Goal: Task Accomplishment & Management: Use online tool/utility

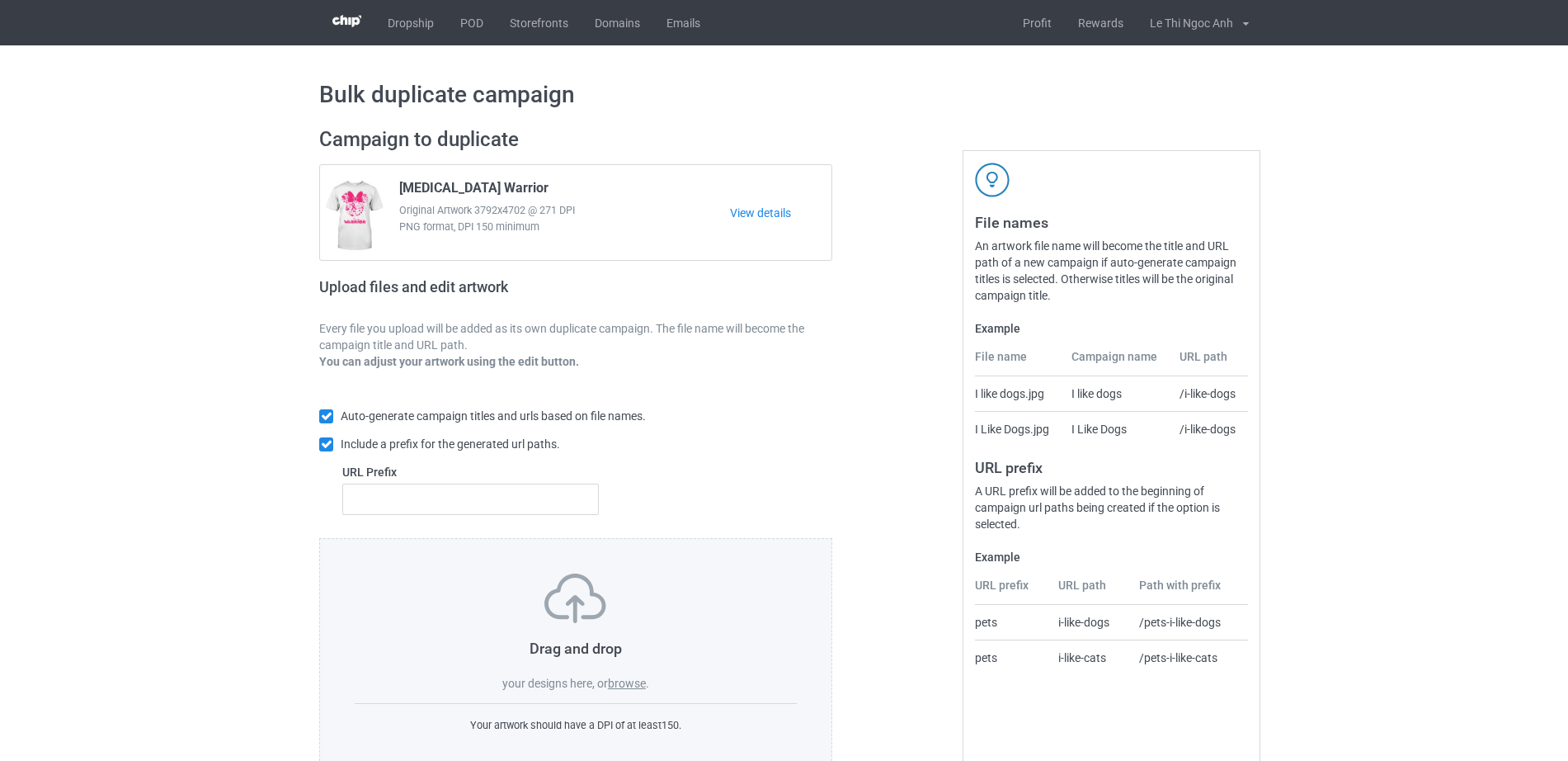
click at [626, 684] on label "browse" at bounding box center [626, 683] width 38 height 13
click at [0, 0] on input "browse" at bounding box center [0, 0] width 0 height 0
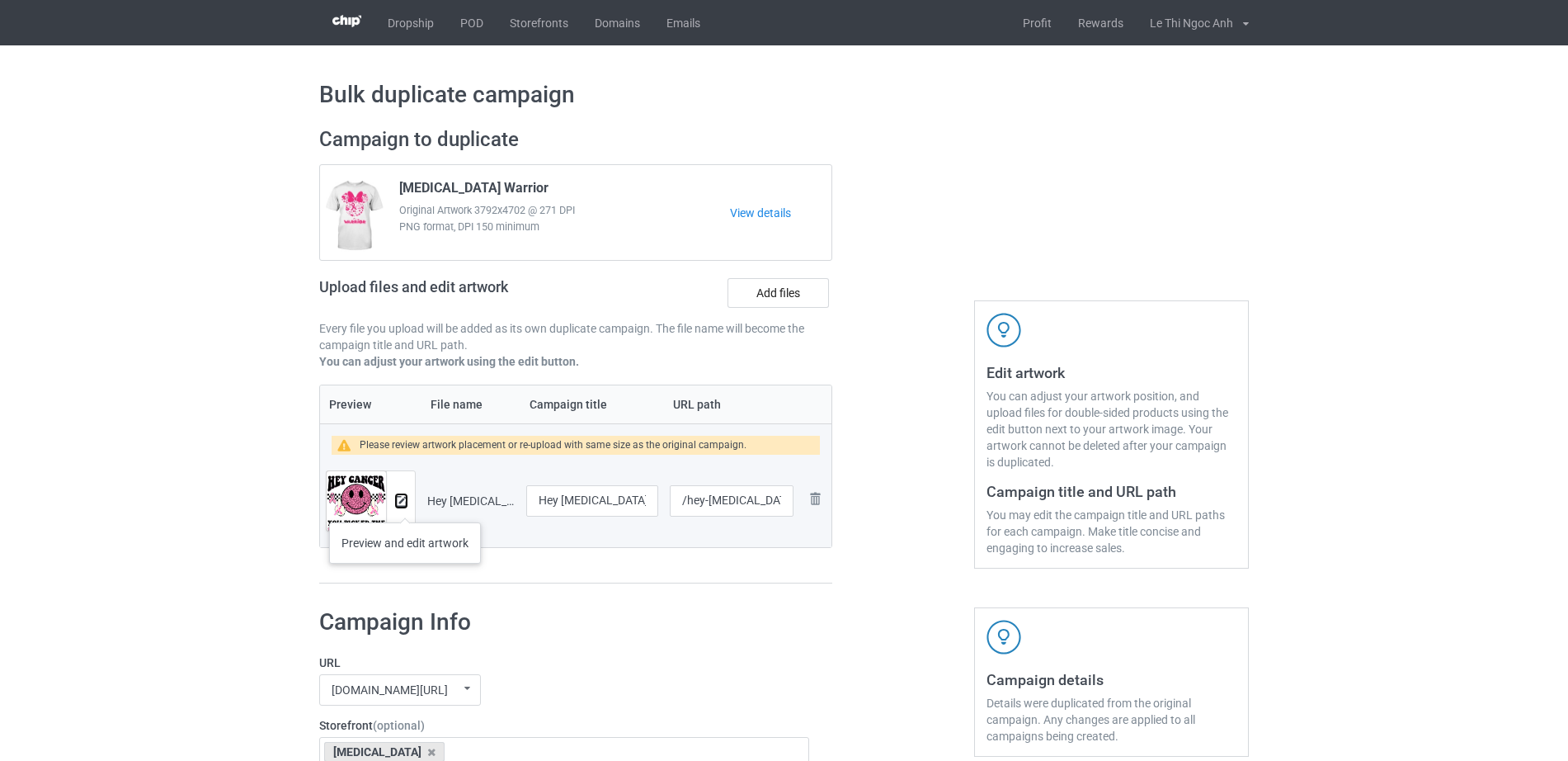
click at [404, 506] on img at bounding box center [402, 501] width 11 height 11
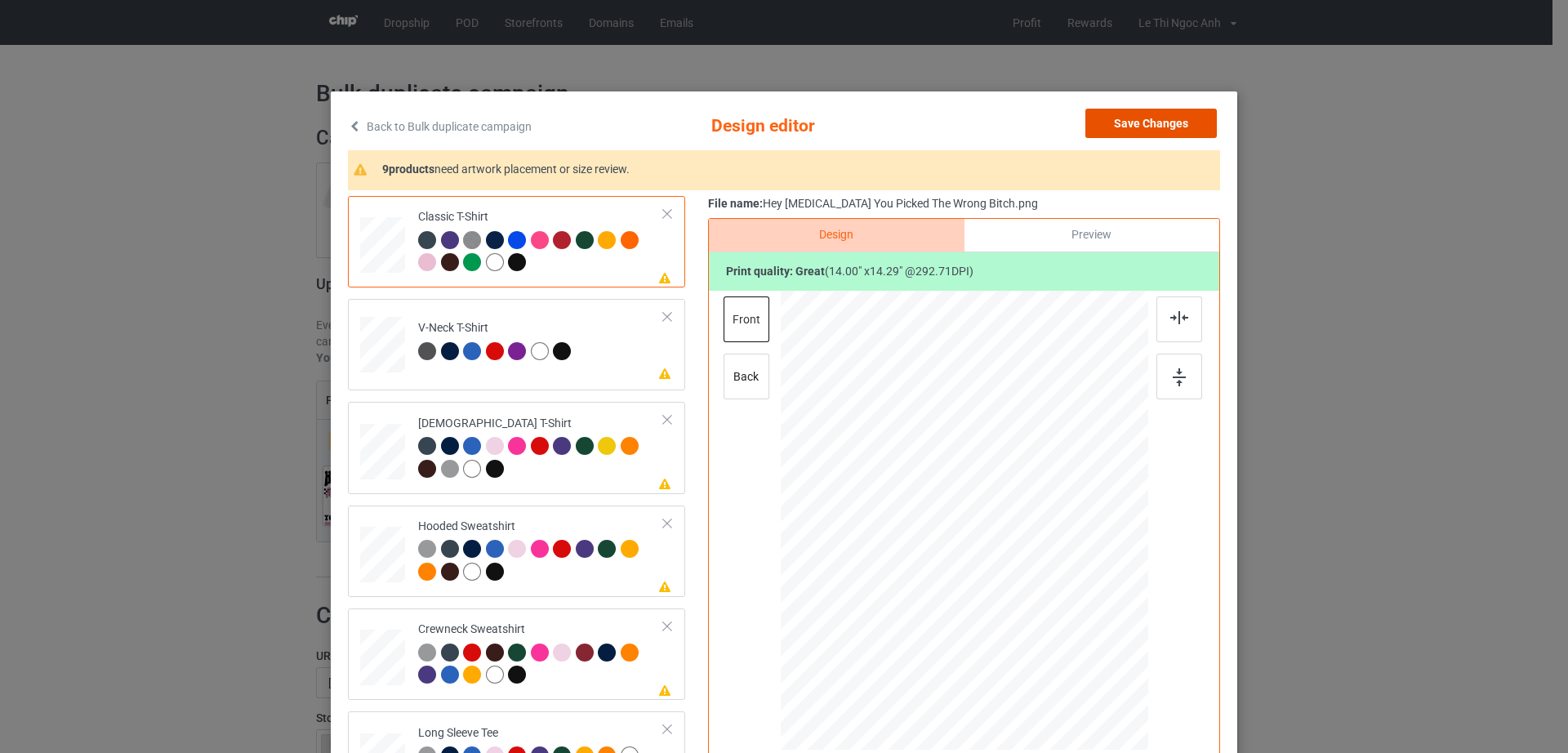
click at [1133, 127] on button "Save Changes" at bounding box center [1151, 123] width 131 height 30
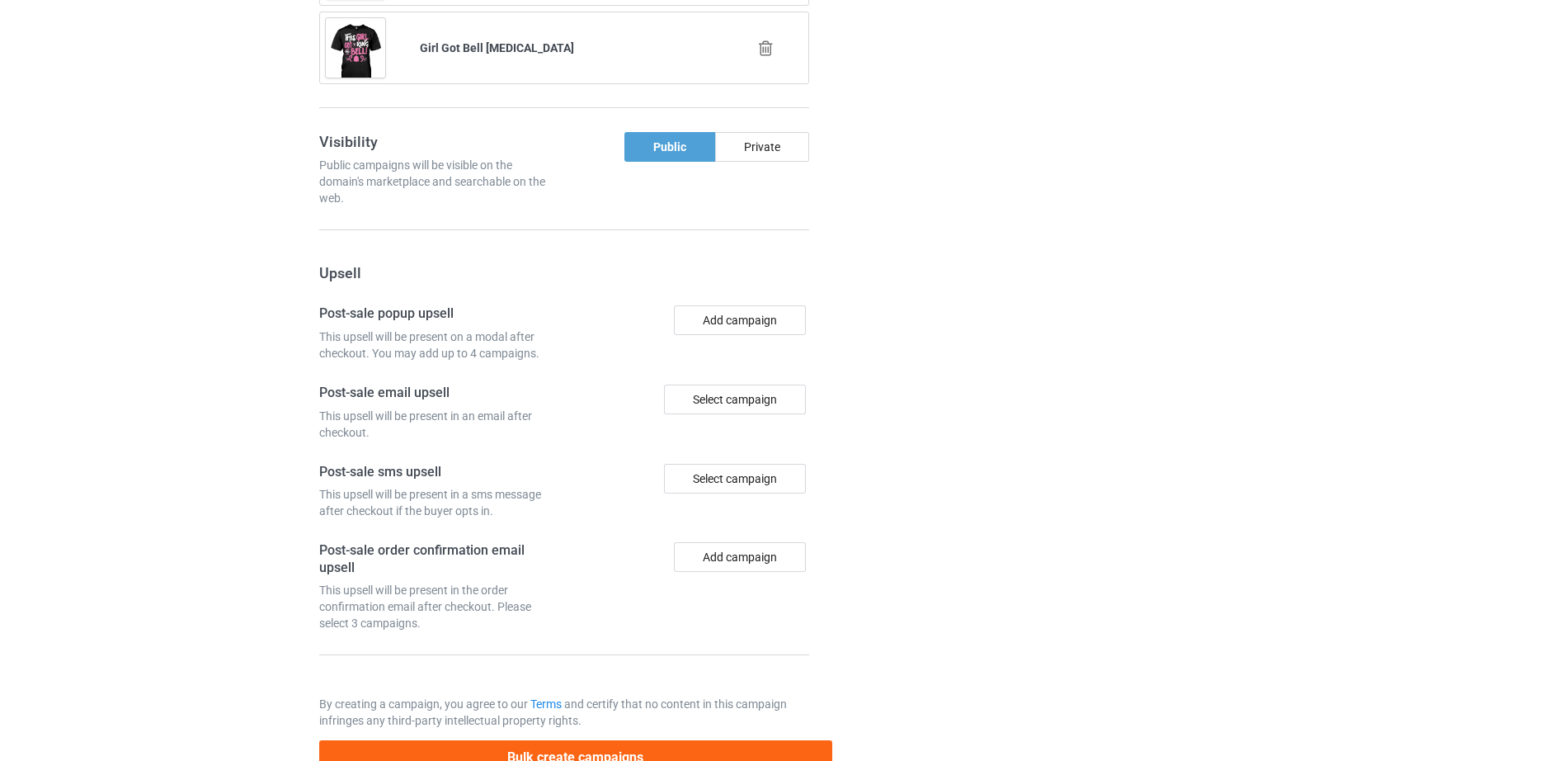
scroll to position [1613, 0]
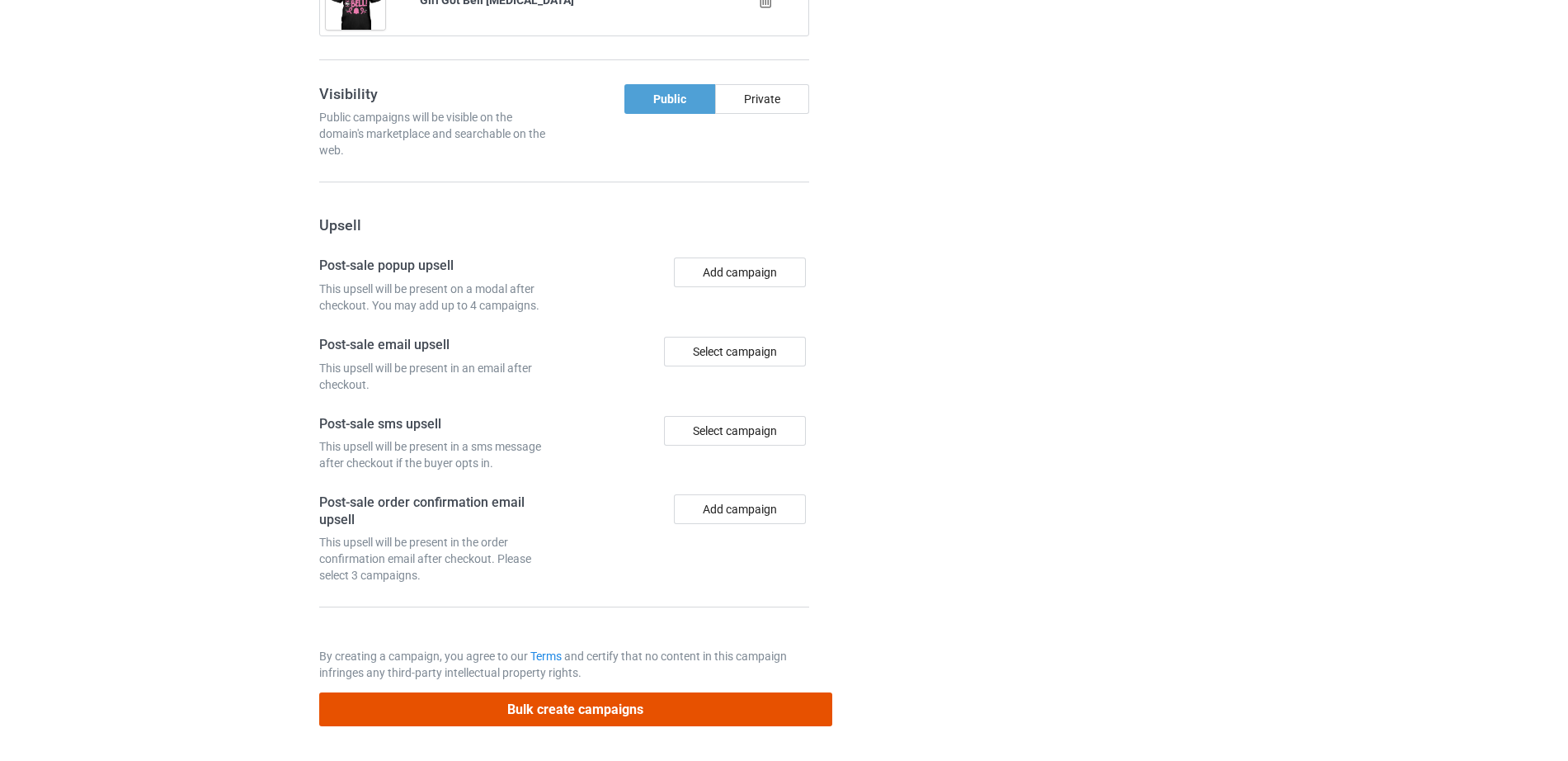
click at [503, 706] on button "Bulk create campaigns" at bounding box center [576, 709] width 513 height 34
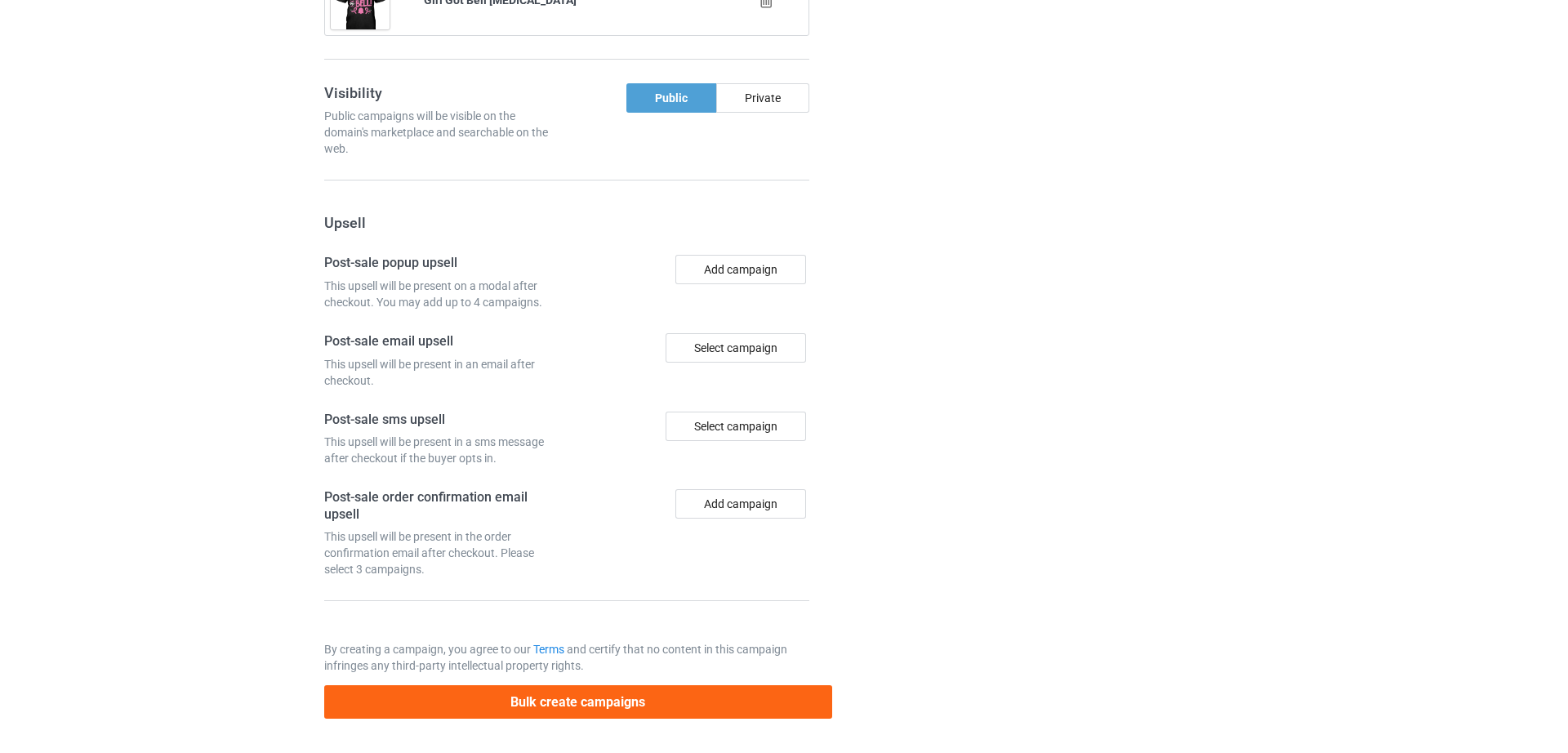
scroll to position [0, 0]
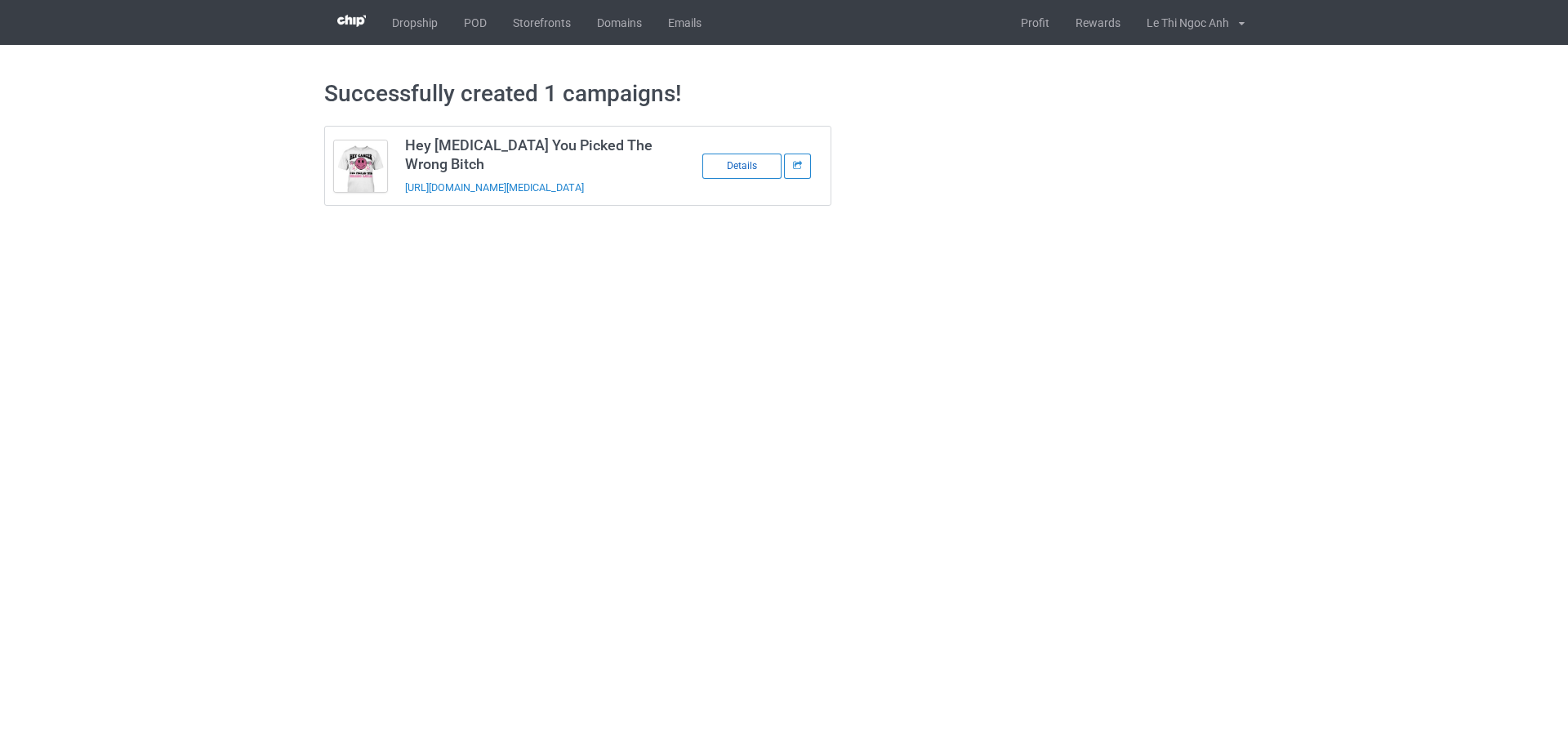
click at [734, 176] on div "Details" at bounding box center [742, 165] width 79 height 25
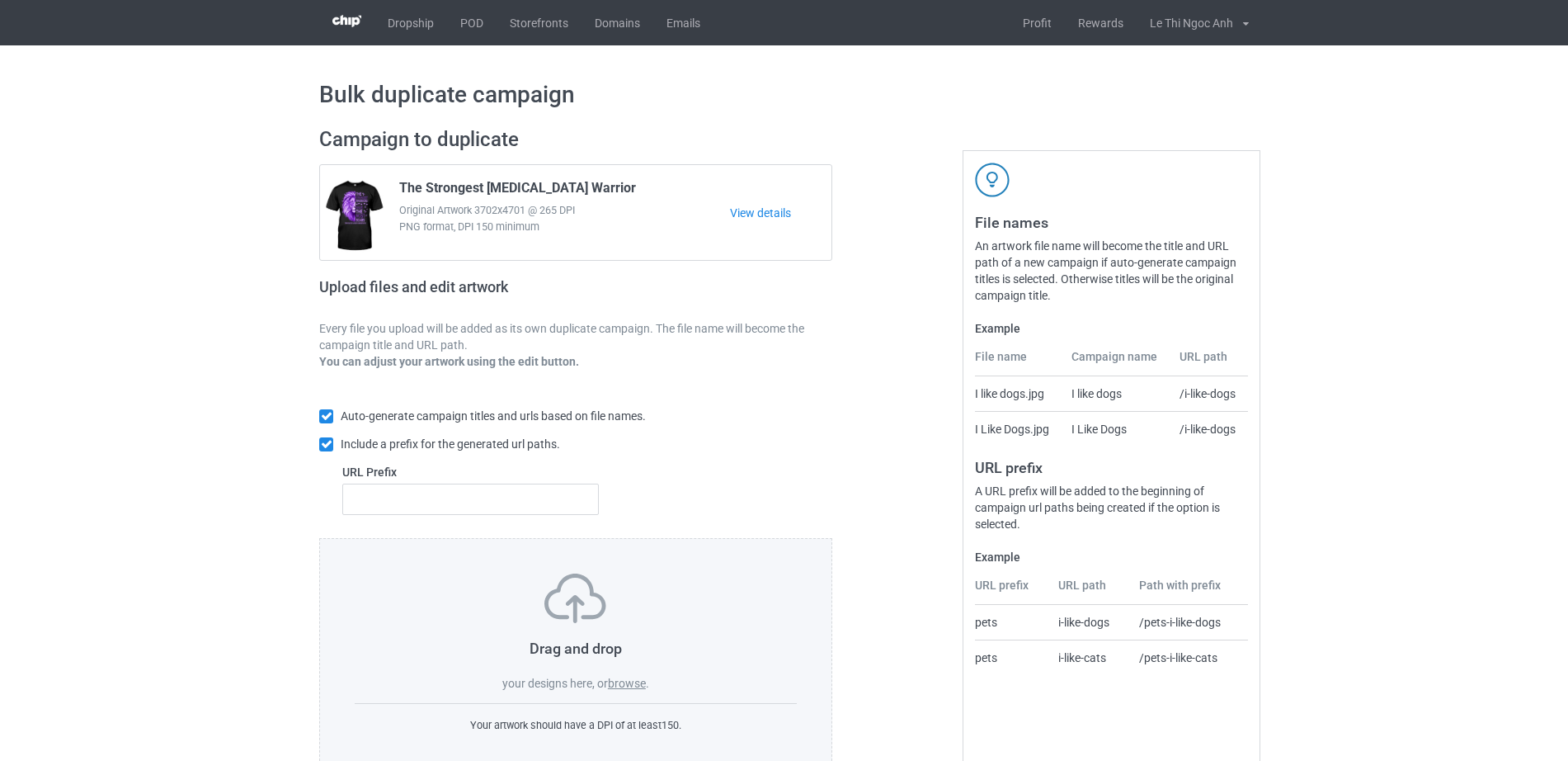
click at [641, 686] on label "browse" at bounding box center [626, 683] width 38 height 13
click at [0, 0] on input "browse" at bounding box center [0, 0] width 0 height 0
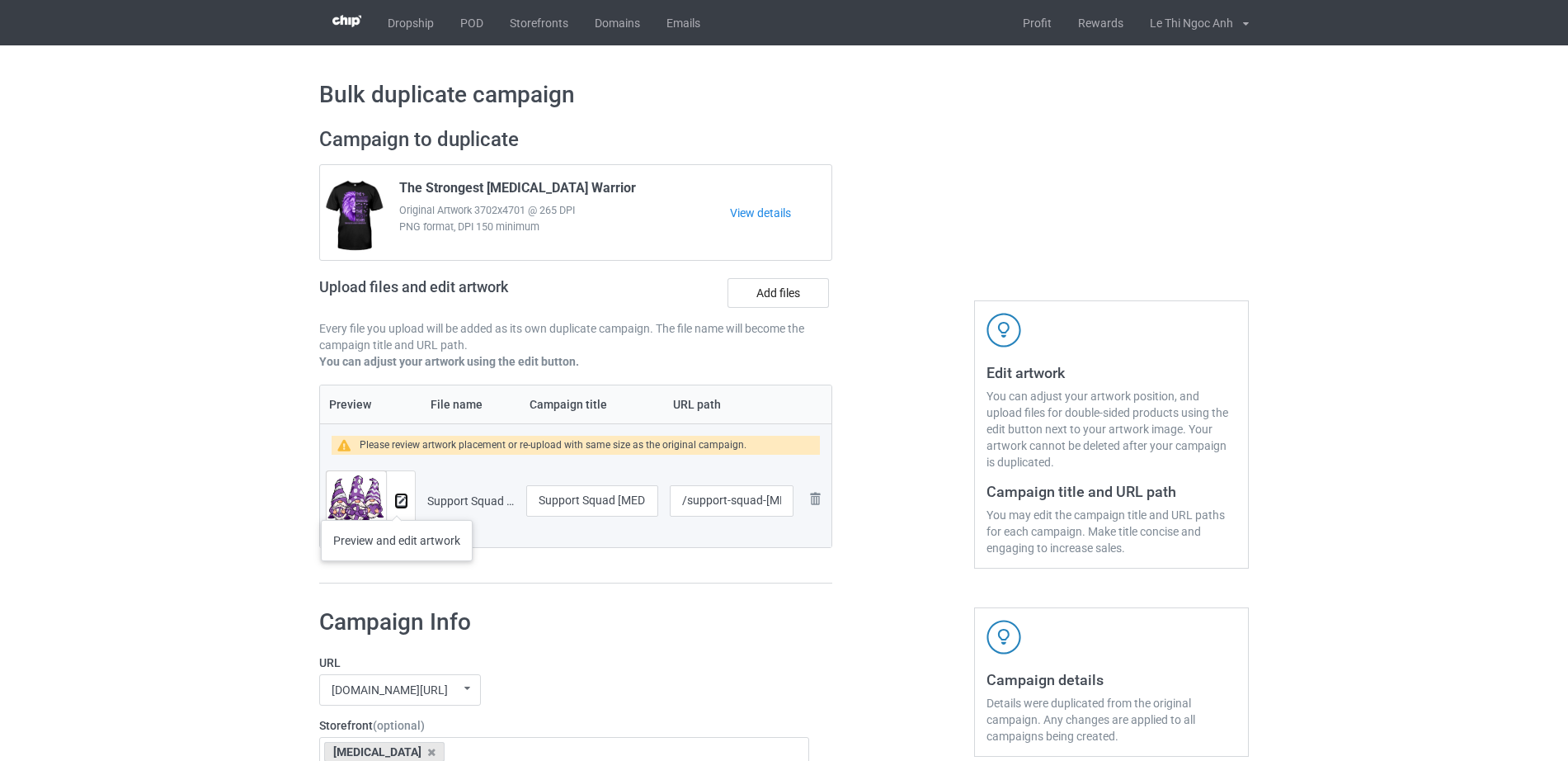
click at [396, 503] on img at bounding box center [402, 501] width 11 height 11
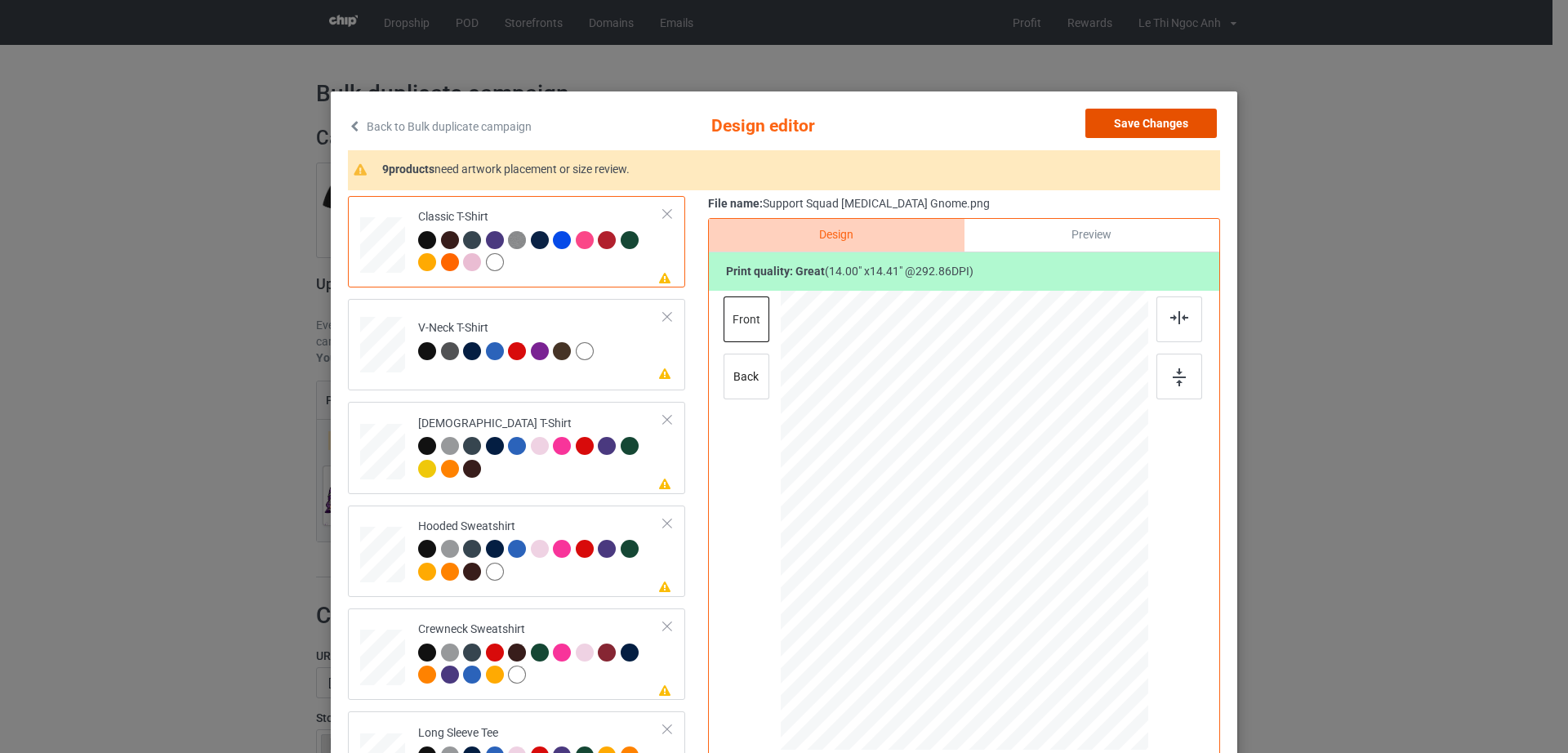
click at [1144, 127] on button "Save Changes" at bounding box center [1151, 123] width 131 height 30
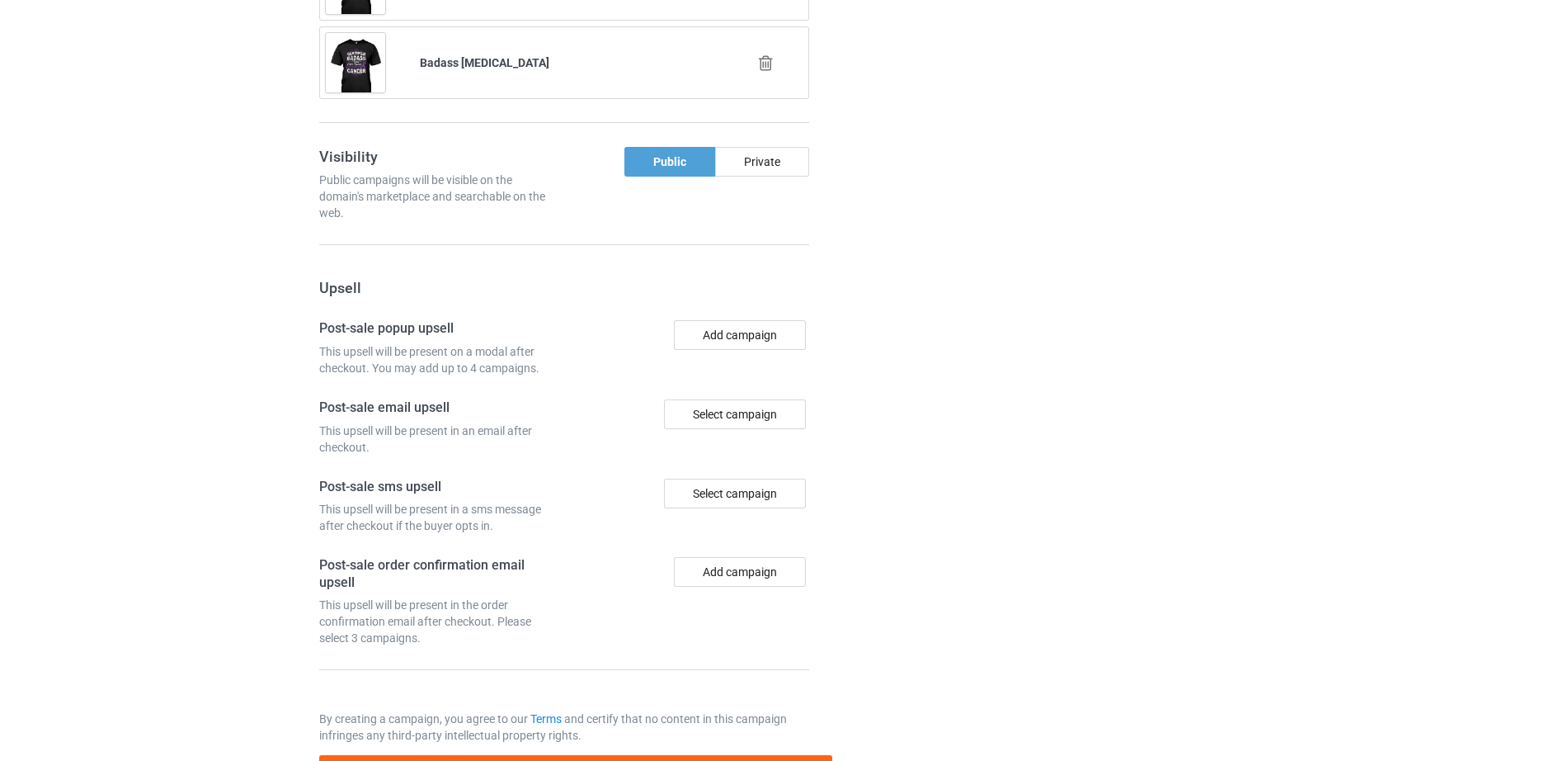
scroll to position [1636, 0]
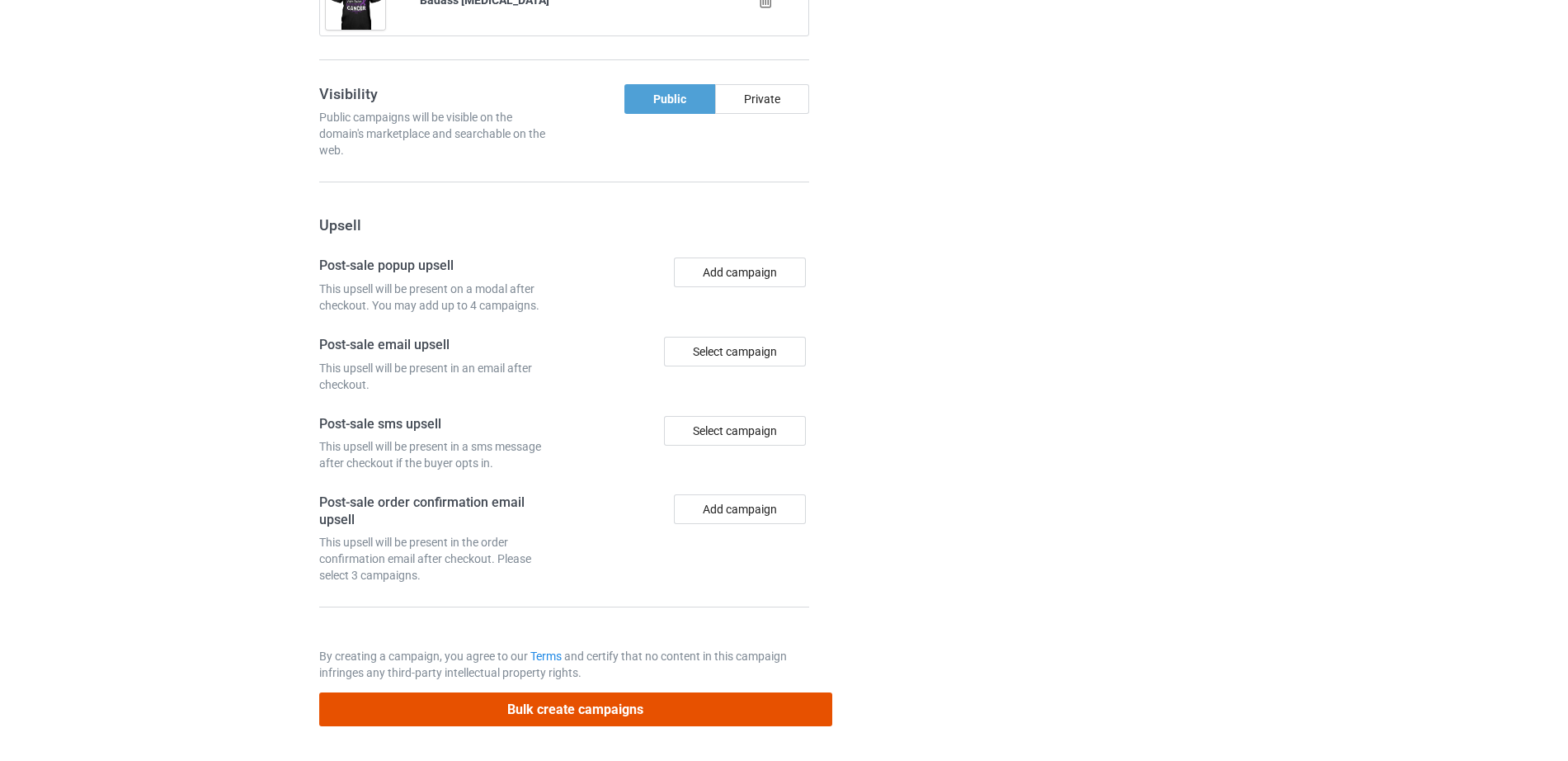
click at [616, 702] on button "Bulk create campaigns" at bounding box center [576, 709] width 513 height 34
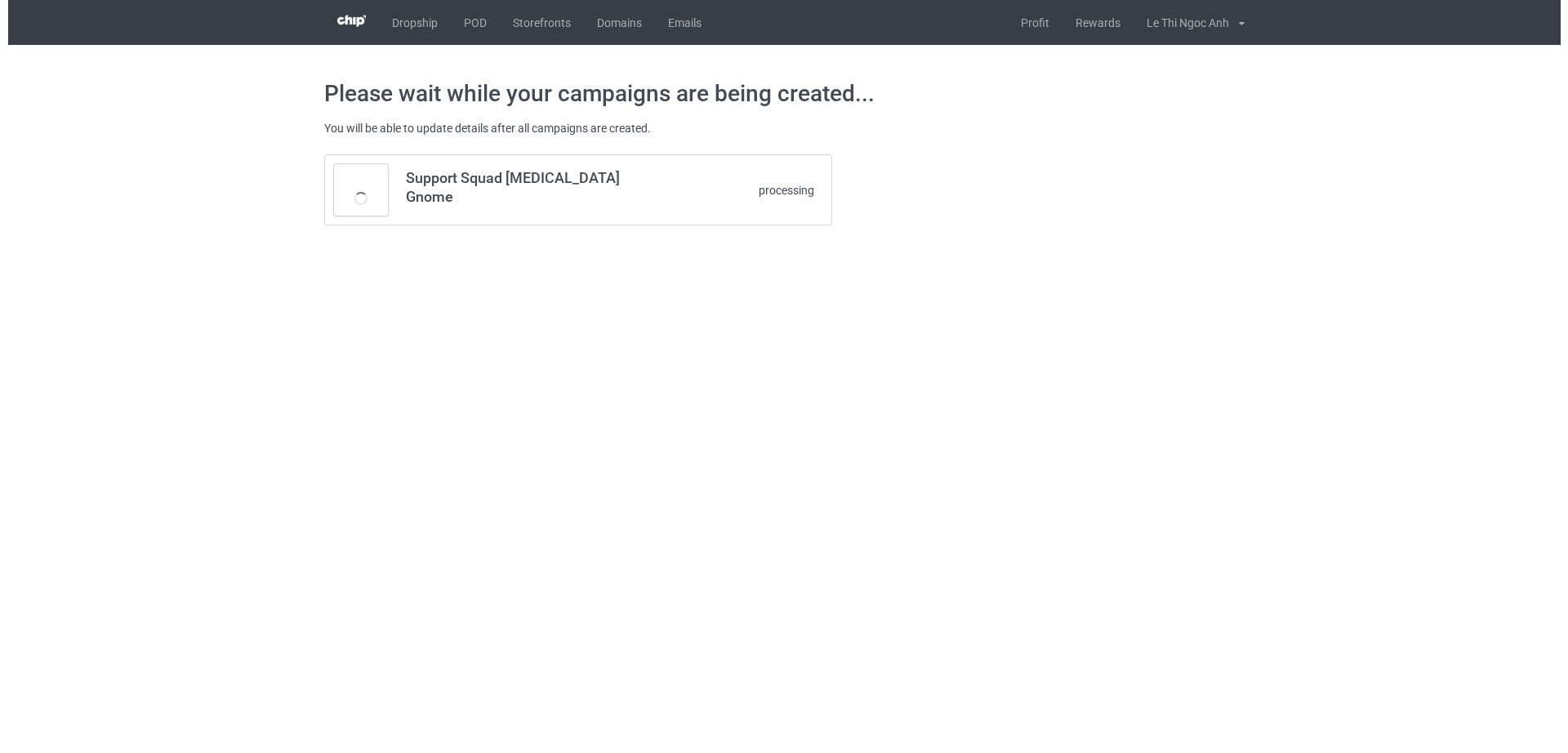
scroll to position [0, 0]
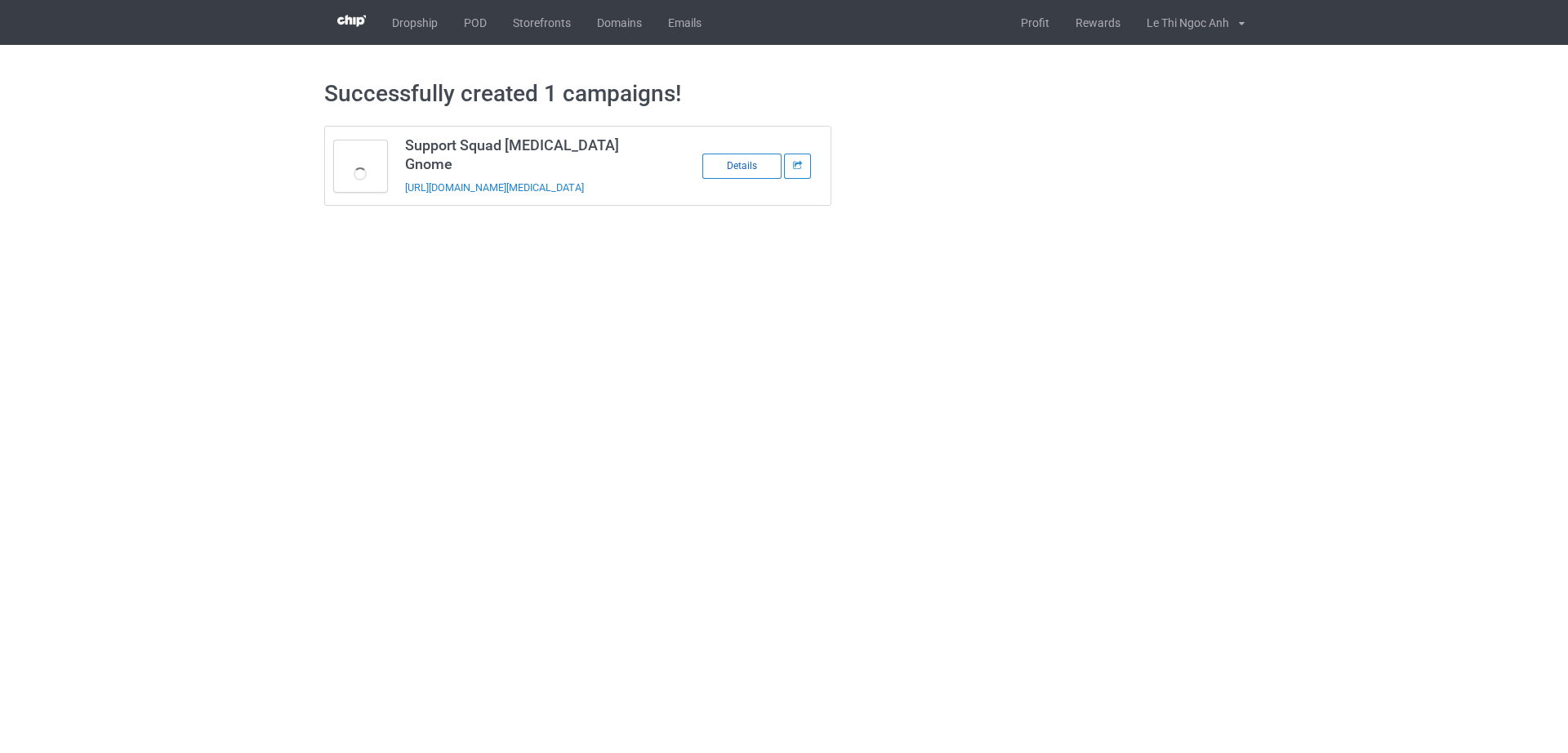
click at [746, 169] on div "Details" at bounding box center [742, 165] width 79 height 25
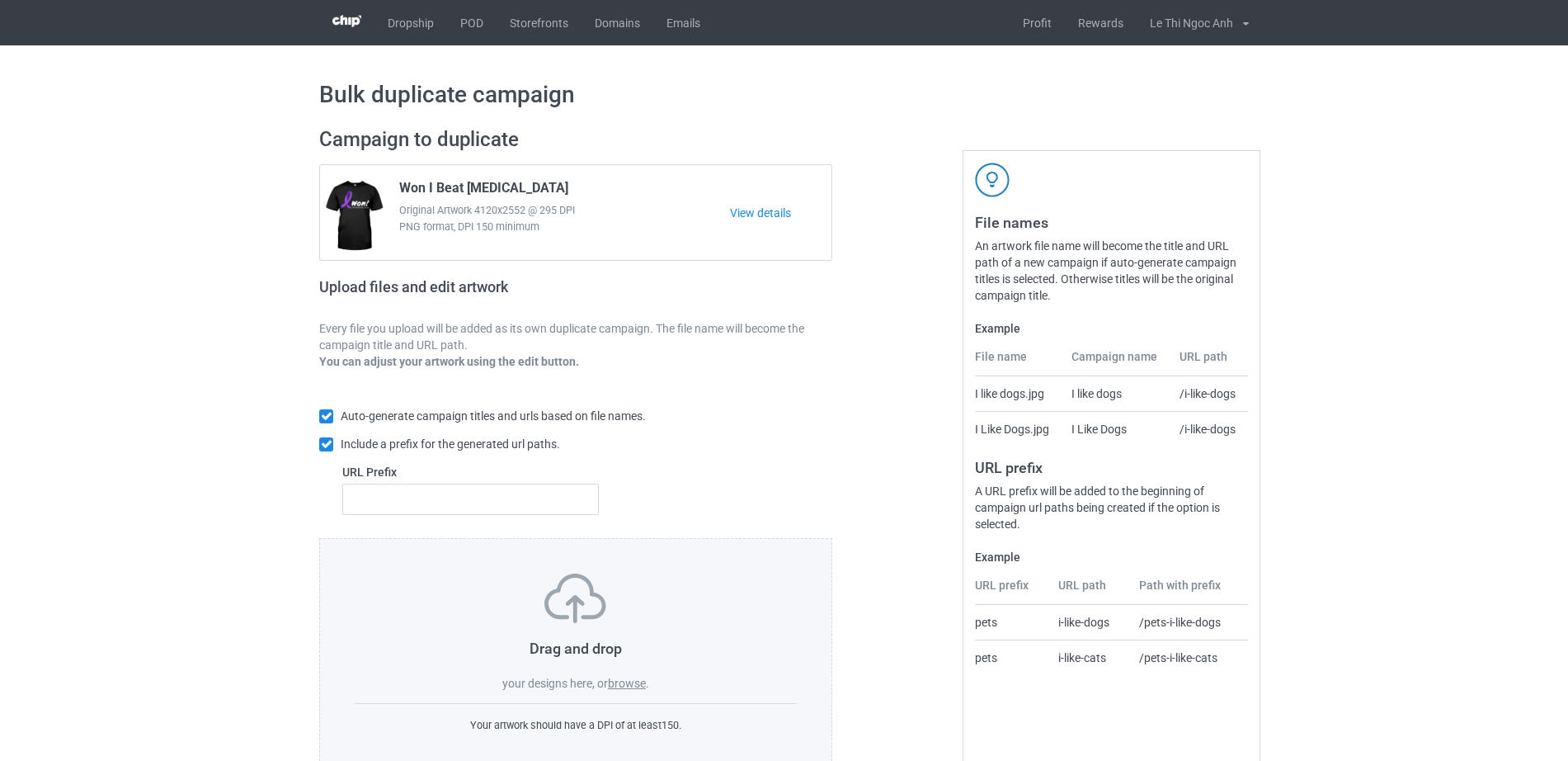
click at [642, 685] on label "browse" at bounding box center [626, 683] width 38 height 13
click at [0, 0] on input "browse" at bounding box center [0, 0] width 0 height 0
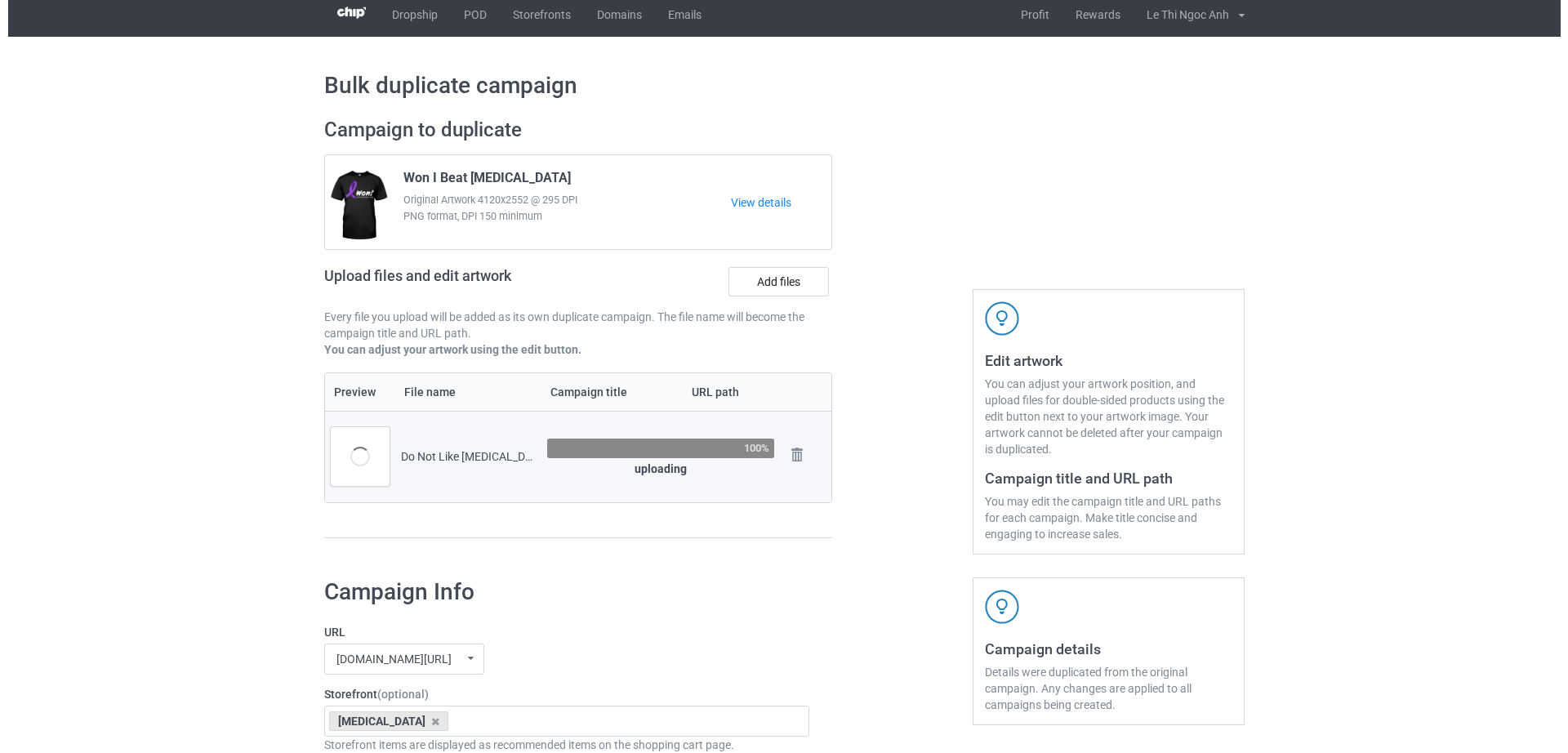
scroll to position [6, 0]
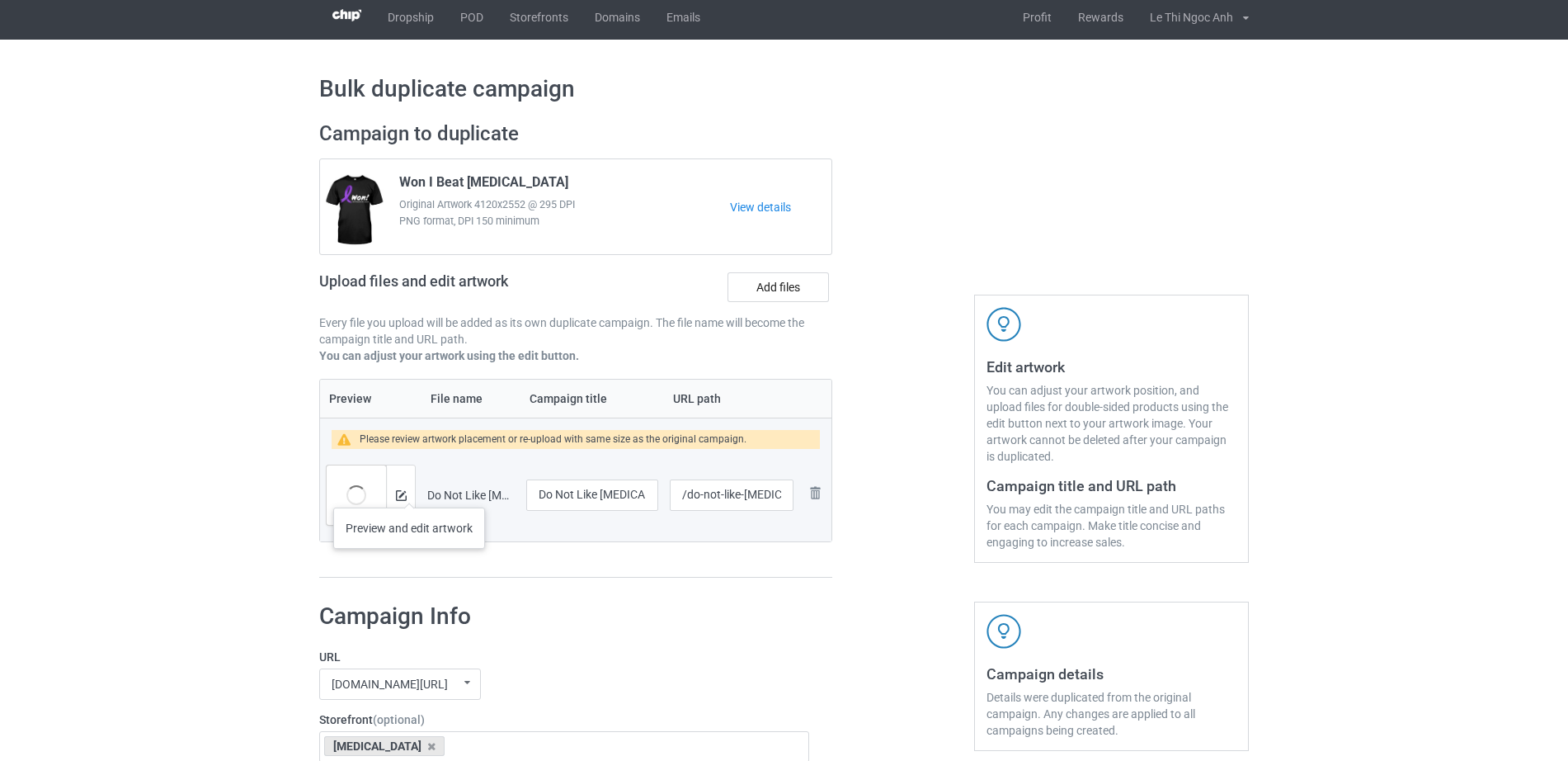
click at [409, 491] on div at bounding box center [400, 495] width 29 height 59
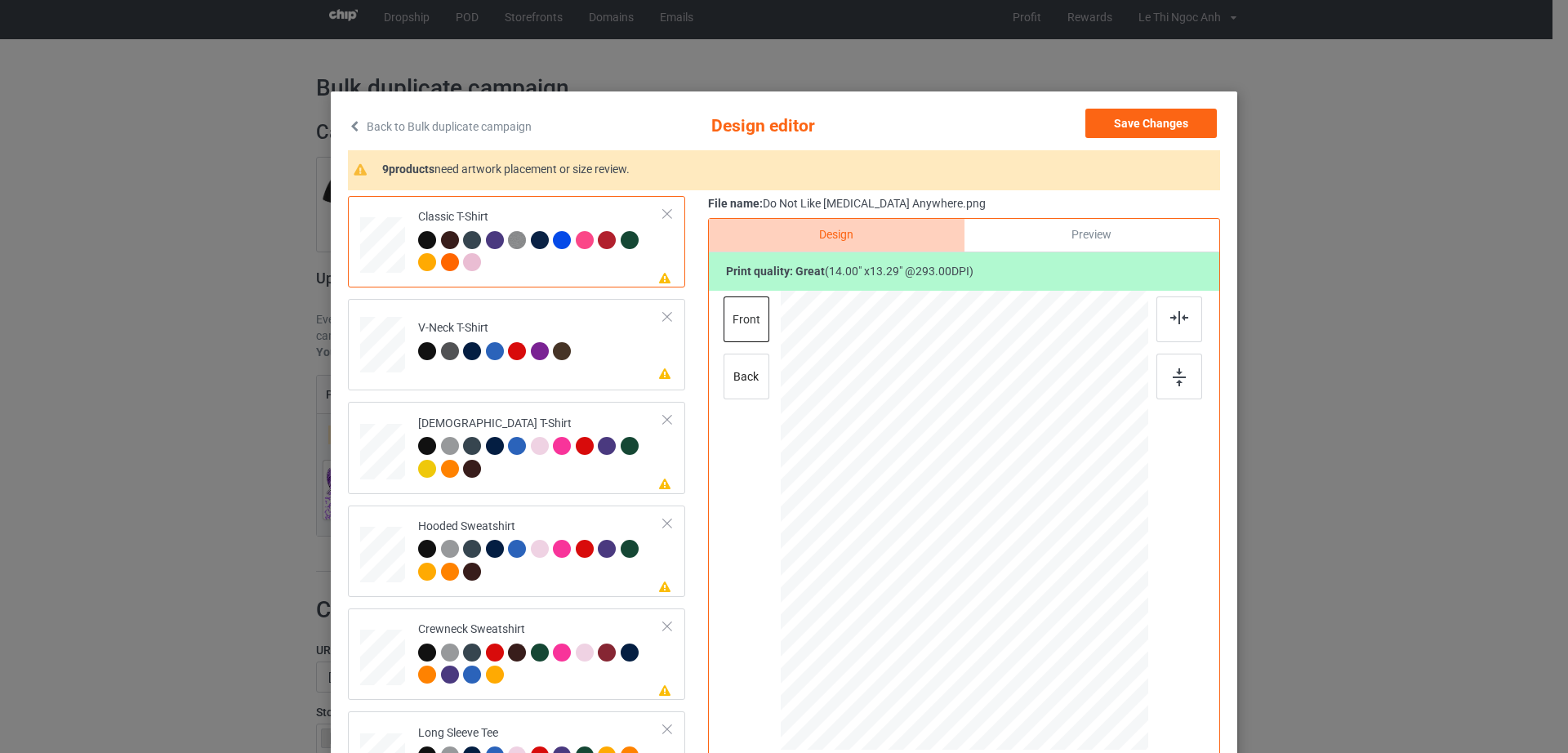
click at [441, 243] on div at bounding box center [450, 240] width 18 height 18
click at [464, 241] on div at bounding box center [472, 240] width 18 height 18
click at [493, 240] on div at bounding box center [495, 240] width 18 height 18
click at [509, 243] on img at bounding box center [517, 240] width 18 height 18
click at [536, 233] on div at bounding box center [540, 240] width 18 height 18
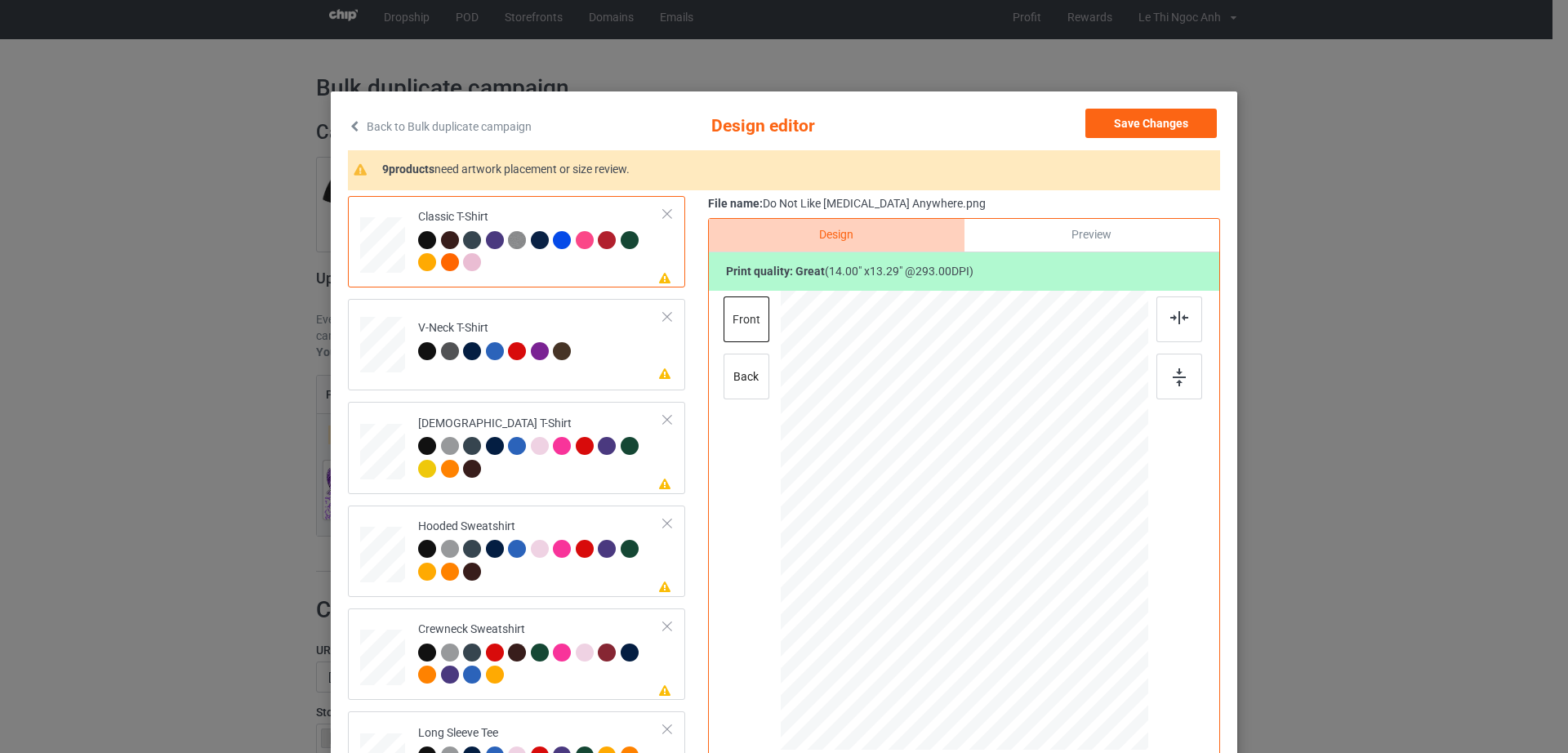
click at [581, 239] on div at bounding box center [584, 240] width 18 height 18
click at [601, 243] on div at bounding box center [607, 240] width 18 height 18
click at [625, 244] on div at bounding box center [630, 240] width 18 height 18
click at [467, 261] on div at bounding box center [472, 262] width 18 height 18
click at [445, 259] on div at bounding box center [450, 262] width 18 height 18
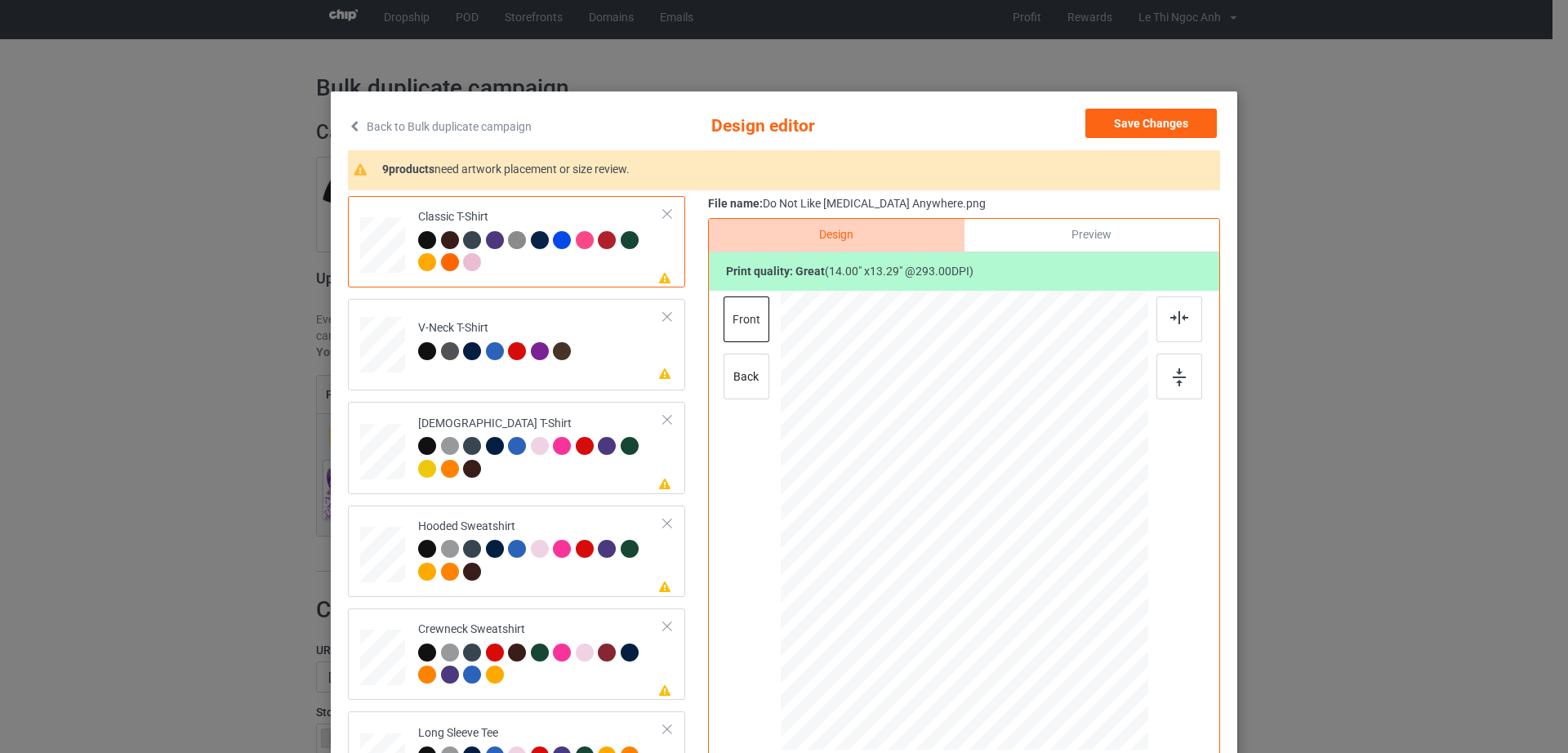
click at [418, 262] on div at bounding box center [427, 262] width 18 height 18
click at [418, 238] on div at bounding box center [427, 240] width 18 height 18
click at [486, 237] on div at bounding box center [495, 240] width 18 height 18
click at [422, 237] on div at bounding box center [427, 240] width 18 height 18
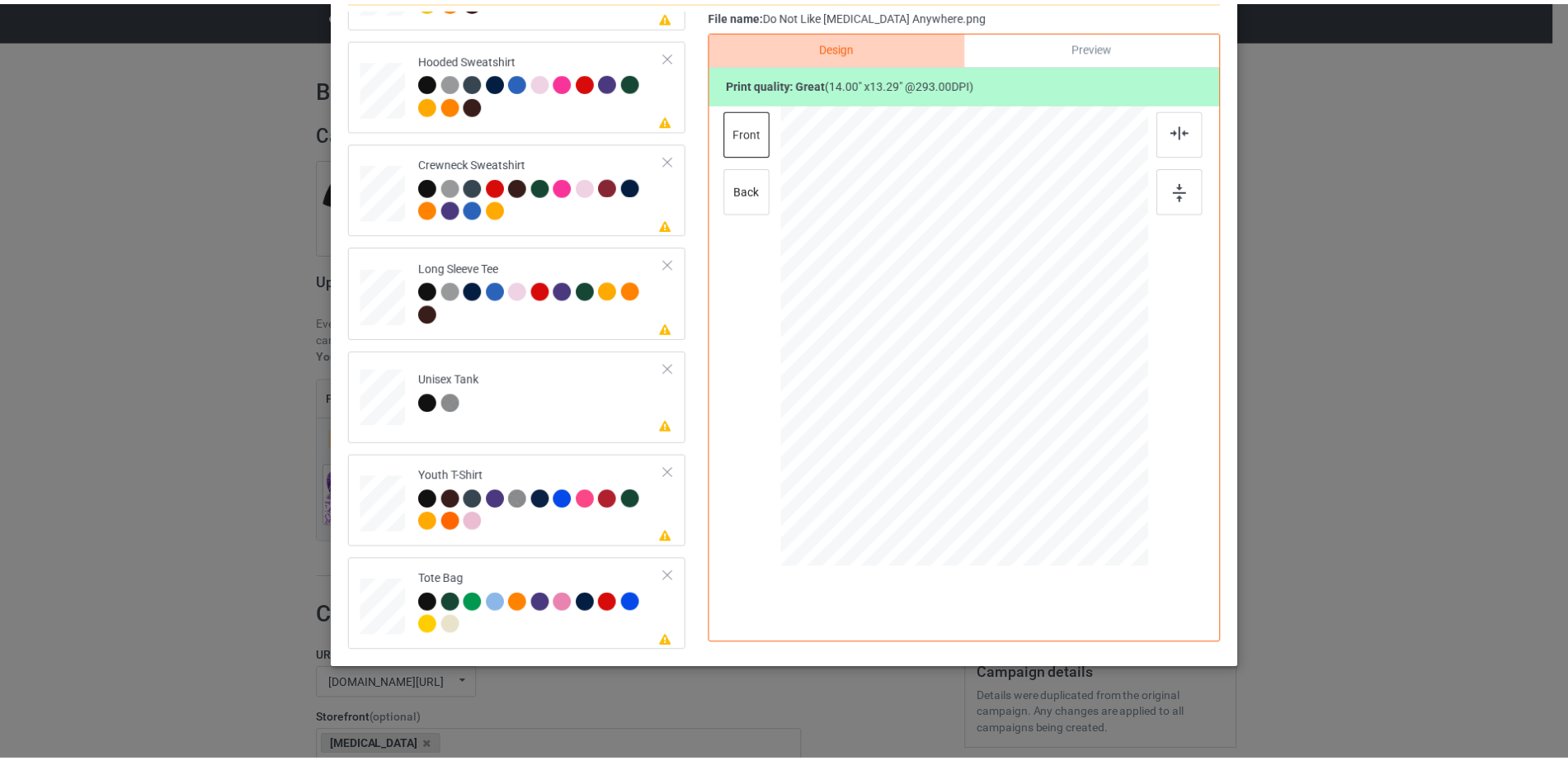
scroll to position [0, 0]
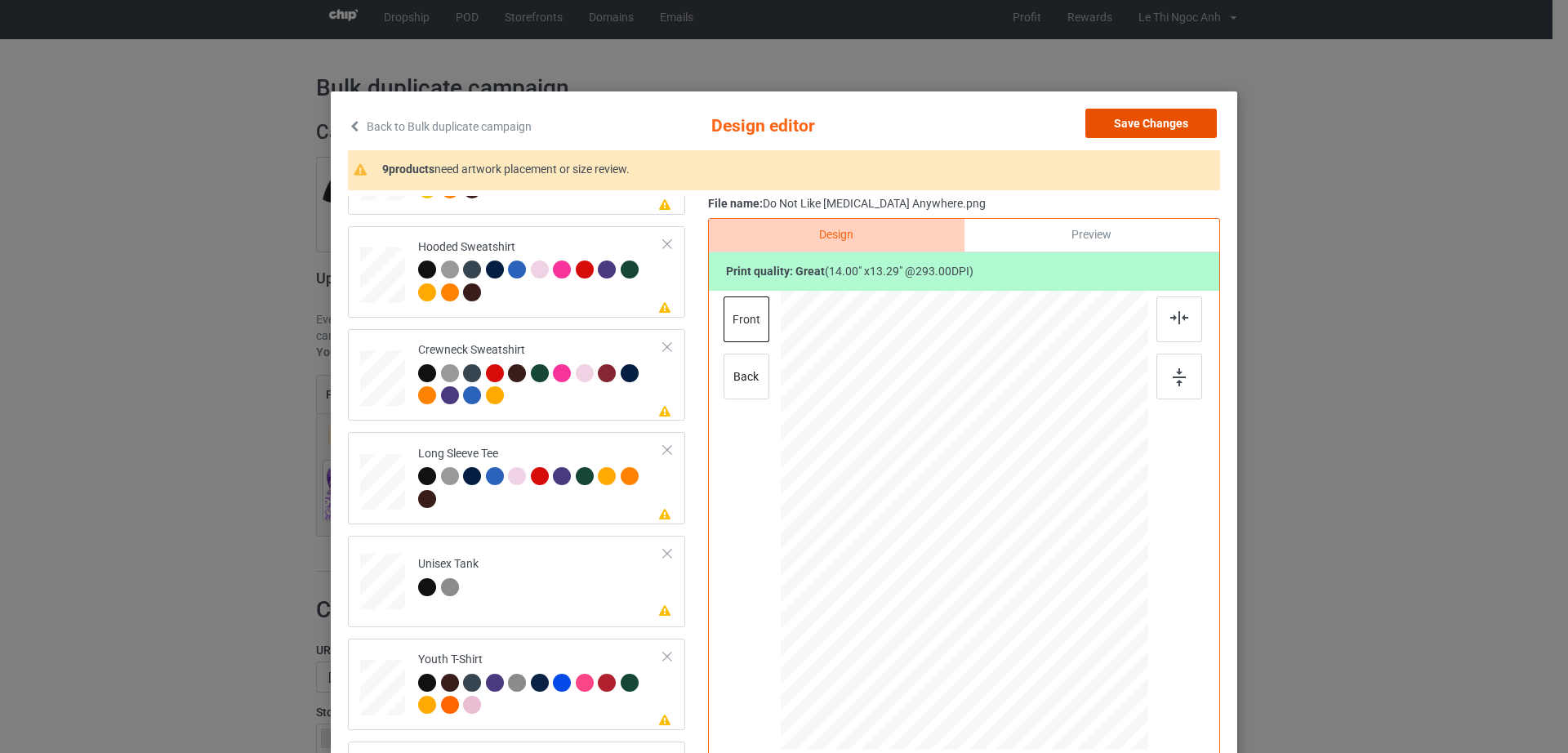
click at [1166, 123] on button "Save Changes" at bounding box center [1151, 123] width 131 height 30
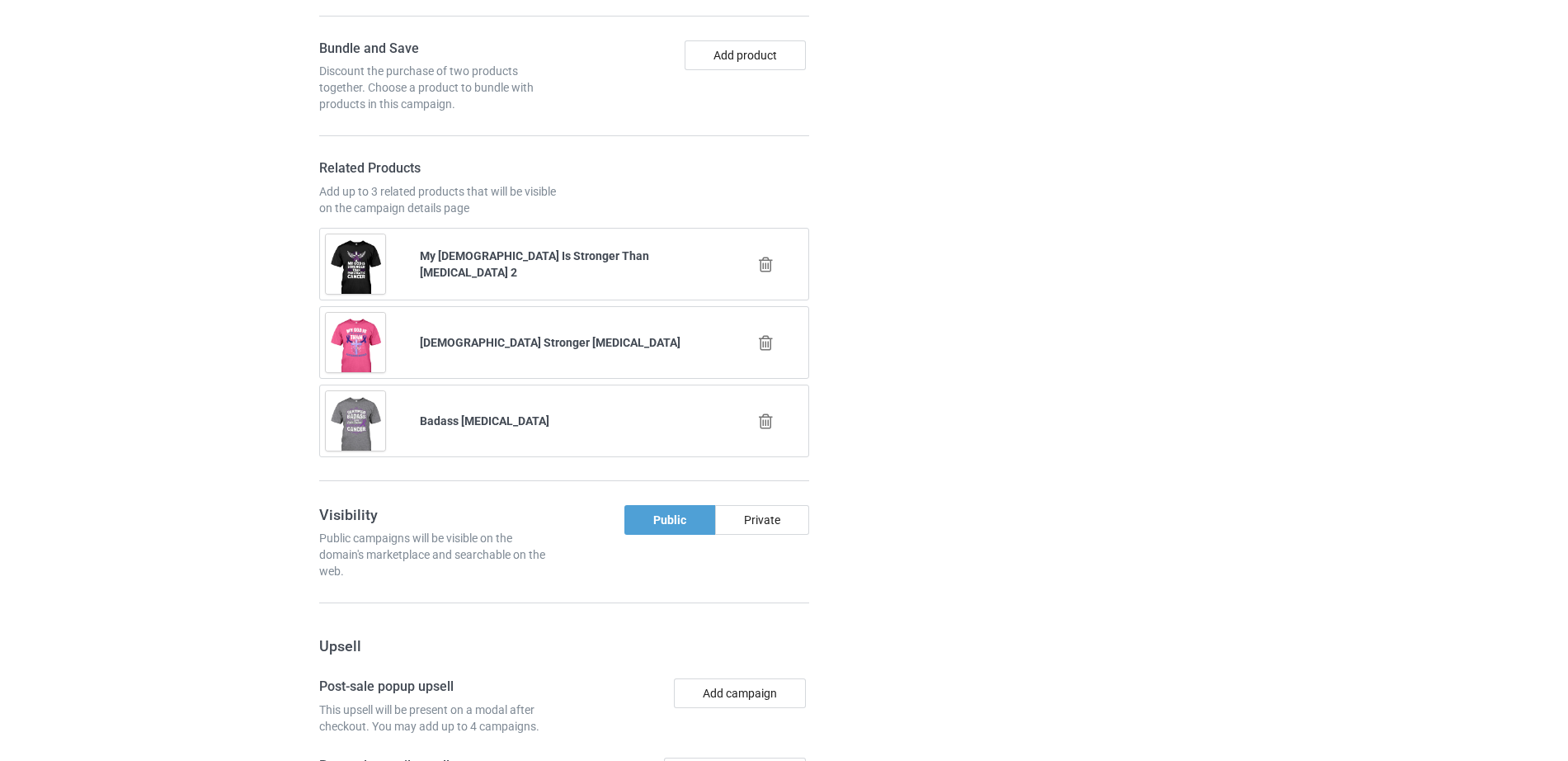
scroll to position [1636, 0]
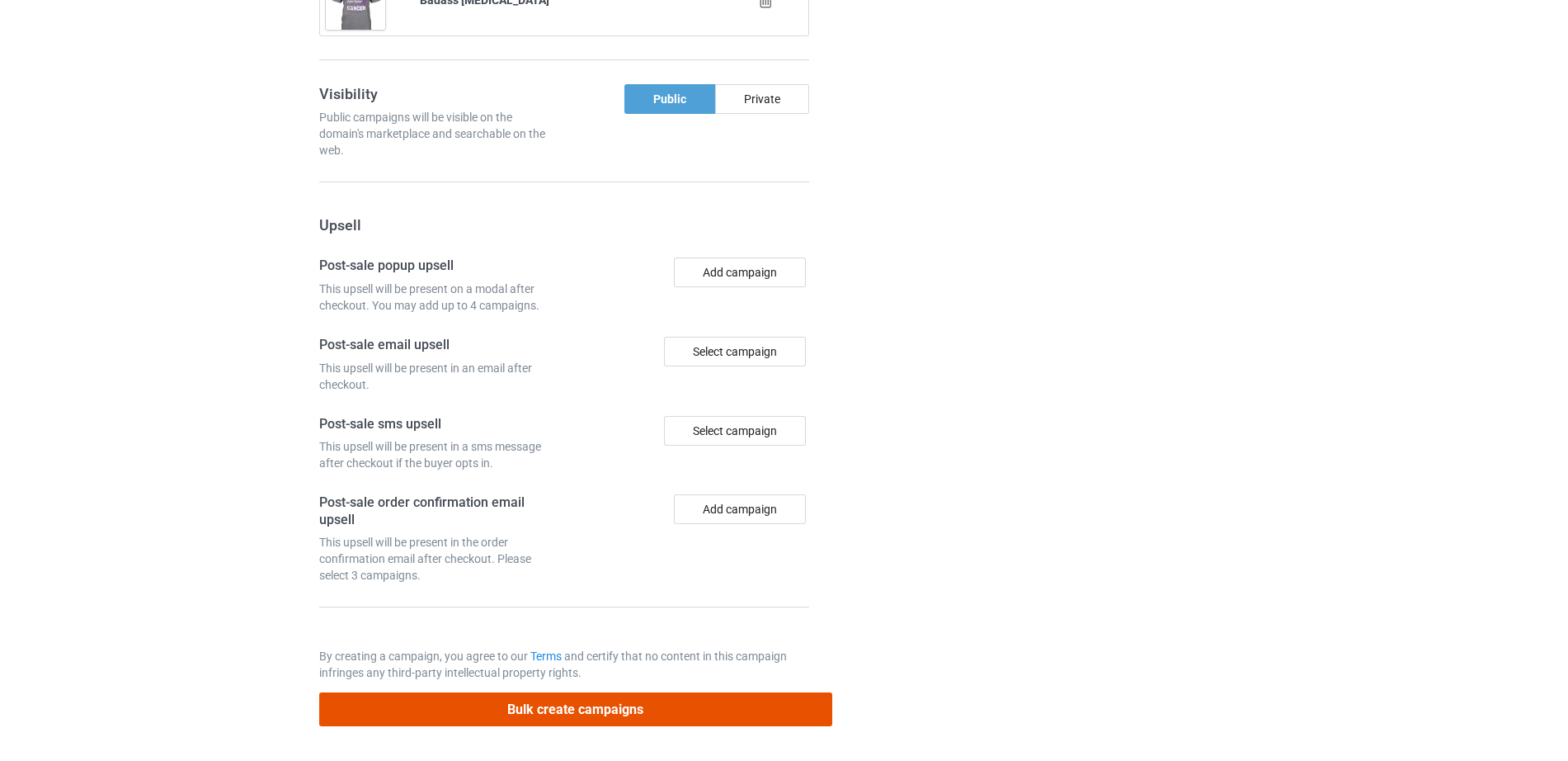
click at [601, 718] on button "Bulk create campaigns" at bounding box center [576, 709] width 513 height 34
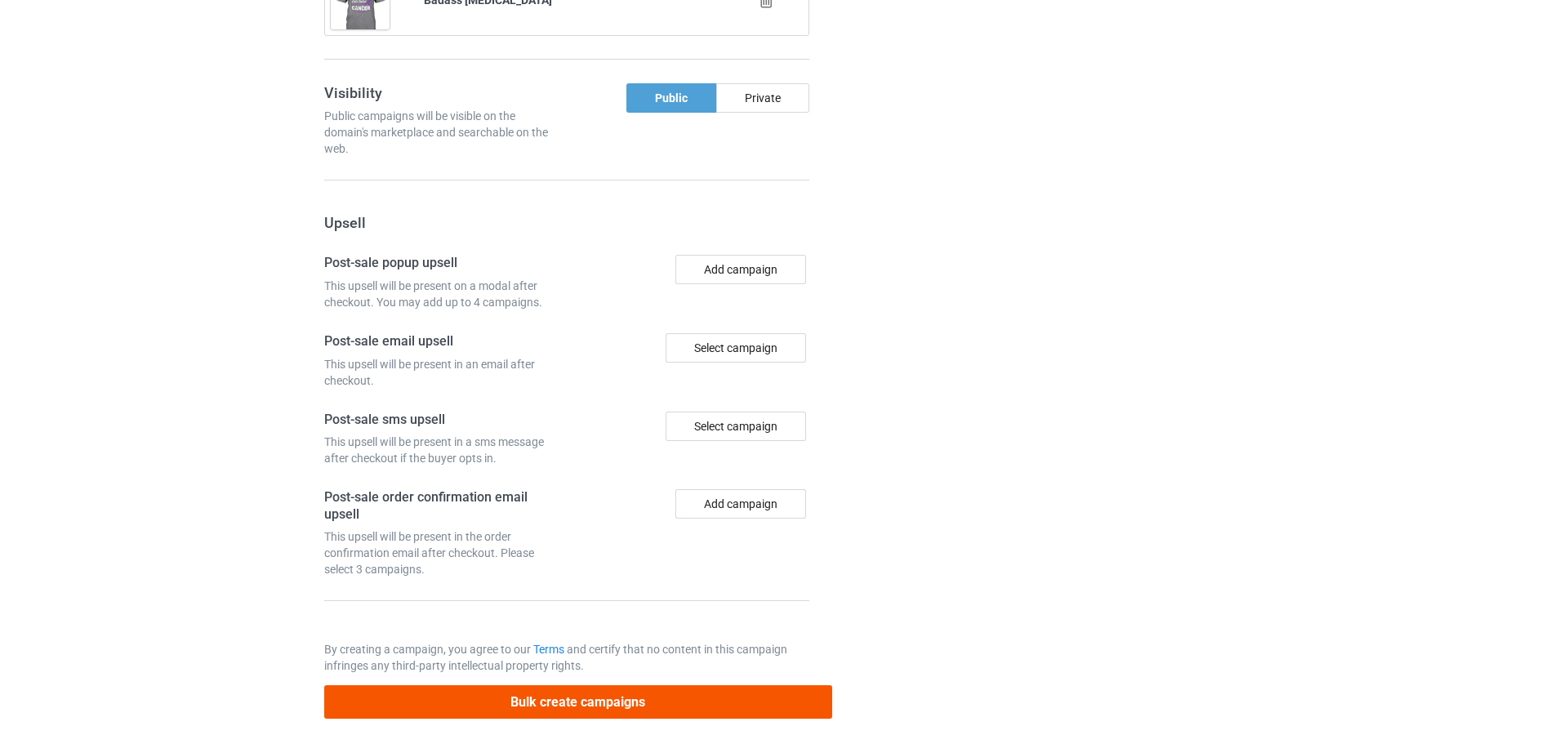
scroll to position [0, 0]
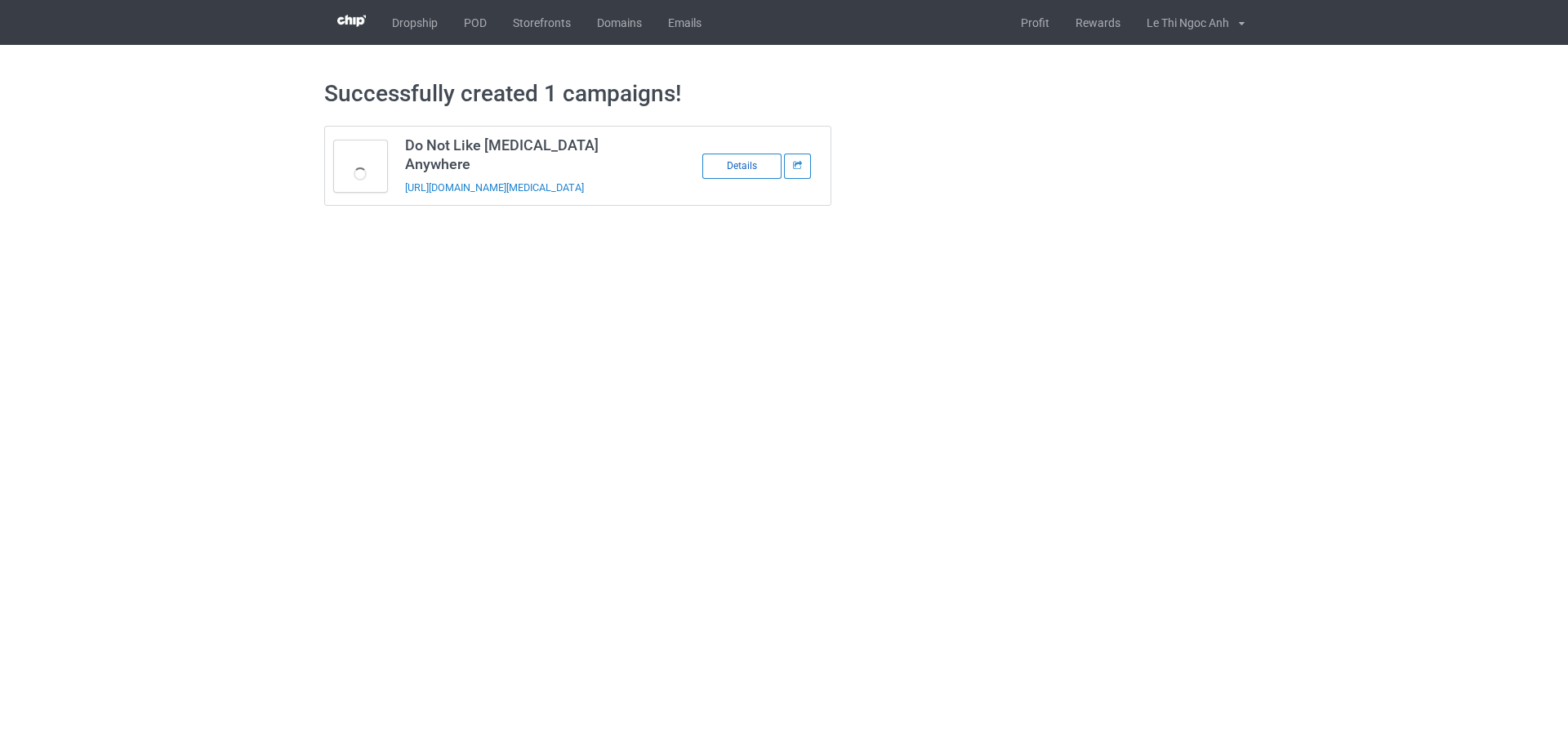
click at [756, 174] on div "Details" at bounding box center [742, 165] width 79 height 25
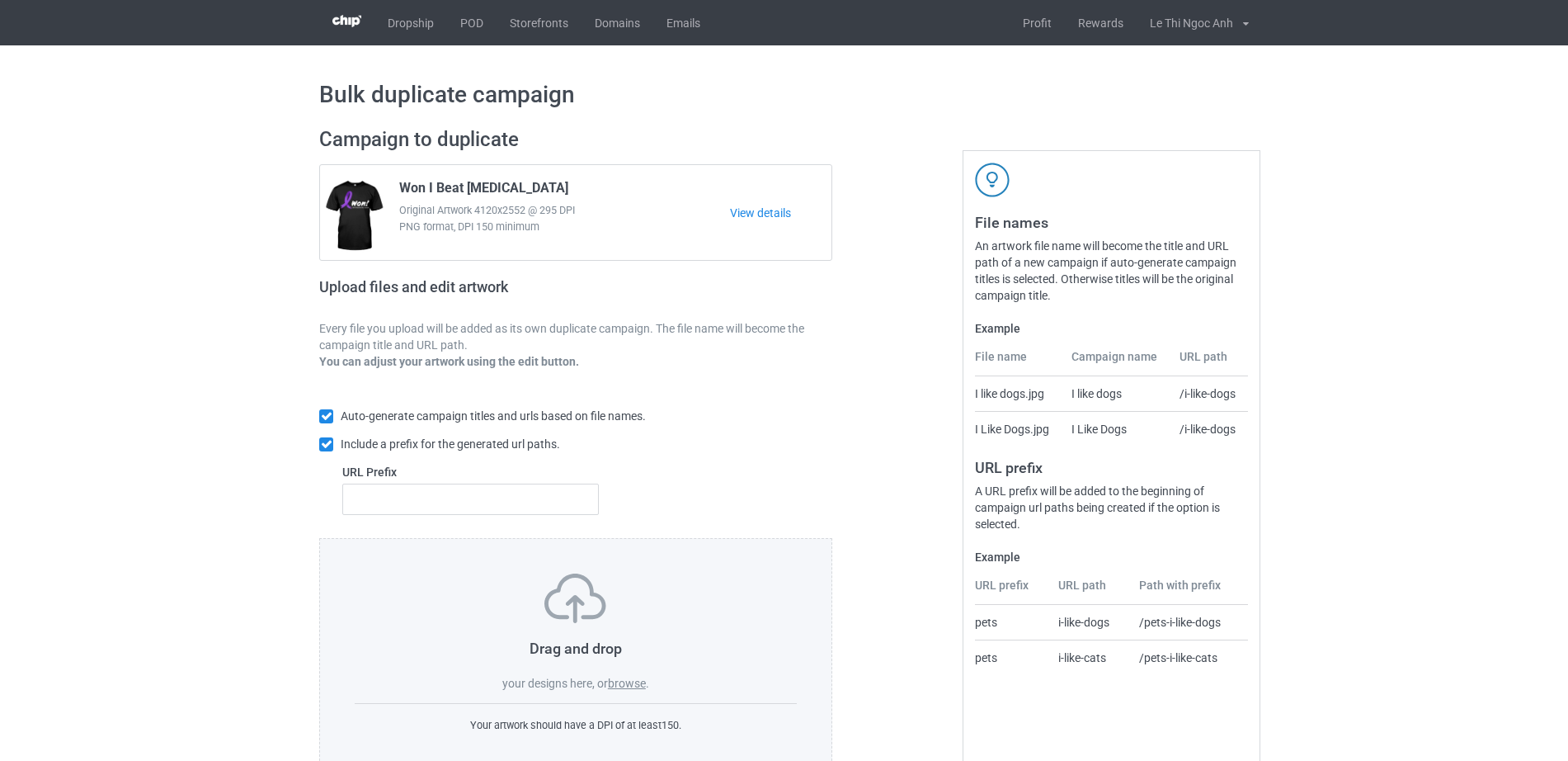
click at [630, 688] on label "browse" at bounding box center [626, 683] width 38 height 13
click at [0, 0] on input "browse" at bounding box center [0, 0] width 0 height 0
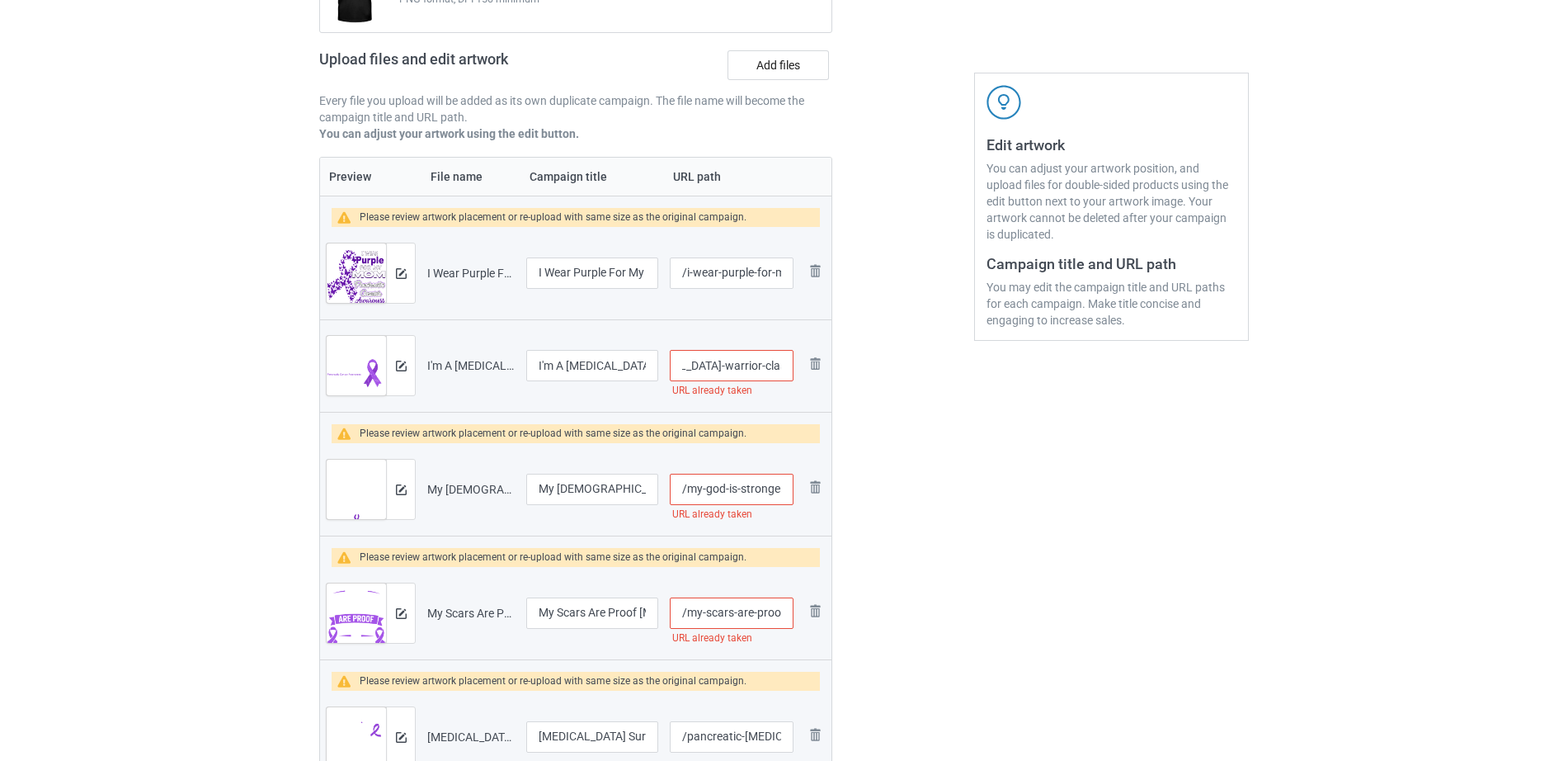
scroll to position [0, 103]
drag, startPoint x: 718, startPoint y: 365, endPoint x: 799, endPoint y: 366, distance: 81.0
click at [799, 366] on tr "Preview and edit artwork I'm A Pancreatic Cancer Warrior Classic.png I'm A Panc…" at bounding box center [576, 365] width 511 height 92
click at [760, 362] on input "/i-m-a-pancreatic-cancer-warrior-classic" at bounding box center [731, 365] width 124 height 31
drag, startPoint x: 741, startPoint y: 365, endPoint x: 798, endPoint y: 374, distance: 57.7
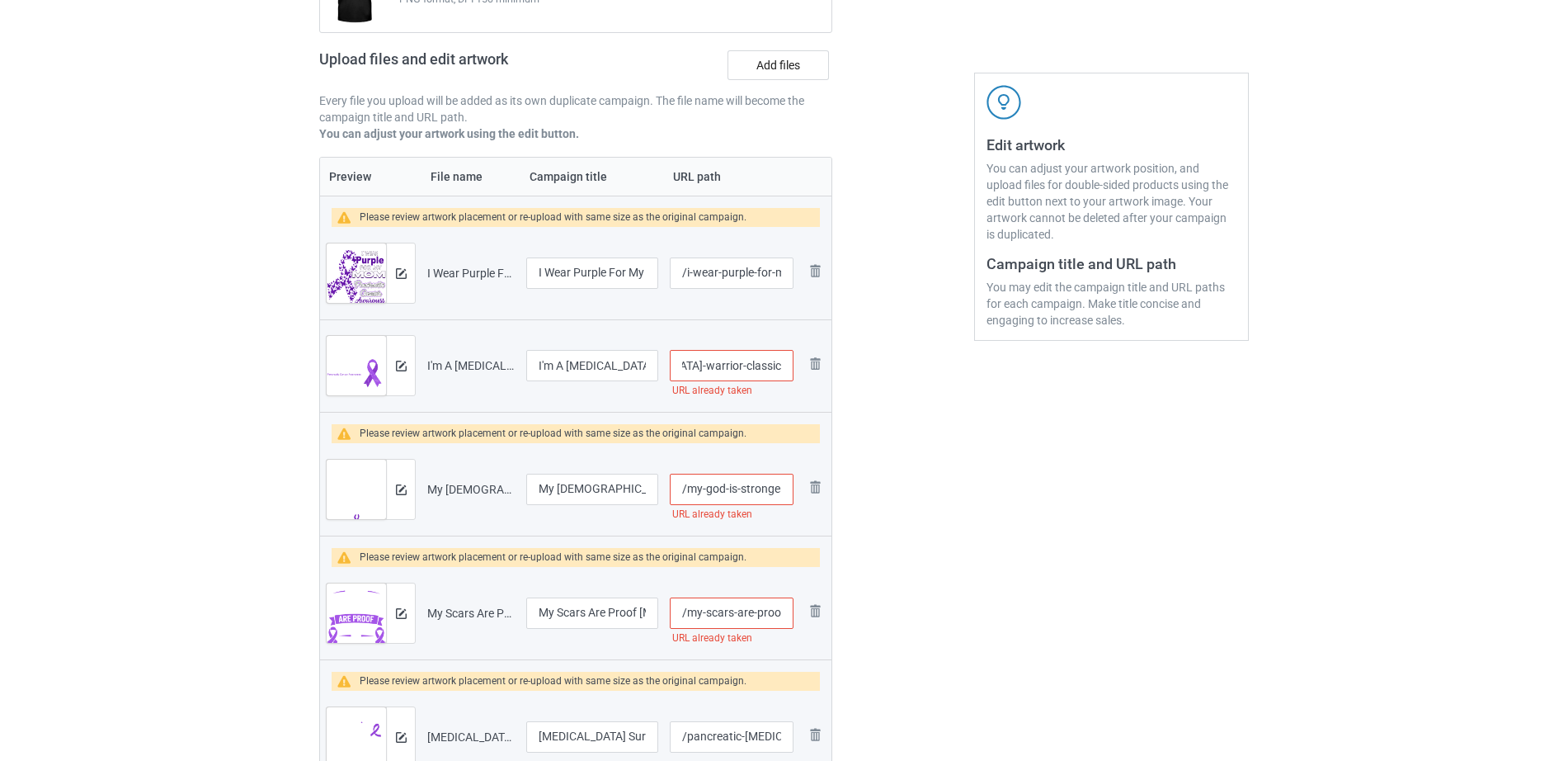
click at [798, 374] on td "/i-m-a-pancreatic-cancer-warrior-classic URL already taken" at bounding box center [731, 365] width 135 height 92
type input "/i-m-a-pancreatic-cancer-warrior"
click at [886, 419] on div at bounding box center [903, 483] width 119 height 1192
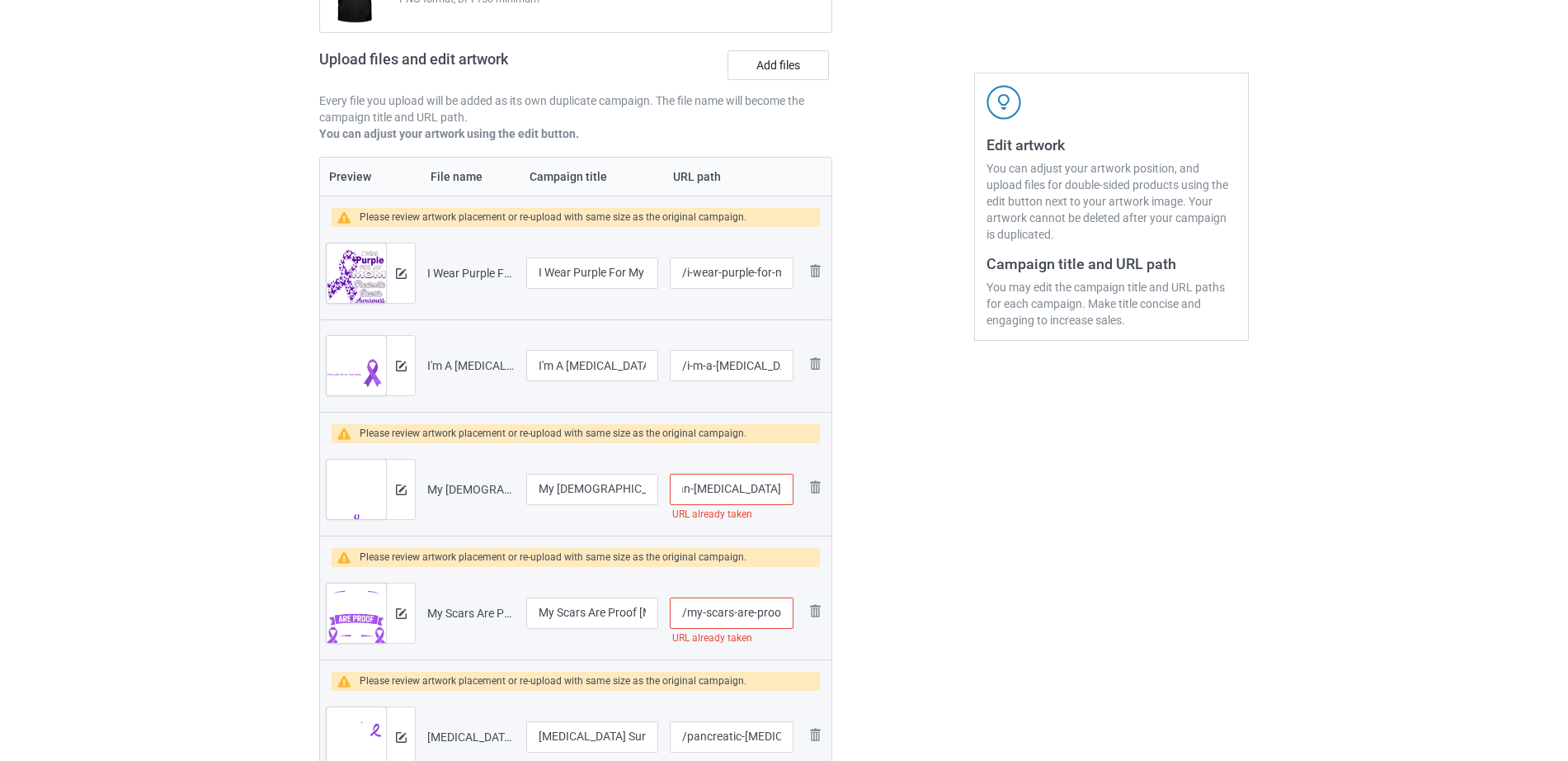
drag, startPoint x: 715, startPoint y: 491, endPoint x: 792, endPoint y: 491, distance: 77.0
click at [792, 491] on input "/my-god-is-stronger-than-pancreatic-cancer" at bounding box center [731, 488] width 124 height 31
click at [758, 493] on input "/my-god-is-stronger-than-pancreatic-cancer" at bounding box center [731, 488] width 124 height 31
drag, startPoint x: 686, startPoint y: 491, endPoint x: 776, endPoint y: 495, distance: 90.1
click at [776, 495] on input "/my-god-is-stronger-than-pancreatic-cancer" at bounding box center [731, 488] width 124 height 31
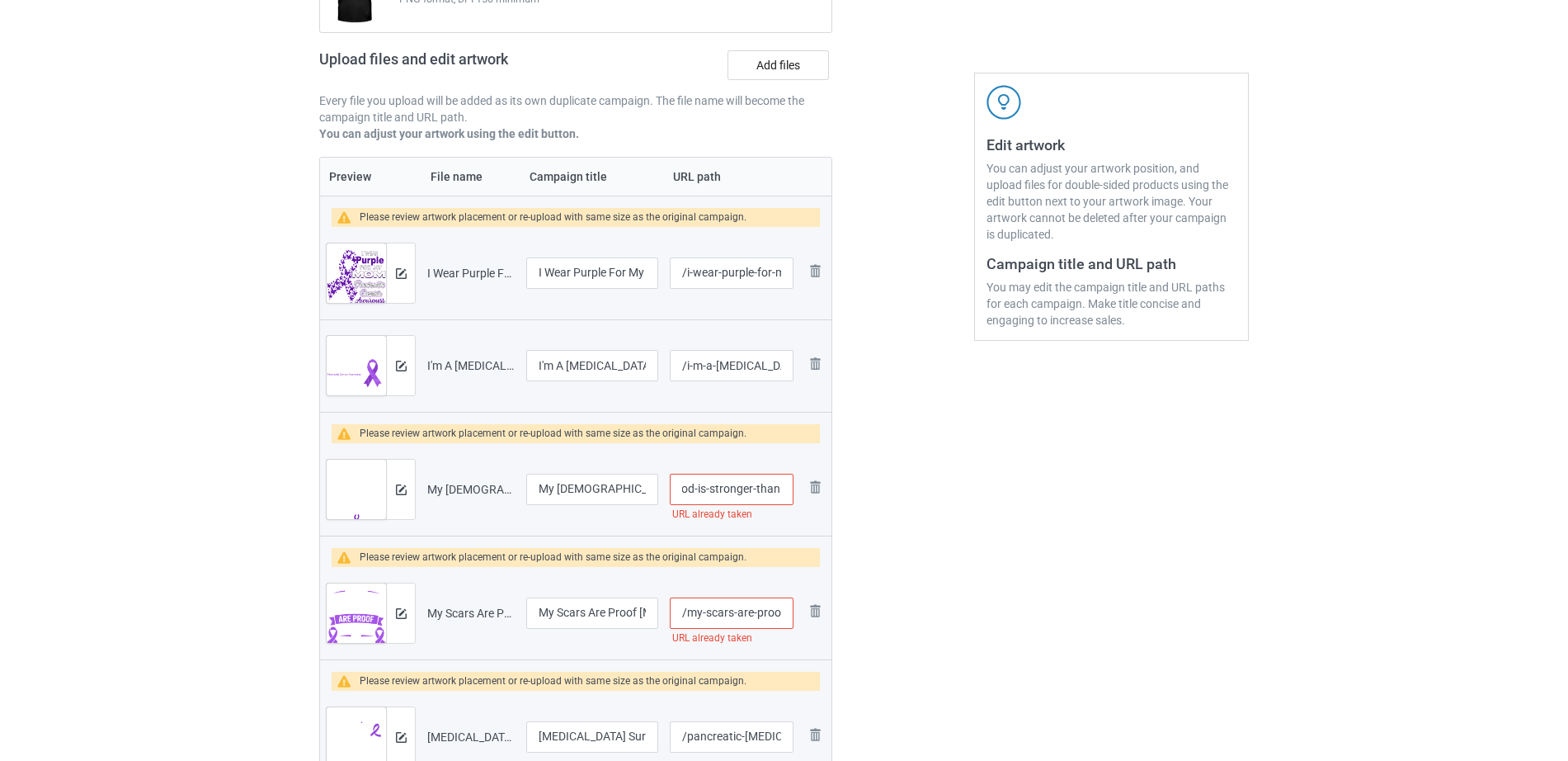
scroll to position [0, 0]
click at [854, 496] on div at bounding box center [903, 483] width 119 height 1192
click at [858, 505] on div at bounding box center [903, 483] width 119 height 1192
drag, startPoint x: 713, startPoint y: 495, endPoint x: 777, endPoint y: 494, distance: 64.0
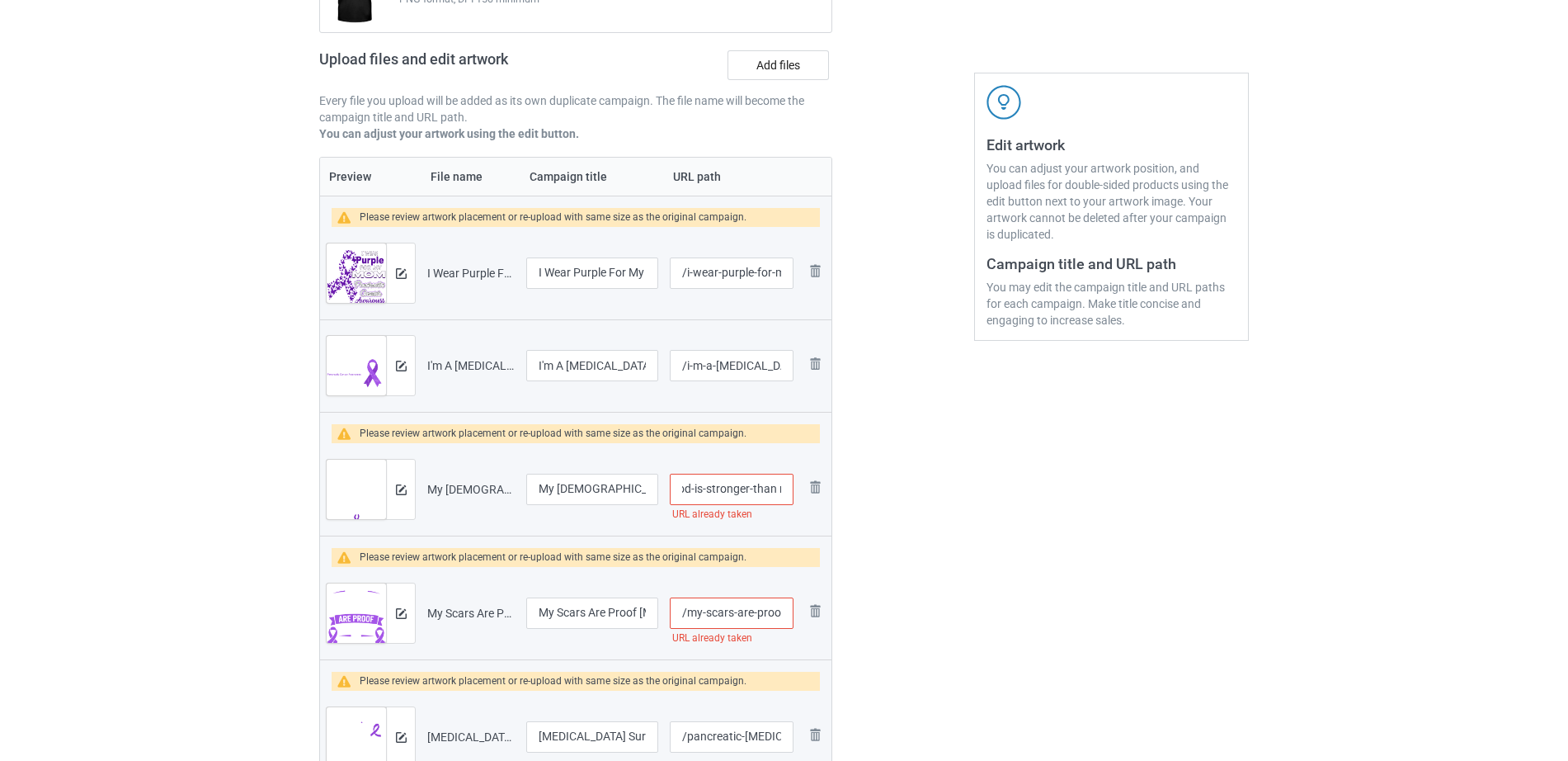
click at [777, 494] on input "/my-god-is-stronger-than r" at bounding box center [731, 488] width 124 height 31
click at [759, 487] on input "/my-god-is-stronger-than r" at bounding box center [731, 488] width 124 height 31
drag, startPoint x: 747, startPoint y: 486, endPoint x: 780, endPoint y: 486, distance: 33.0
click at [780, 486] on input "/my-god-is-stronger-than r" at bounding box center [731, 488] width 124 height 31
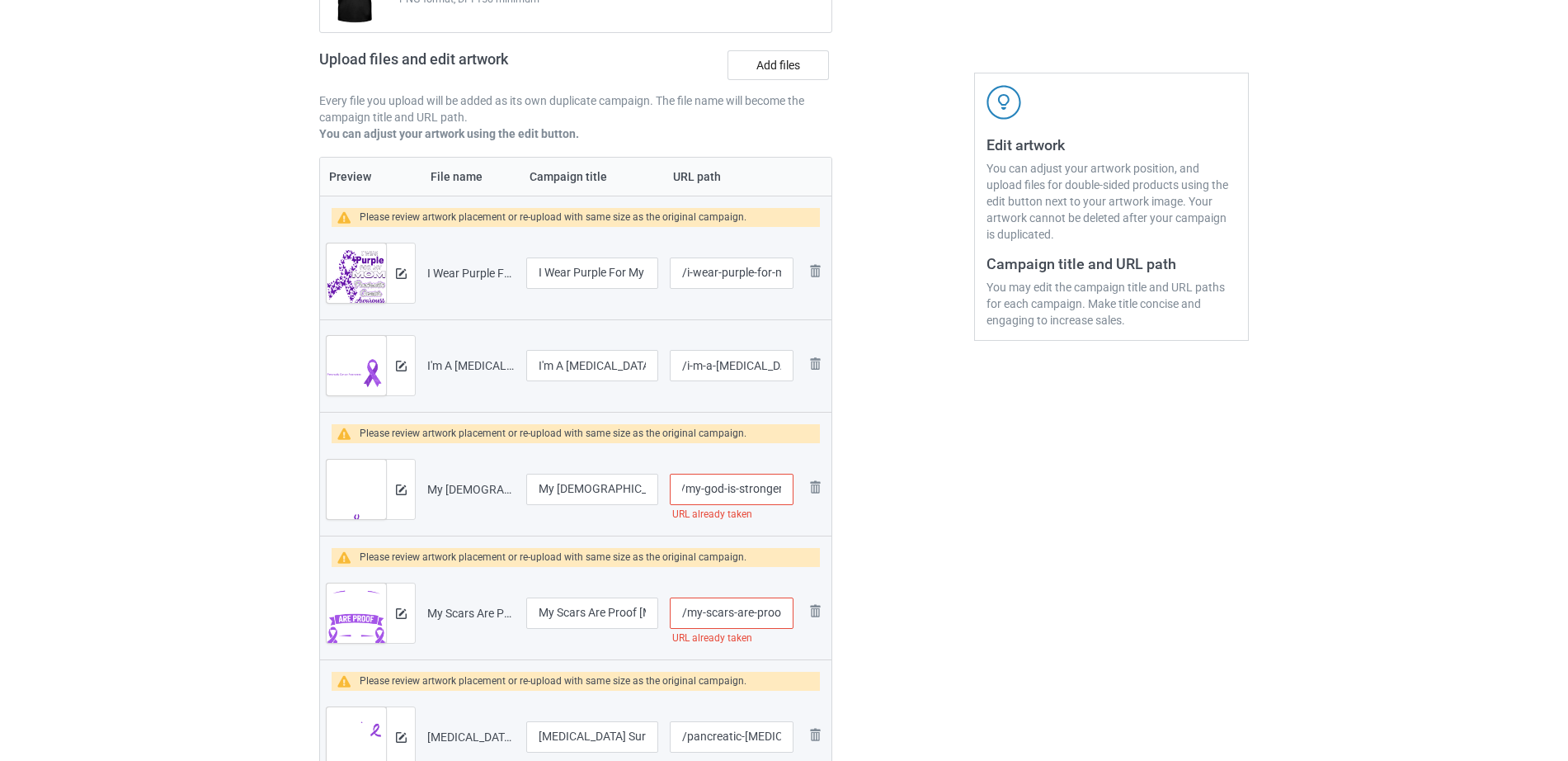
type input "/my-god-is-stronger"
click at [886, 483] on div at bounding box center [903, 483] width 119 height 1192
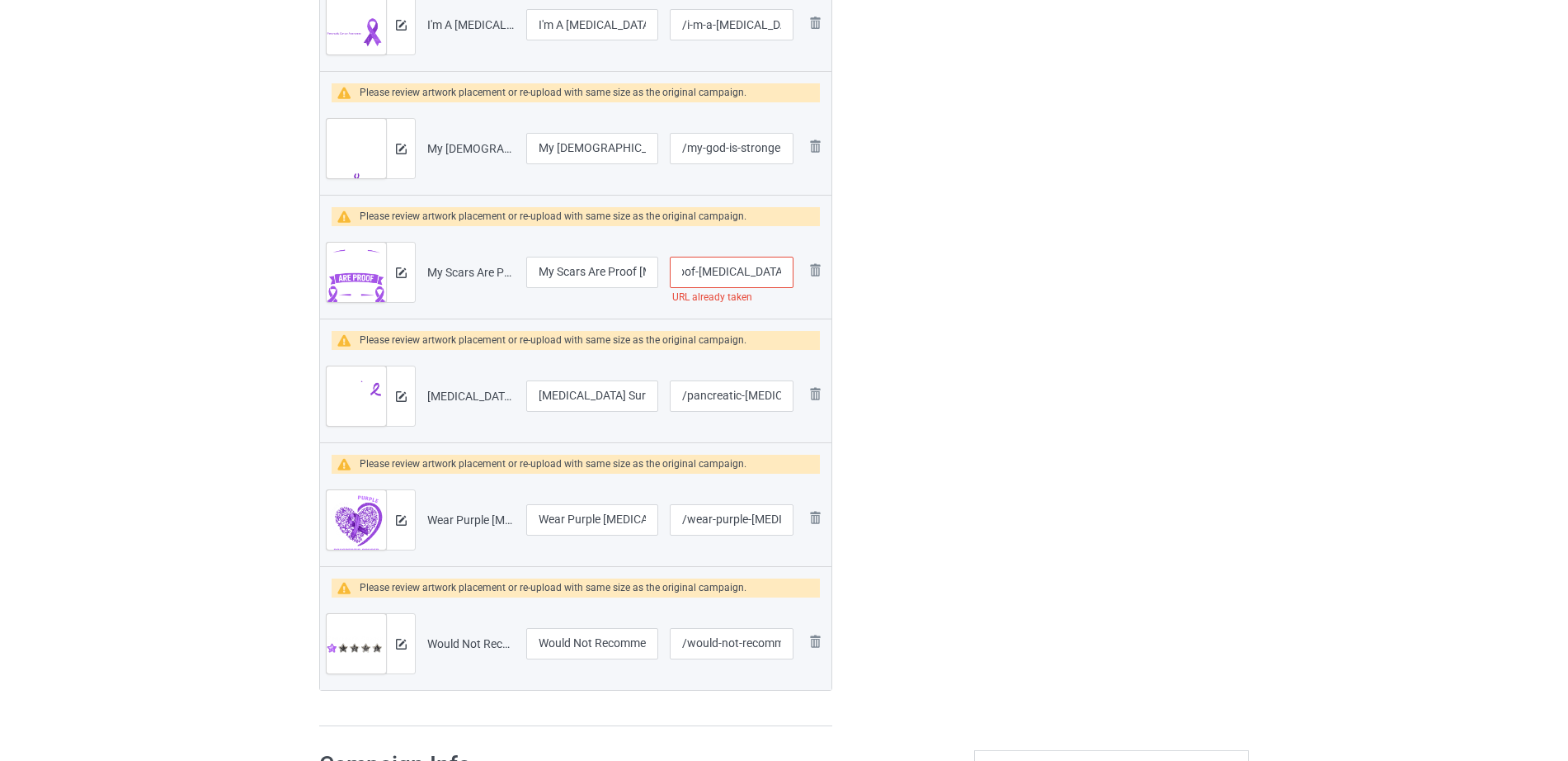
scroll to position [0, 97]
drag, startPoint x: 748, startPoint y: 265, endPoint x: 794, endPoint y: 266, distance: 46.0
click at [794, 266] on td "/my-scars-are-proof-pancreatic-cancer URL already taken" at bounding box center [731, 273] width 135 height 92
click at [781, 268] on input "/my-scars-are-proof-pancreatic-cancer" at bounding box center [731, 272] width 124 height 31
drag, startPoint x: 740, startPoint y: 273, endPoint x: 795, endPoint y: 273, distance: 55.0
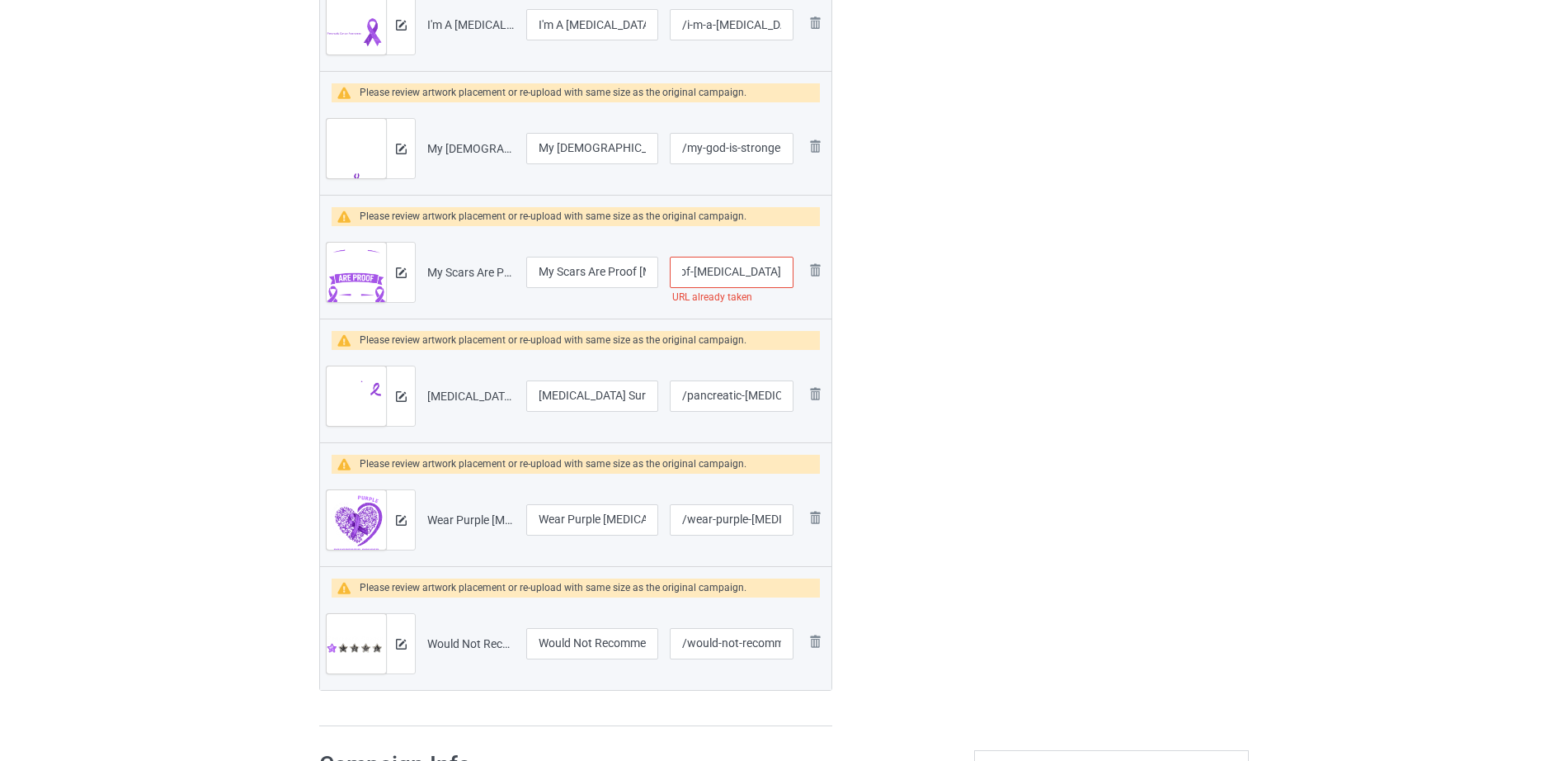
click at [795, 273] on td "/my-scars-are-proof-pancreatic-cancer URL already taken" at bounding box center [731, 273] width 135 height 92
click at [929, 277] on div at bounding box center [903, 142] width 119 height 1192
drag, startPoint x: 753, startPoint y: 267, endPoint x: 798, endPoint y: 272, distance: 45.3
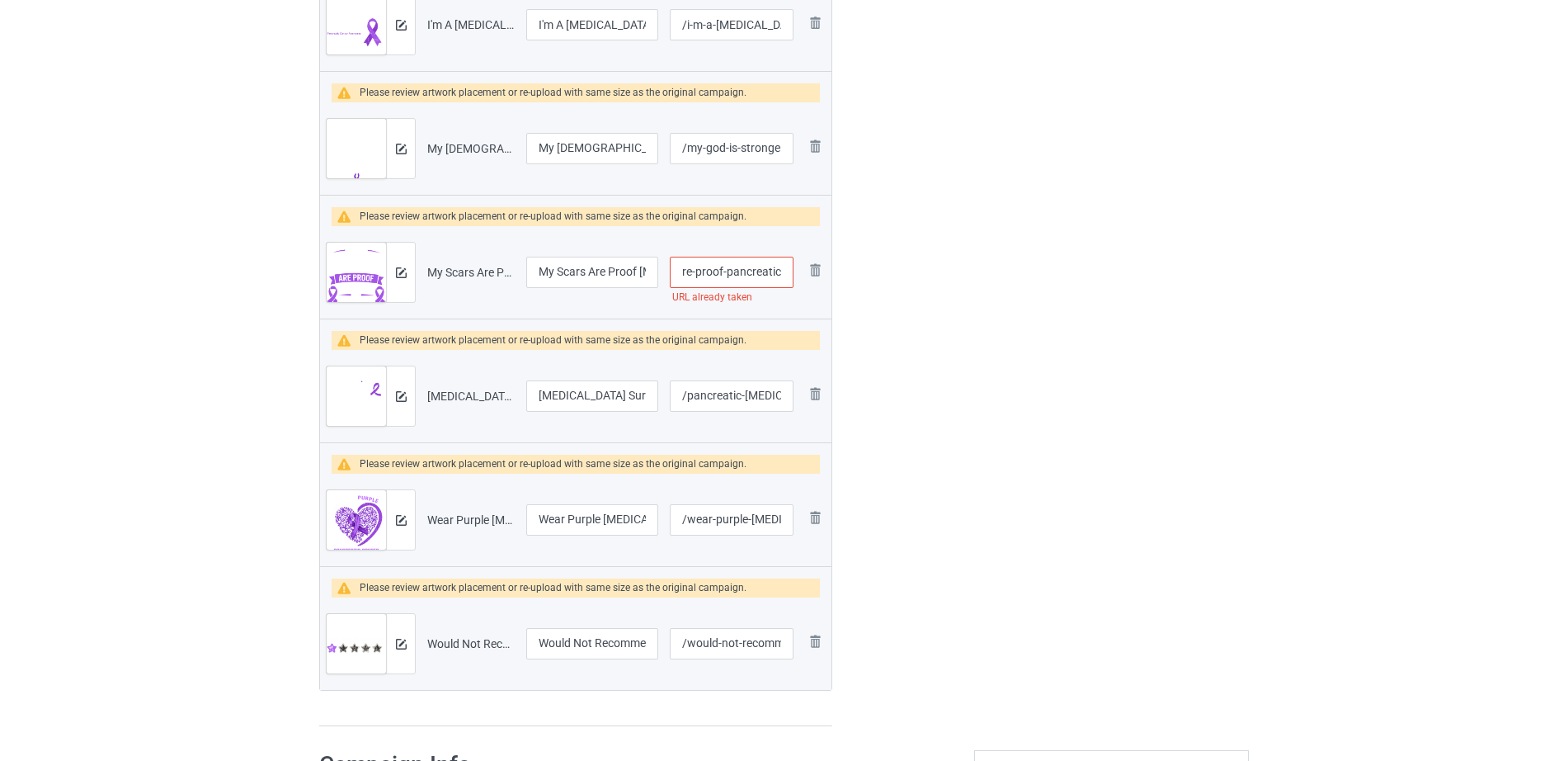
click at [798, 272] on td "/my-scars-are-proof-pancreatic URL already taken" at bounding box center [731, 273] width 135 height 92
click at [761, 271] on input "/my-scars-are-proof-pancreatic" at bounding box center [731, 272] width 124 height 31
click at [784, 271] on input "/my-scars-are-proof-pancreatic" at bounding box center [731, 272] width 124 height 31
type input "/my-scars-are-proof-pancreat"
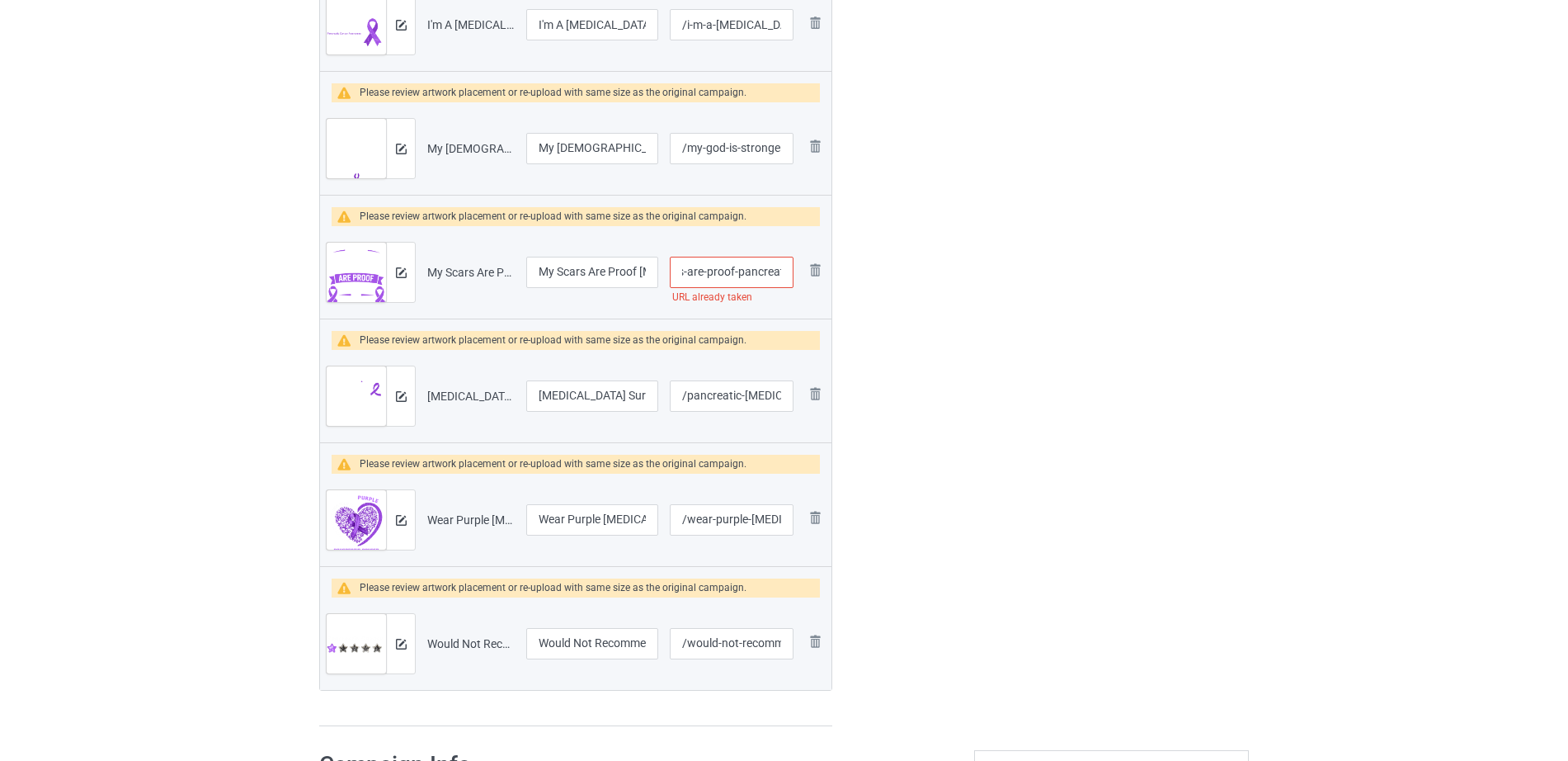
click at [965, 288] on div "Edit artwork You can adjust your artwork position, and upload files for double-…" at bounding box center [1111, 142] width 298 height 1192
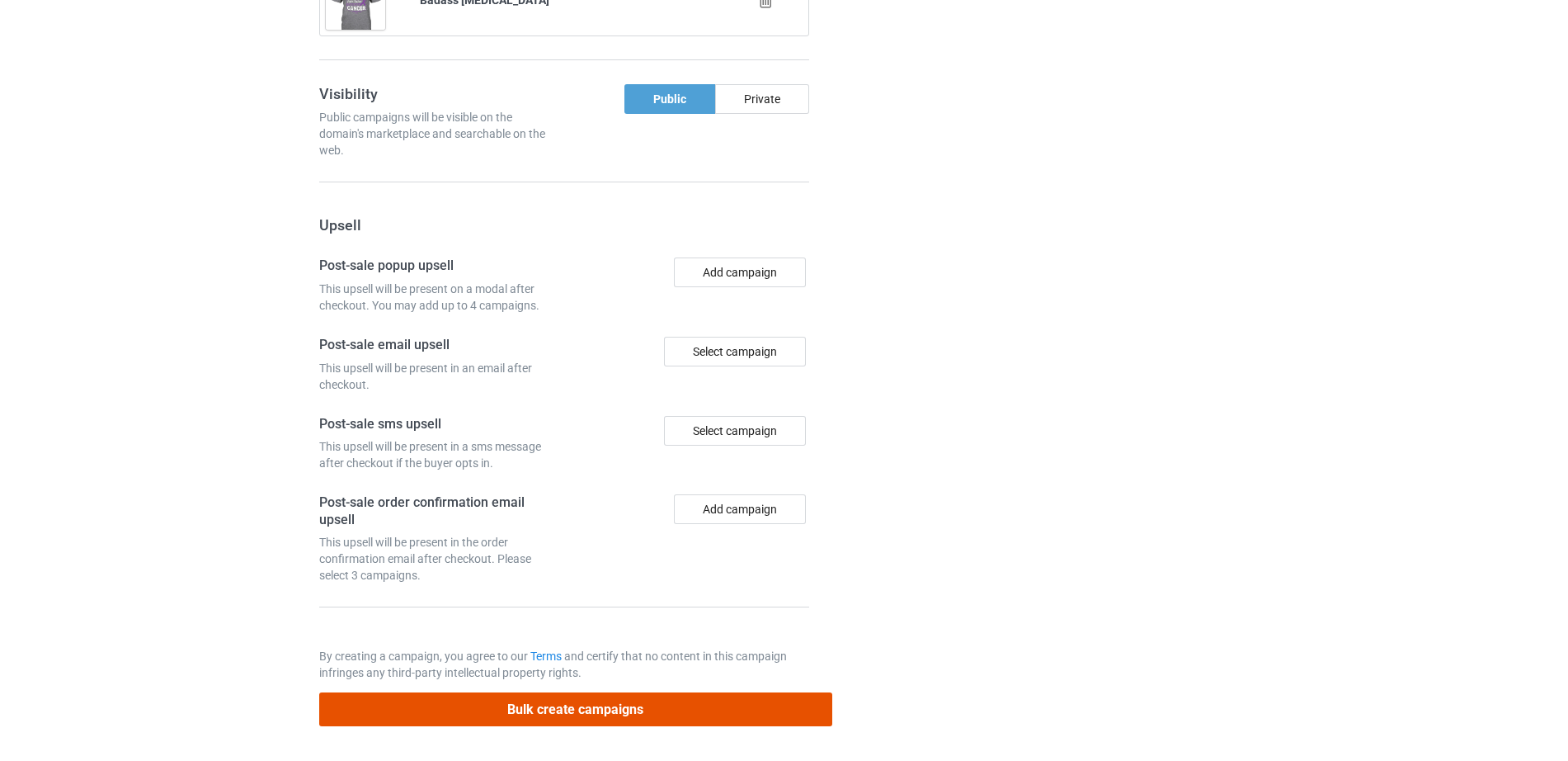
click at [547, 694] on button "Bulk create campaigns" at bounding box center [576, 709] width 513 height 34
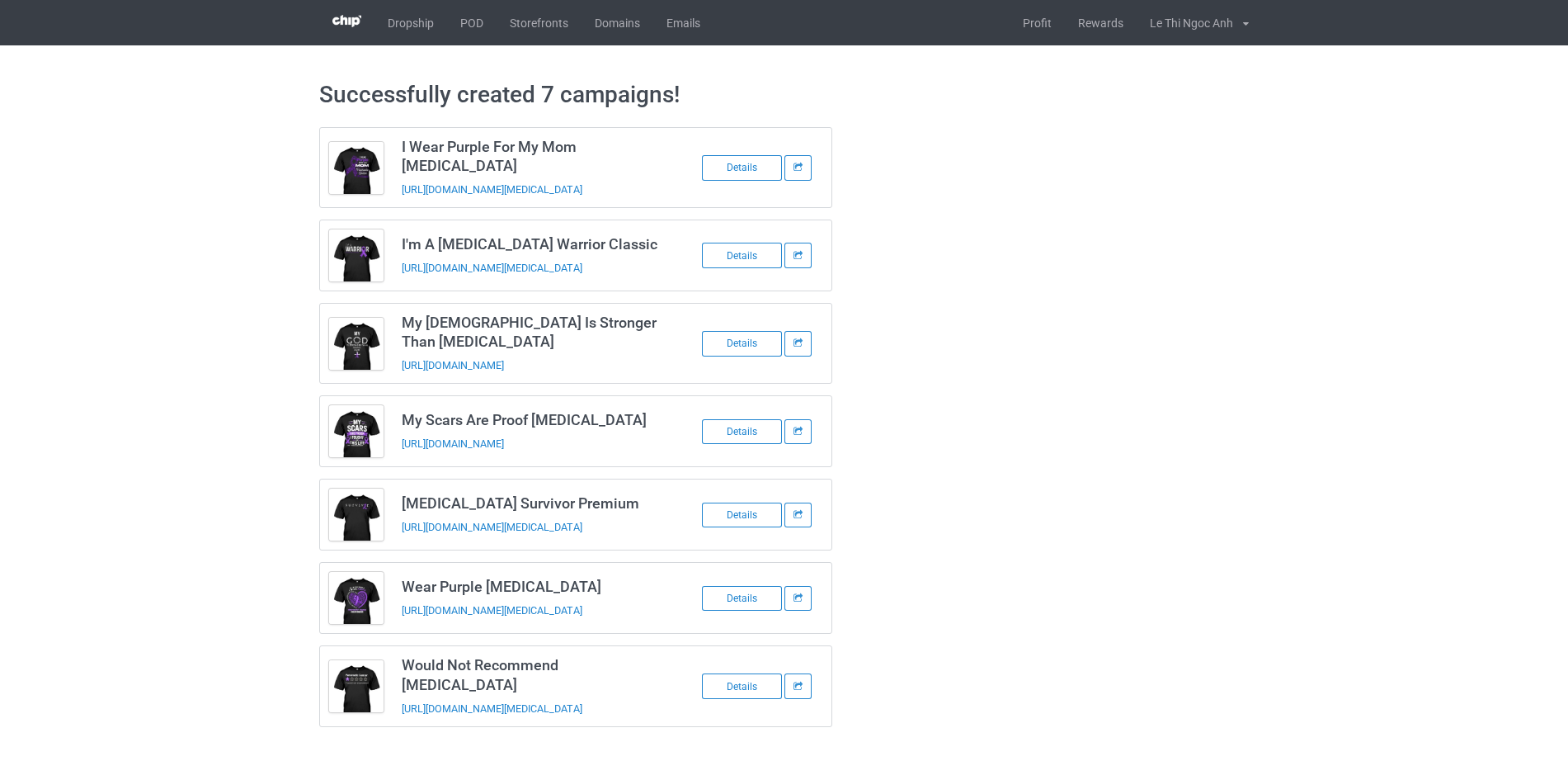
drag, startPoint x: 756, startPoint y: 153, endPoint x: 966, endPoint y: 116, distance: 213.2
click at [966, 116] on div "I Wear Purple For My Mom Pancreatic Cancer https://www.hoptefy.com/i-wear-purpl…" at bounding box center [784, 427] width 952 height 622
click at [459, 8] on link "POD" at bounding box center [471, 21] width 50 height 45
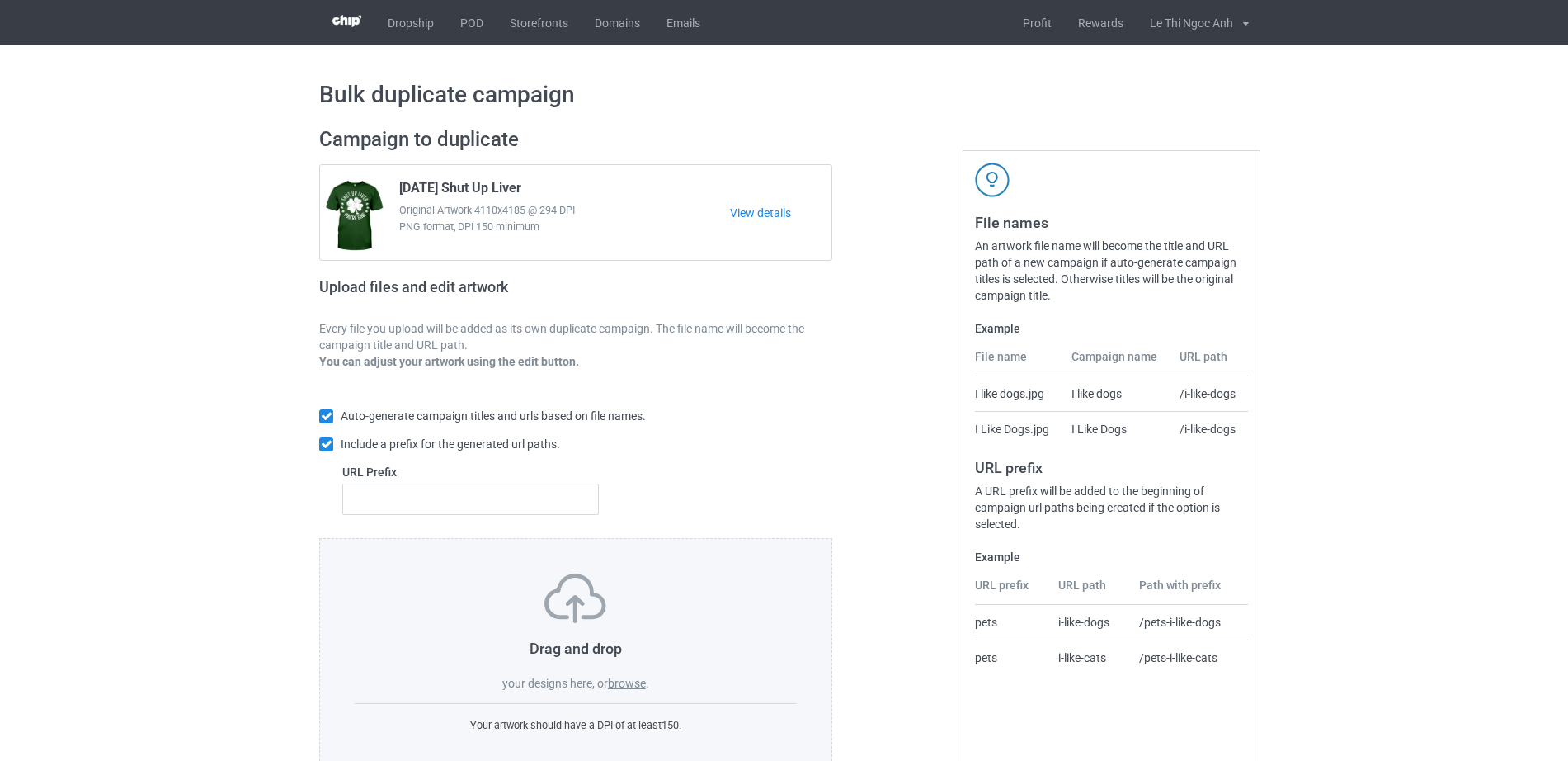
click at [619, 685] on label "browse" at bounding box center [626, 683] width 38 height 13
click at [0, 0] on input "browse" at bounding box center [0, 0] width 0 height 0
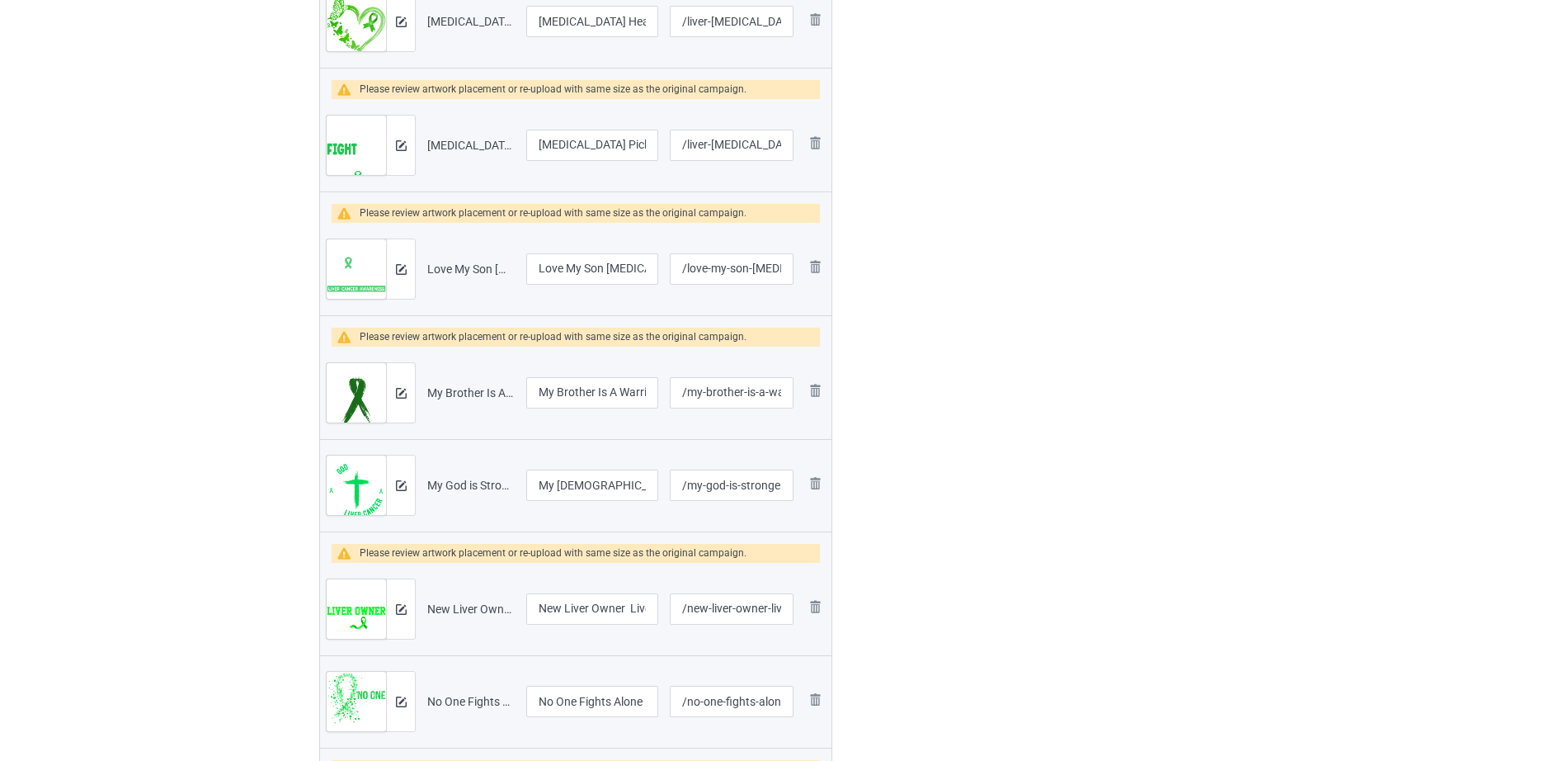
scroll to position [867, 0]
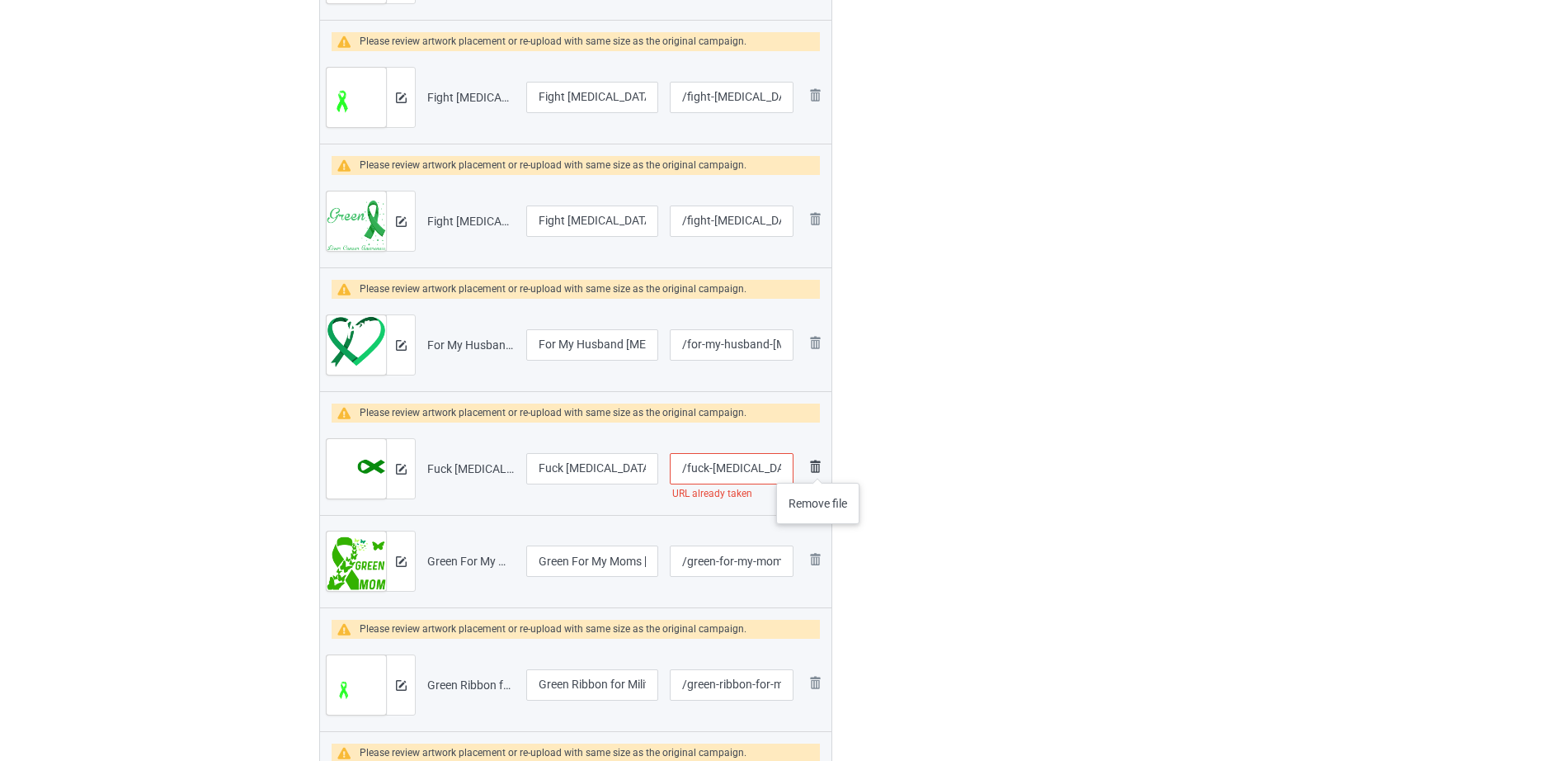
click at [818, 466] on img at bounding box center [815, 466] width 19 height 19
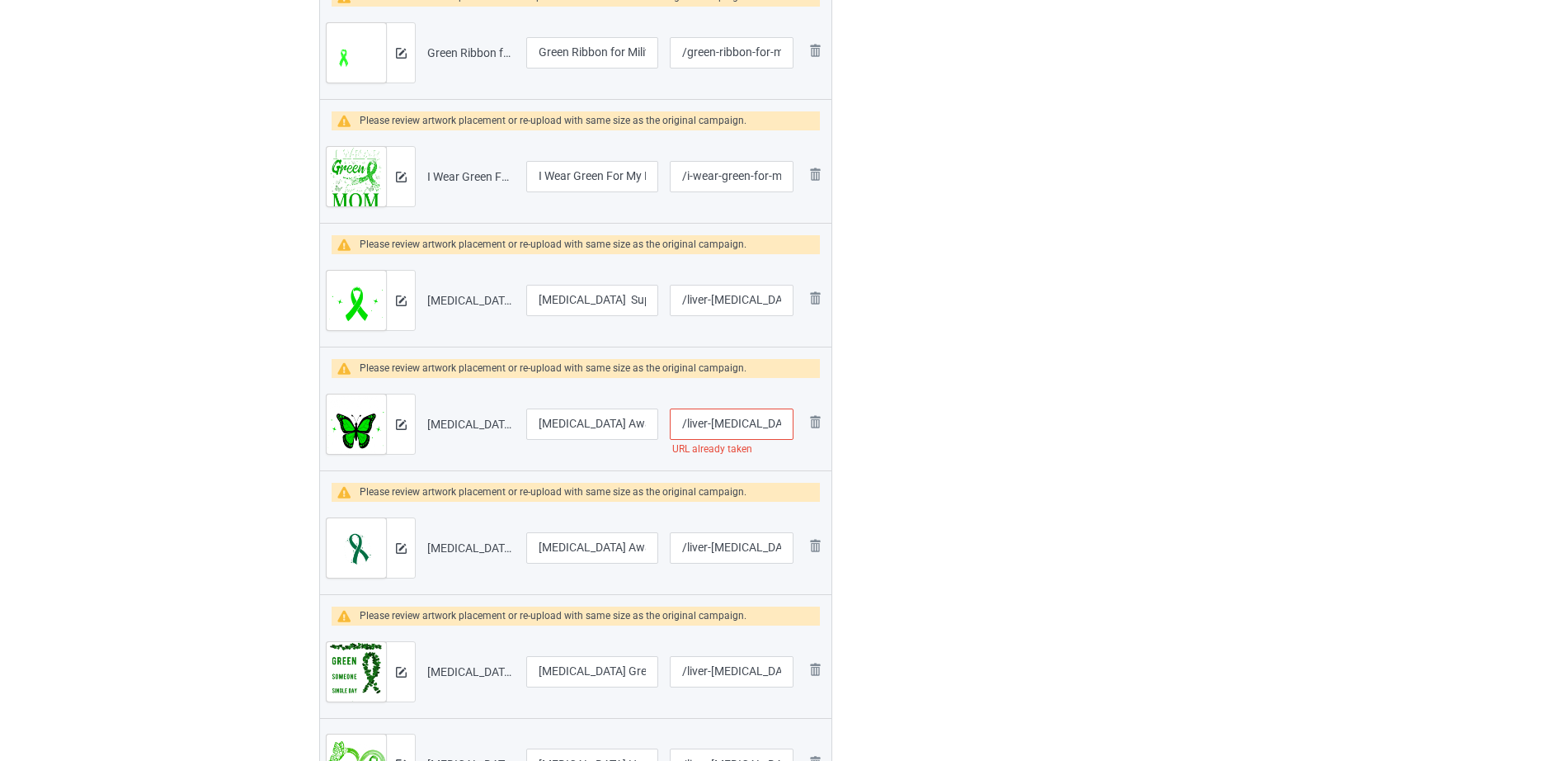
scroll to position [0, 68]
drag, startPoint x: 715, startPoint y: 432, endPoint x: 794, endPoint y: 432, distance: 79.0
click at [794, 432] on td "/liver-cancer-awareness-butterfly URL already taken" at bounding box center [731, 424] width 135 height 92
click at [732, 428] on input "/liver-cancer-awareness-butterfly" at bounding box center [731, 424] width 124 height 31
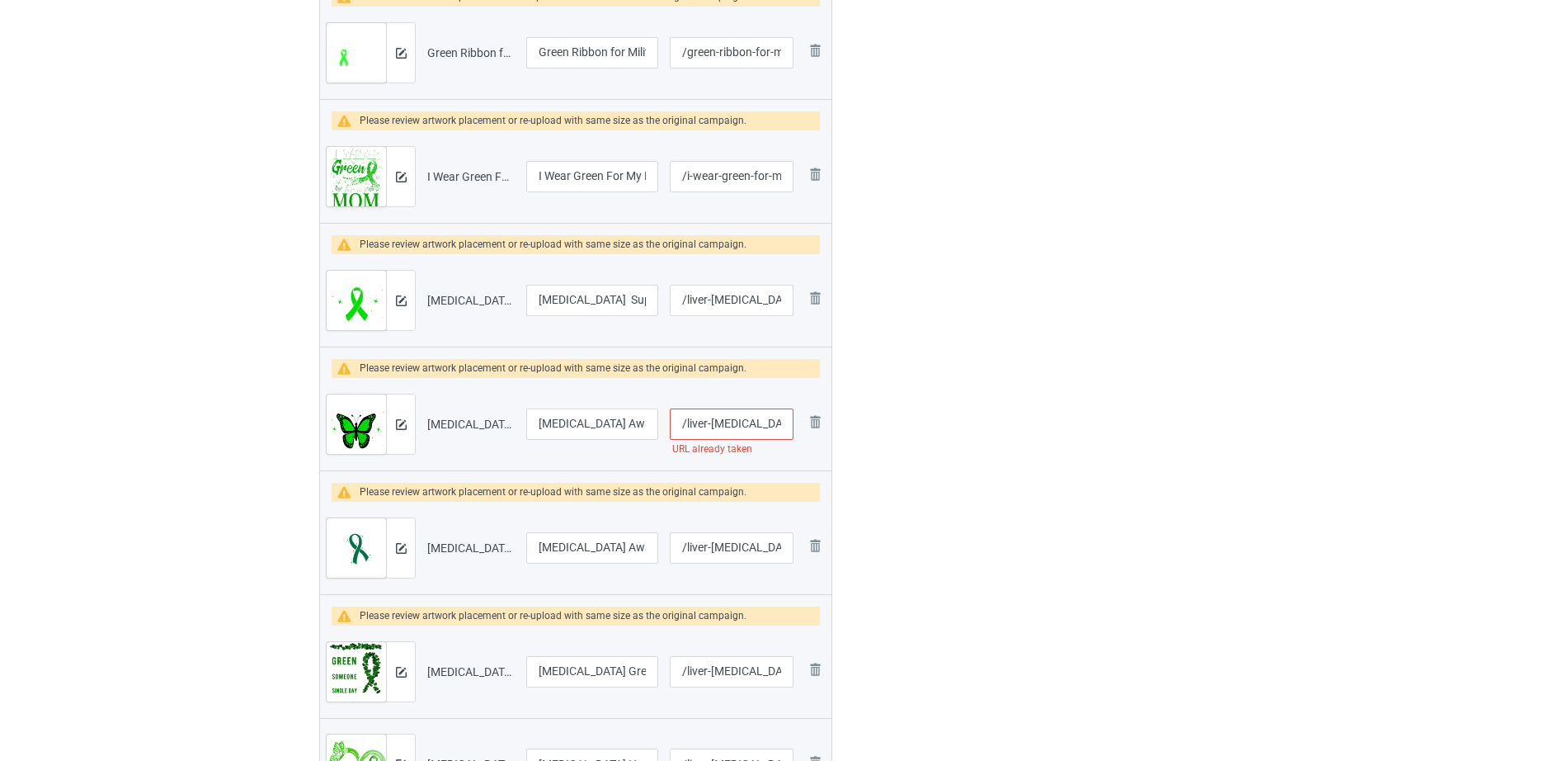
drag, startPoint x: 736, startPoint y: 420, endPoint x: 745, endPoint y: 422, distance: 9.2
click at [745, 422] on input "/liver-cancer-awareness-butterfly" at bounding box center [731, 424] width 124 height 31
type input "/liver-cancer-butterfly"
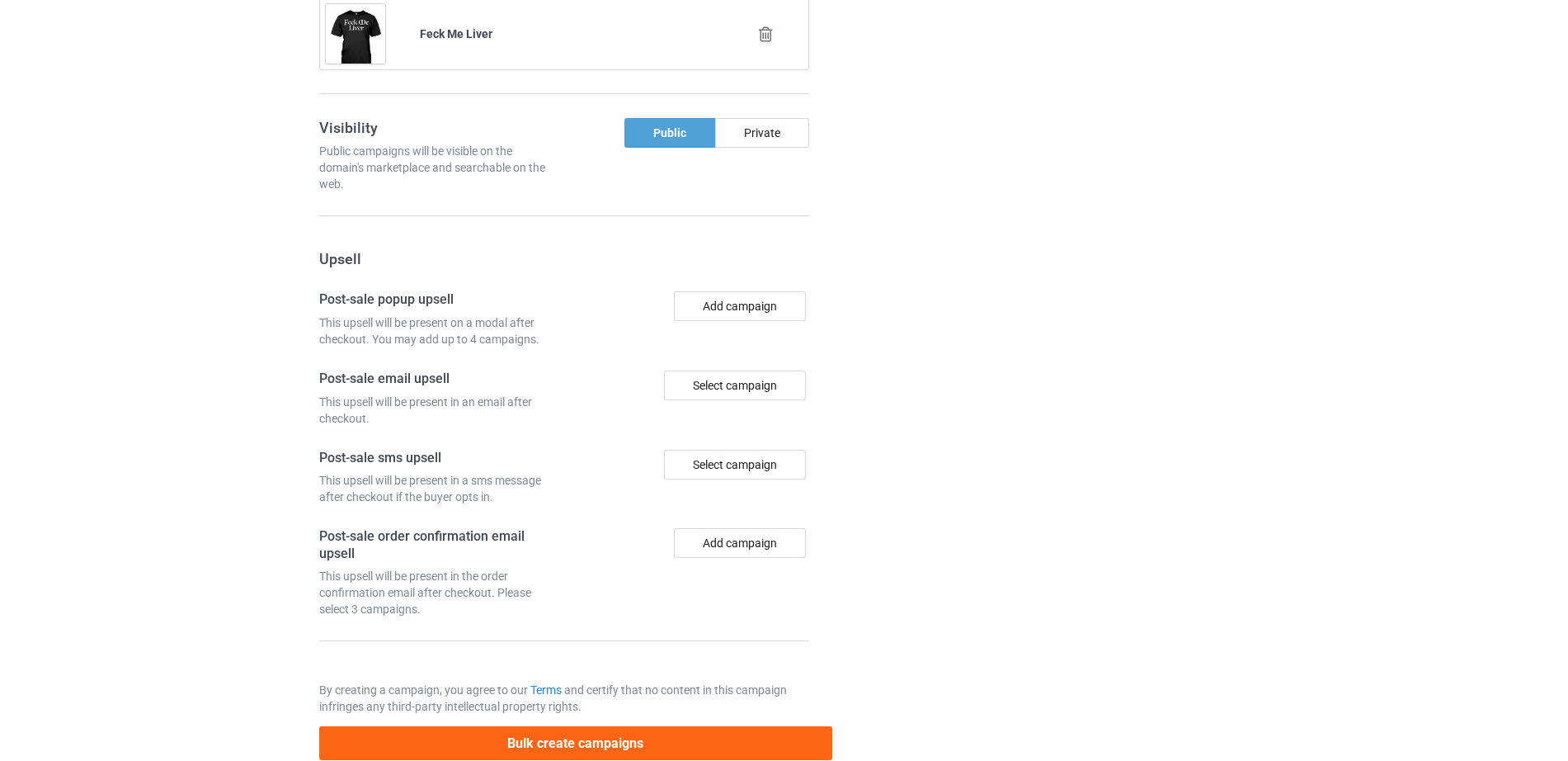
scroll to position [5385, 0]
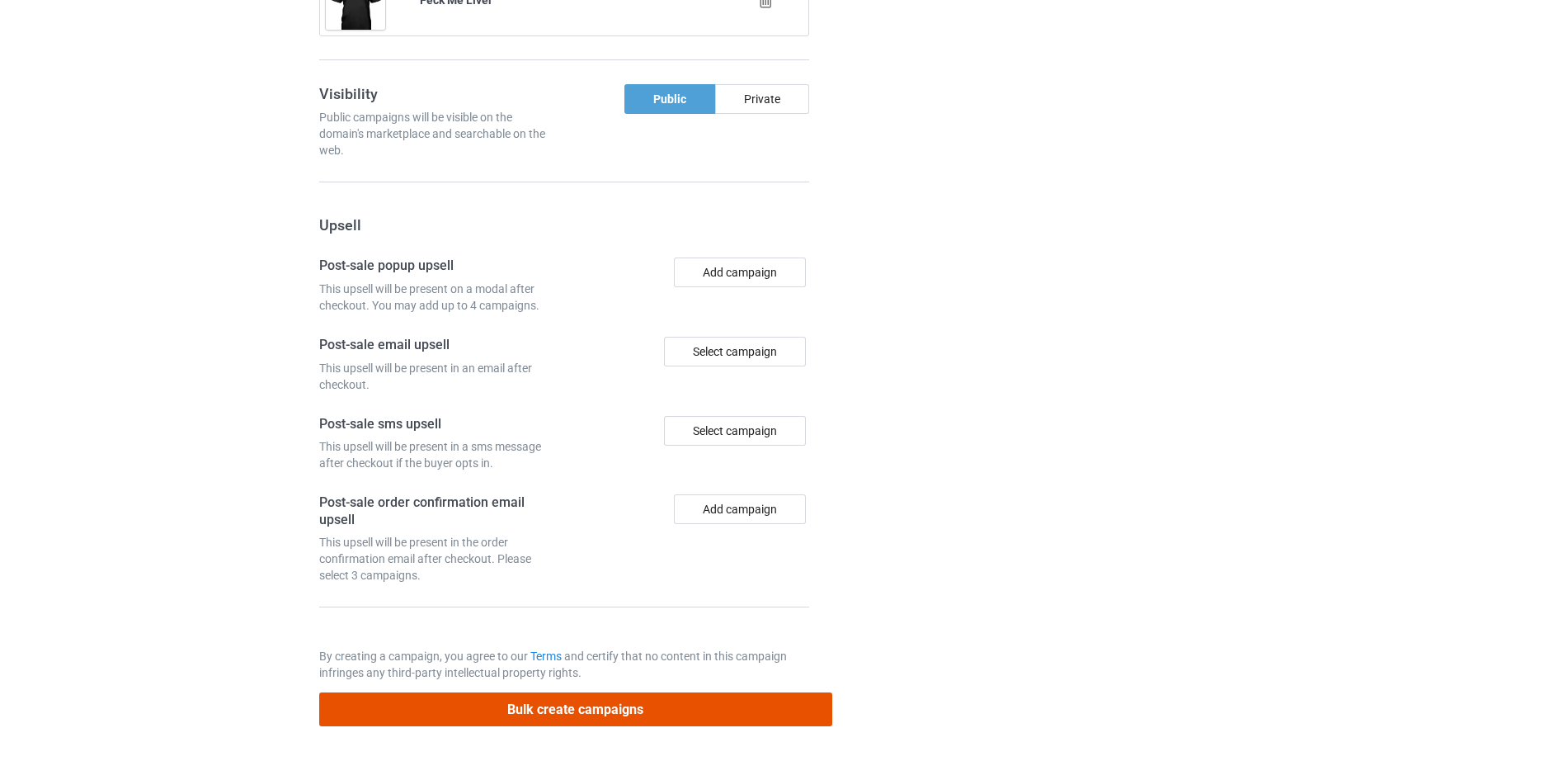
click at [634, 704] on button "Bulk create campaigns" at bounding box center [576, 709] width 513 height 34
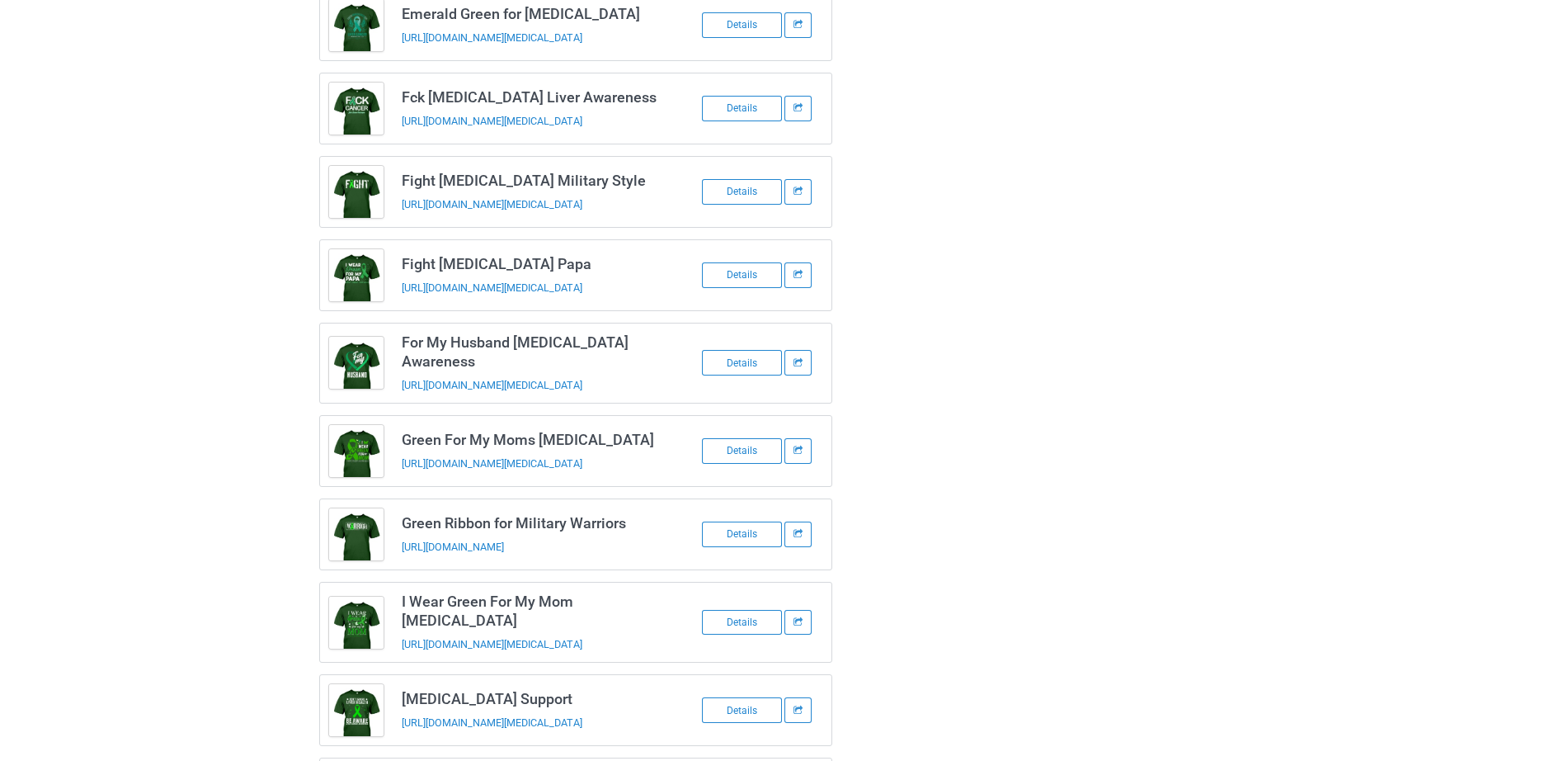
scroll to position [0, 0]
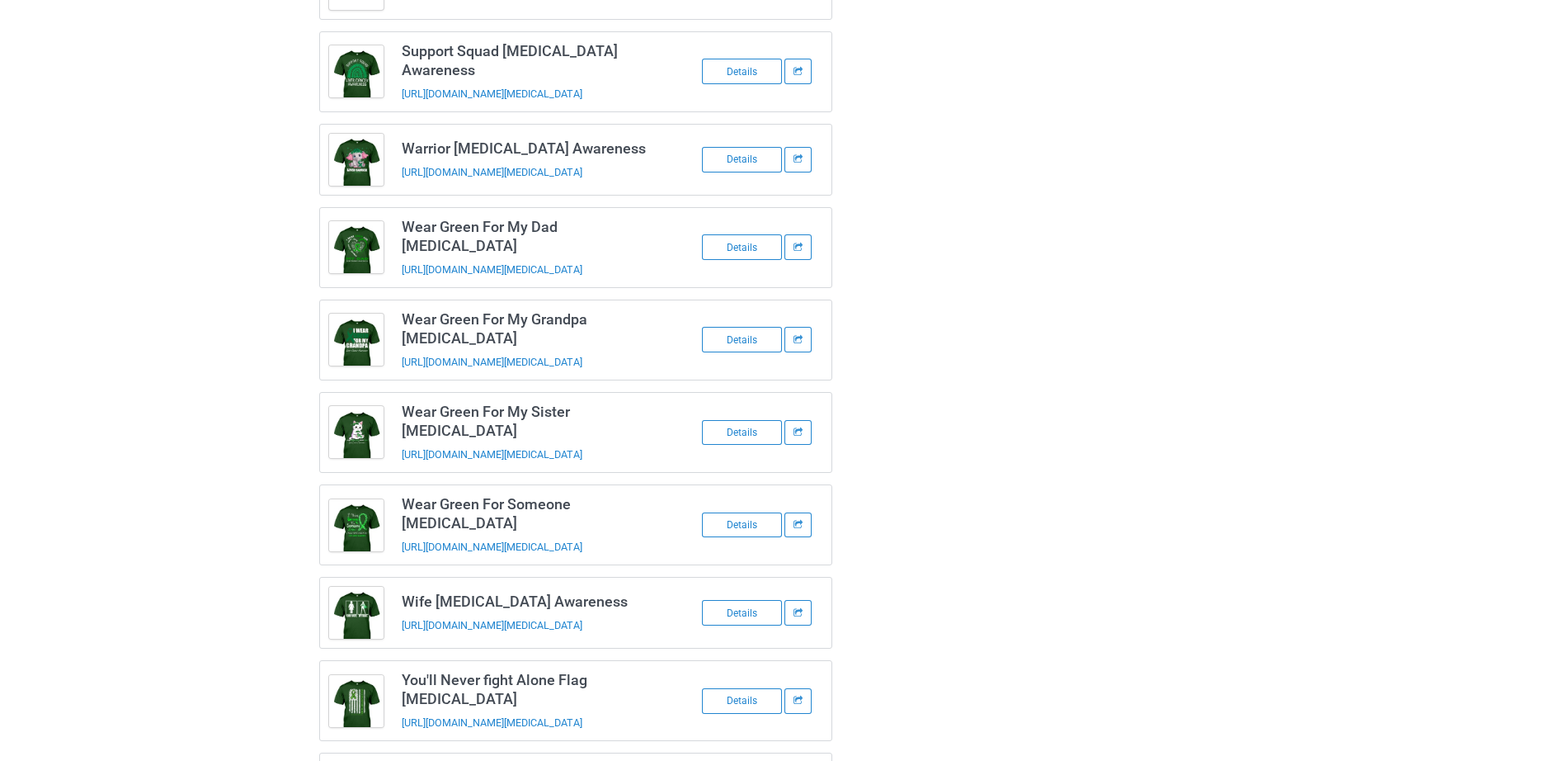
scroll to position [2389, 0]
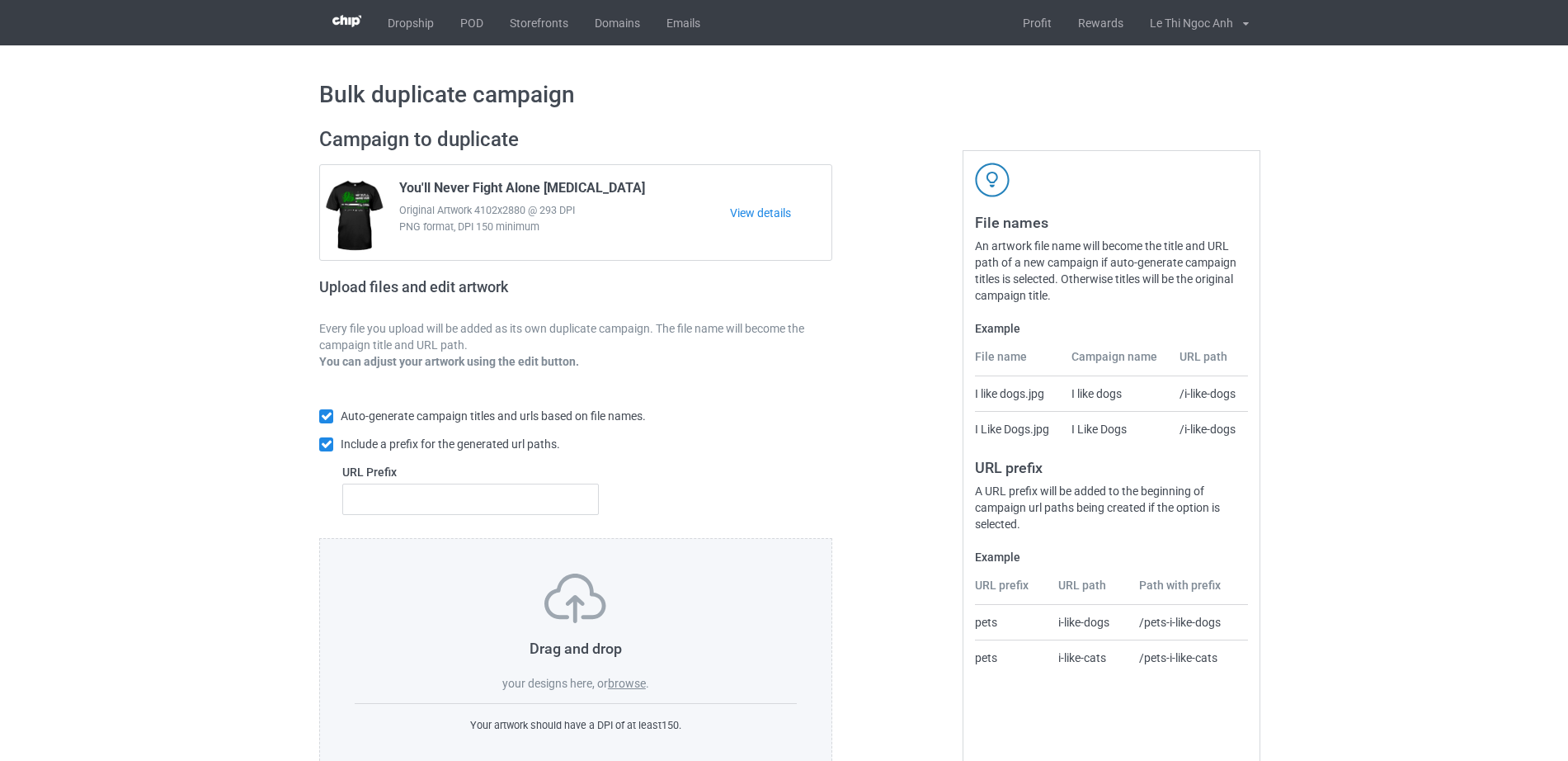
click at [629, 683] on label "browse" at bounding box center [626, 683] width 38 height 13
click at [0, 0] on input "browse" at bounding box center [0, 0] width 0 height 0
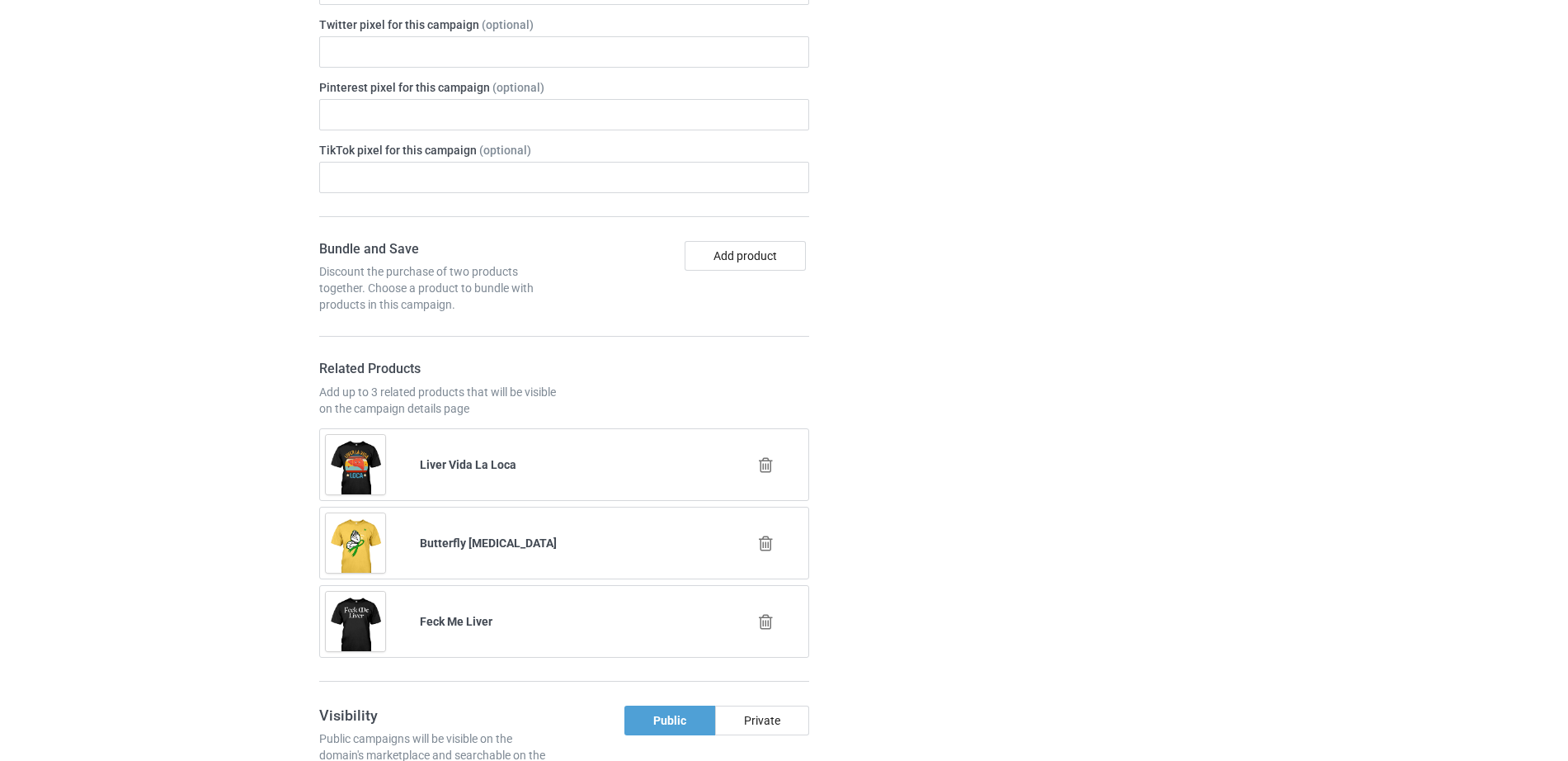
scroll to position [1613, 0]
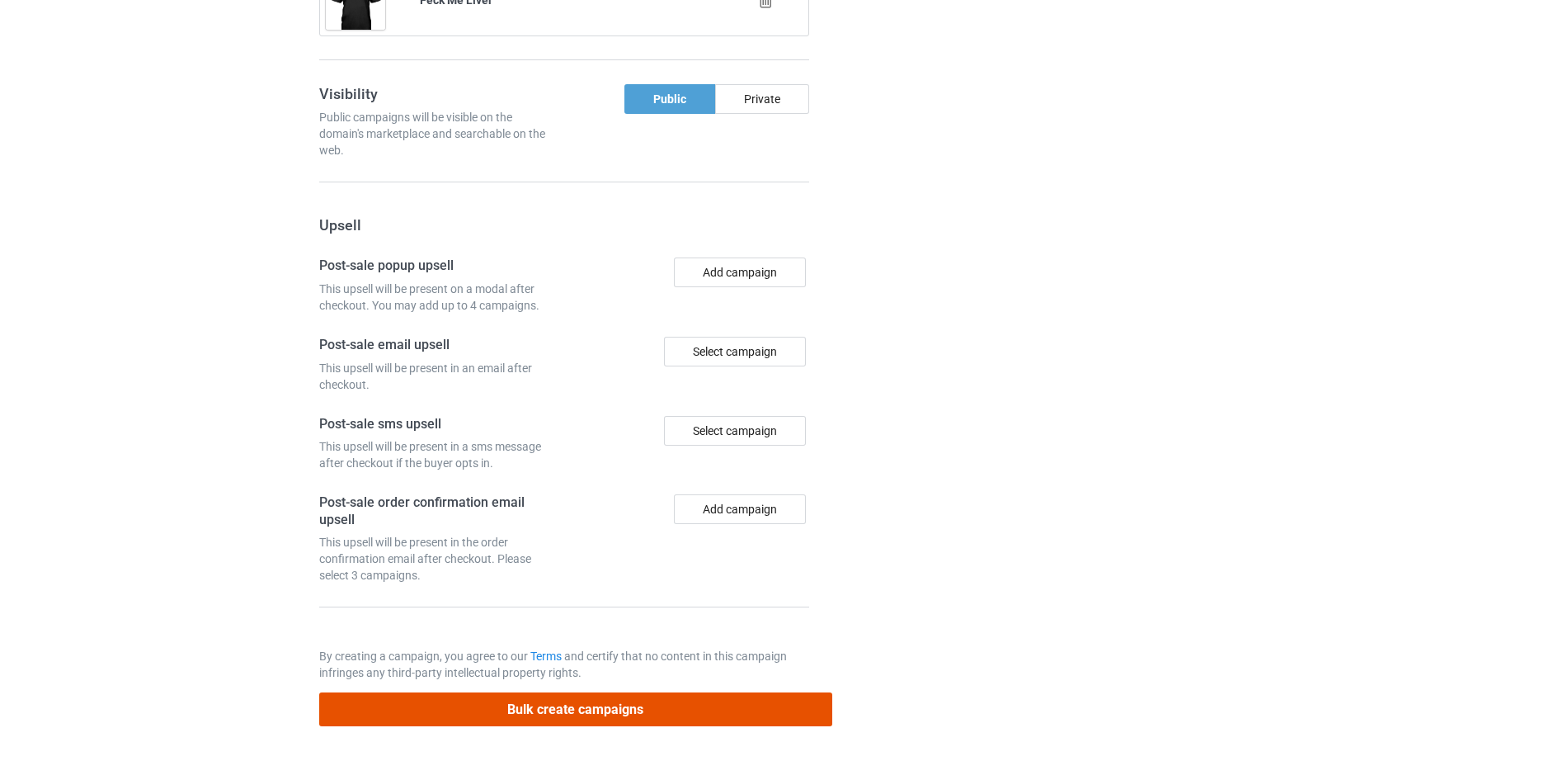
click at [570, 703] on button "Bulk create campaigns" at bounding box center [576, 709] width 513 height 34
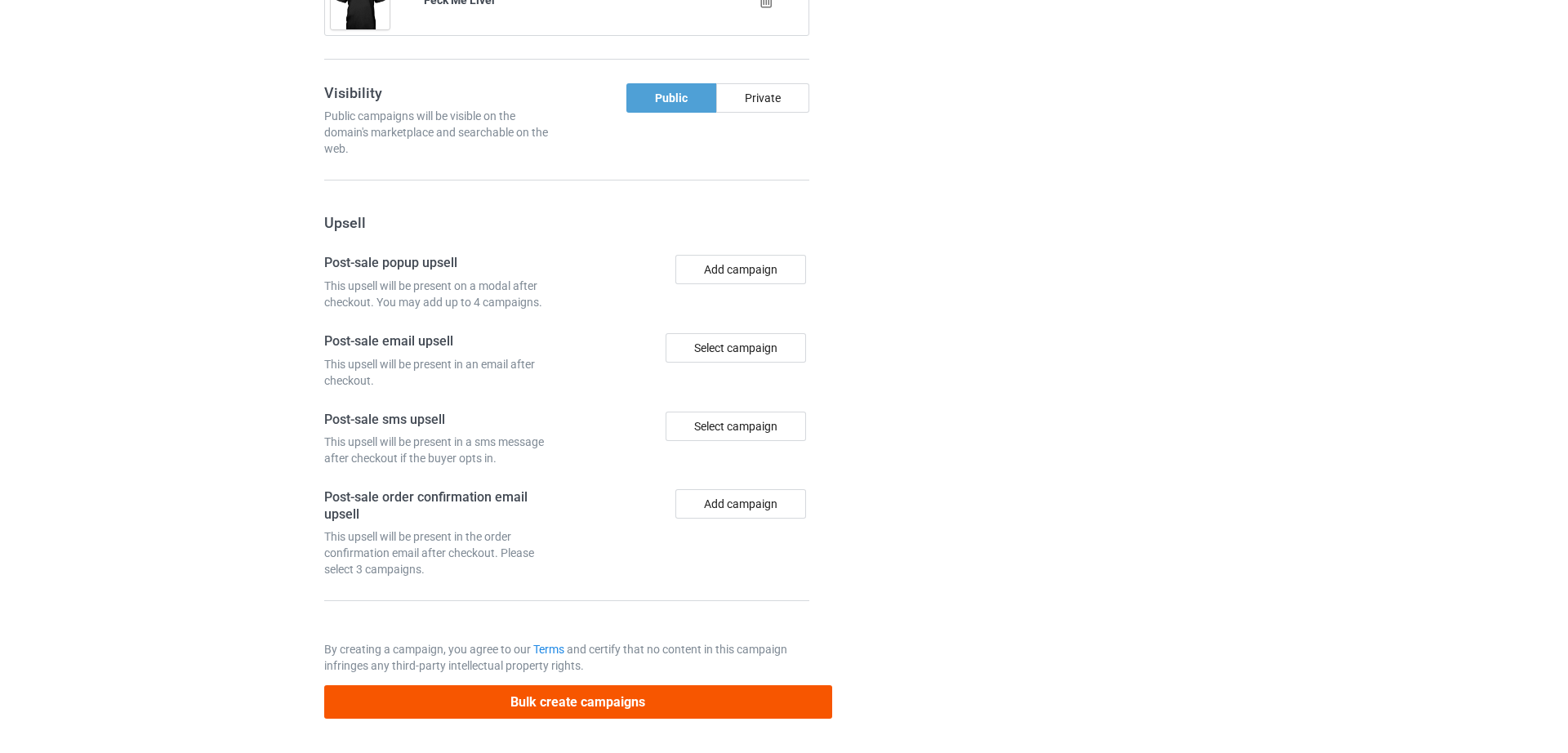
scroll to position [0, 0]
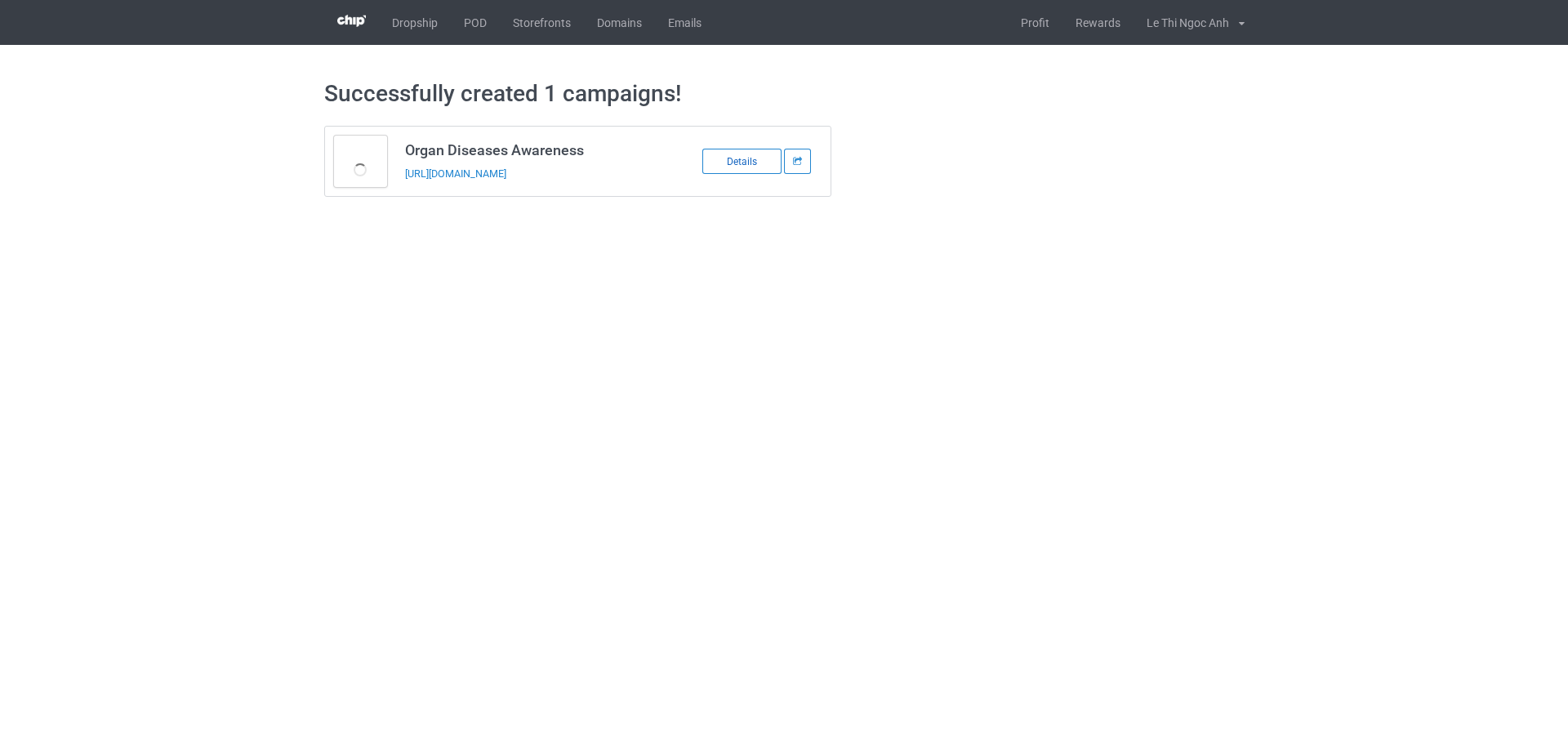
click at [755, 151] on div "Details" at bounding box center [742, 161] width 79 height 25
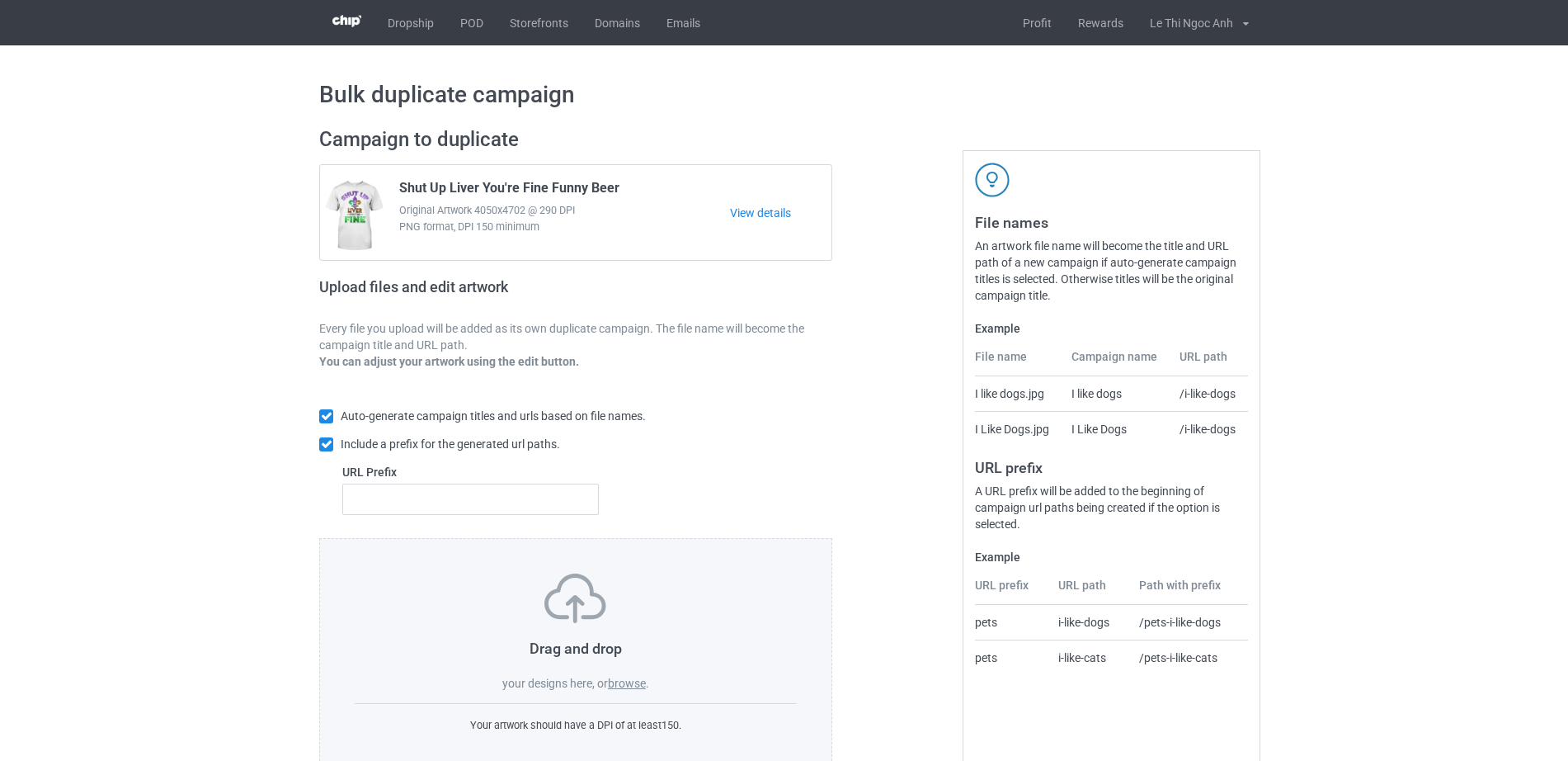
click at [642, 686] on label "browse" at bounding box center [626, 683] width 38 height 13
click at [0, 0] on input "browse" at bounding box center [0, 0] width 0 height 0
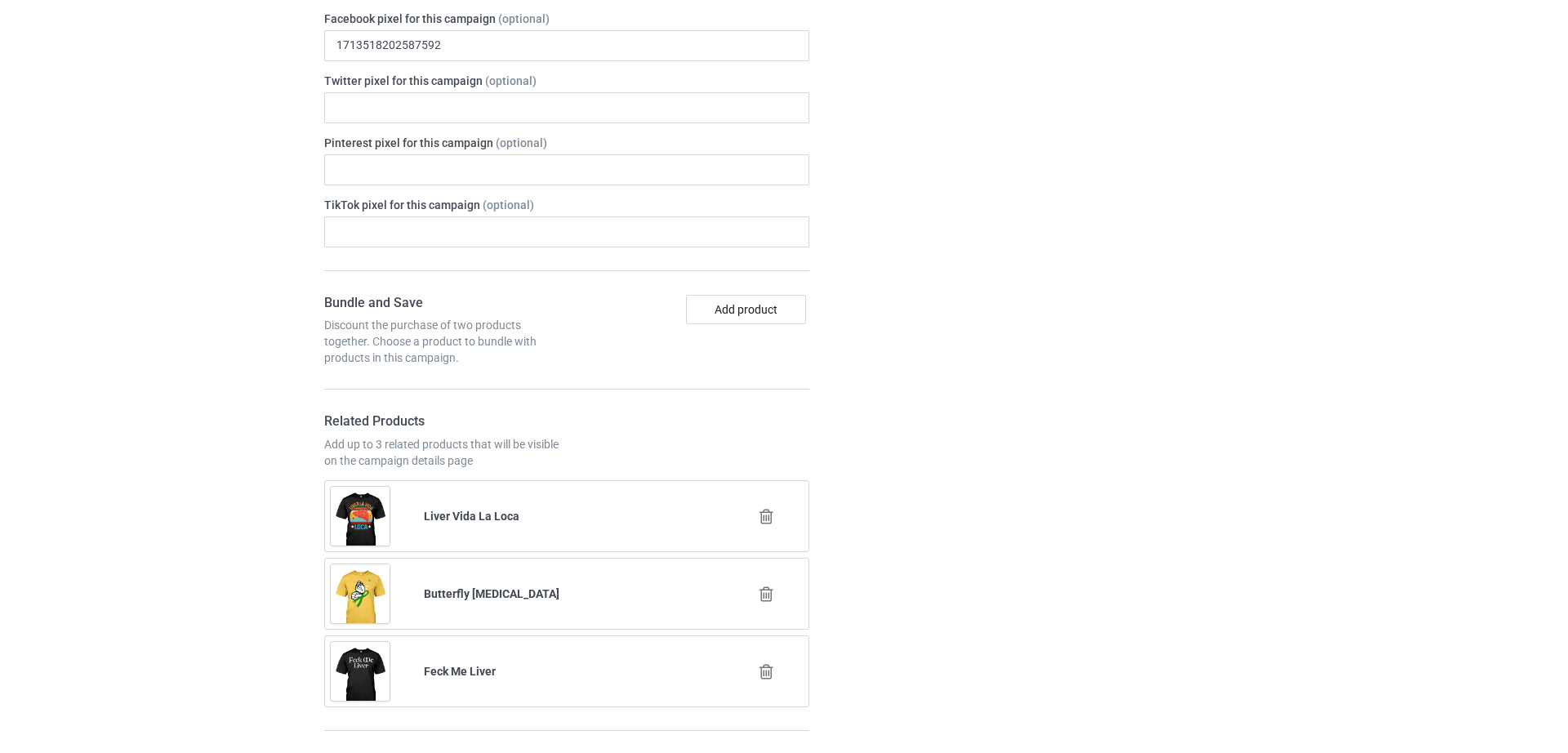
scroll to position [1903, 0]
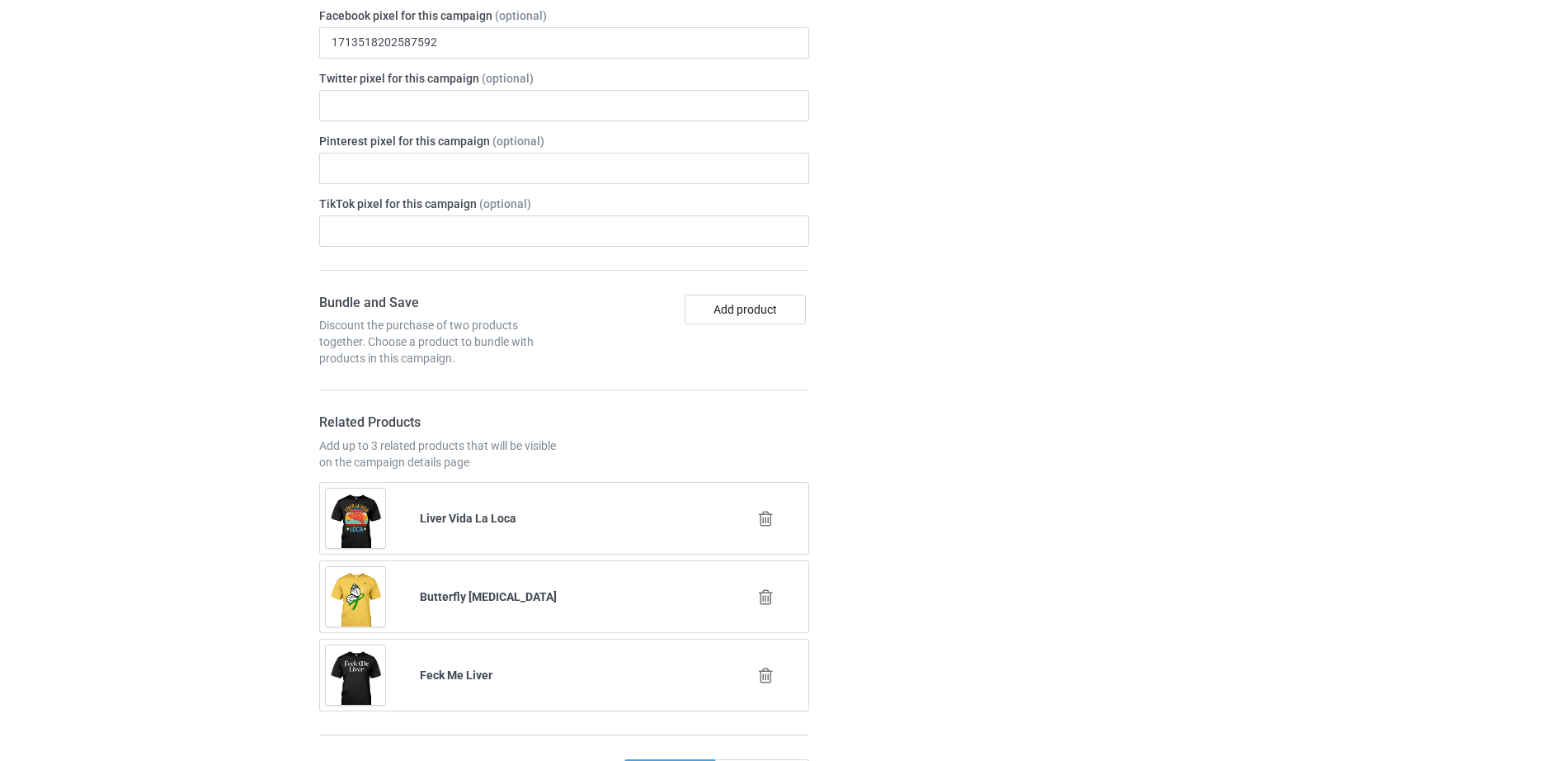
click at [750, 605] on div at bounding box center [767, 596] width 94 height 42
click at [764, 597] on icon at bounding box center [765, 597] width 20 height 18
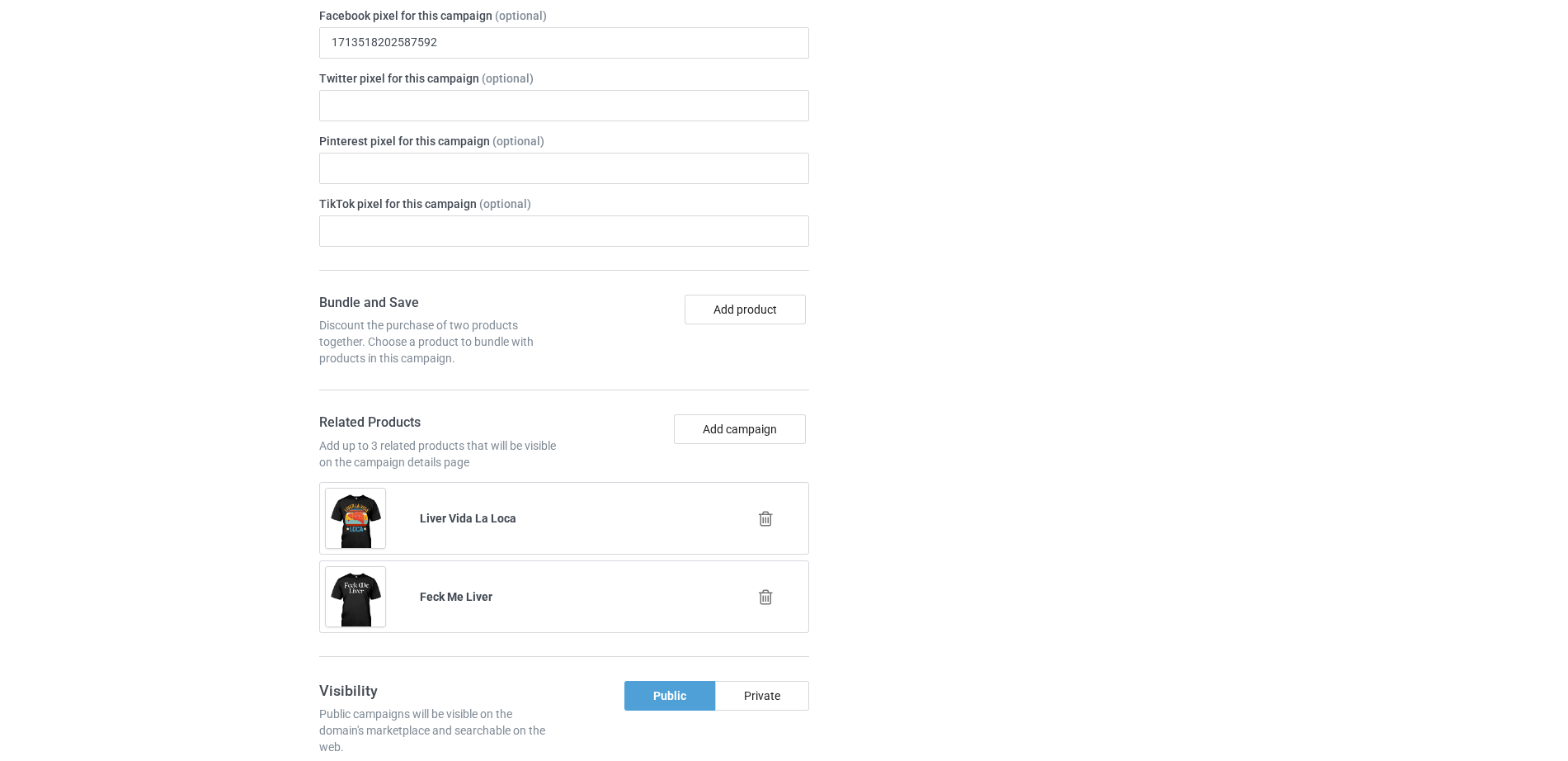
click at [765, 510] on icon at bounding box center [765, 519] width 20 height 18
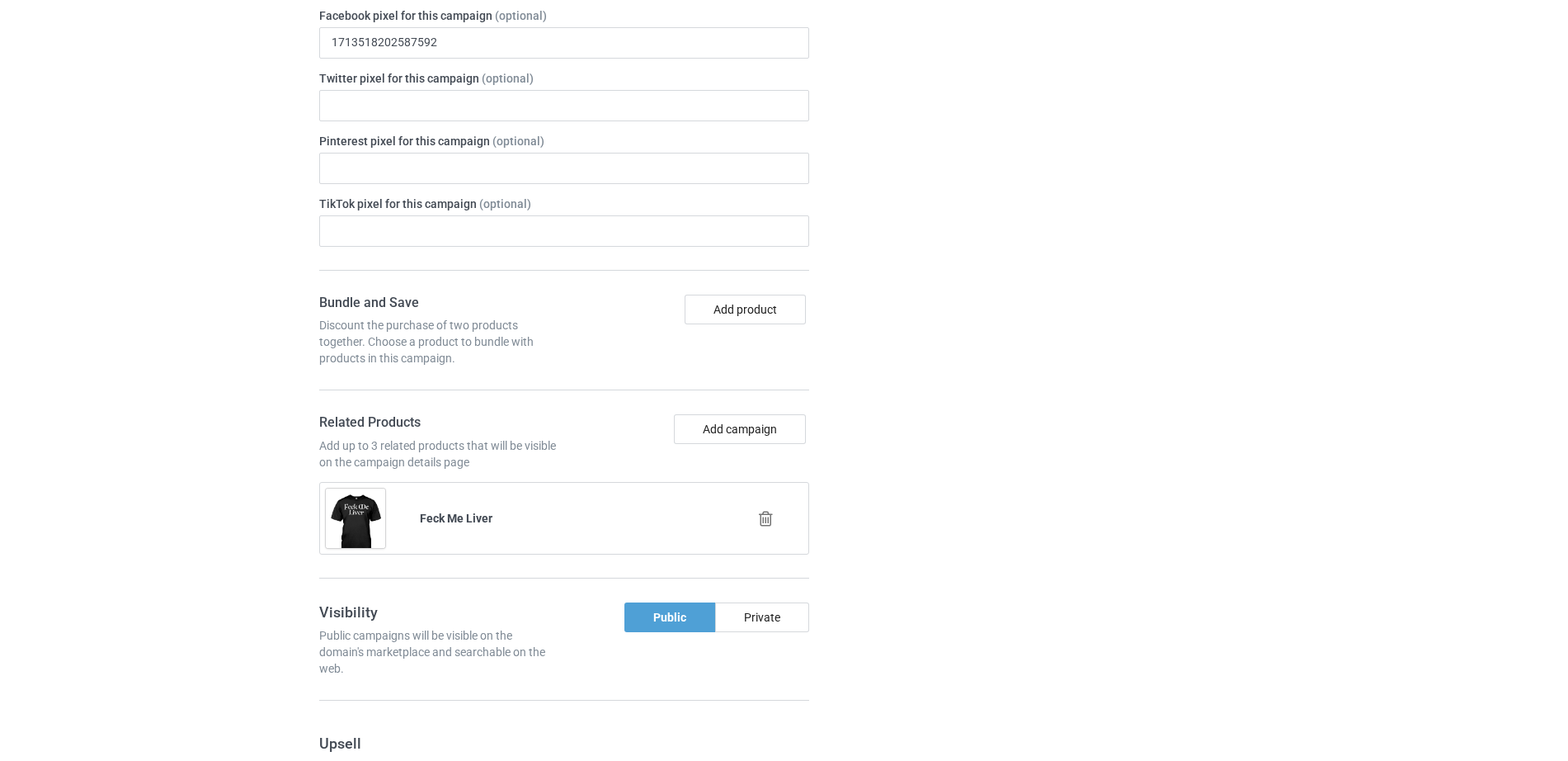
click at [768, 513] on icon at bounding box center [765, 519] width 20 height 18
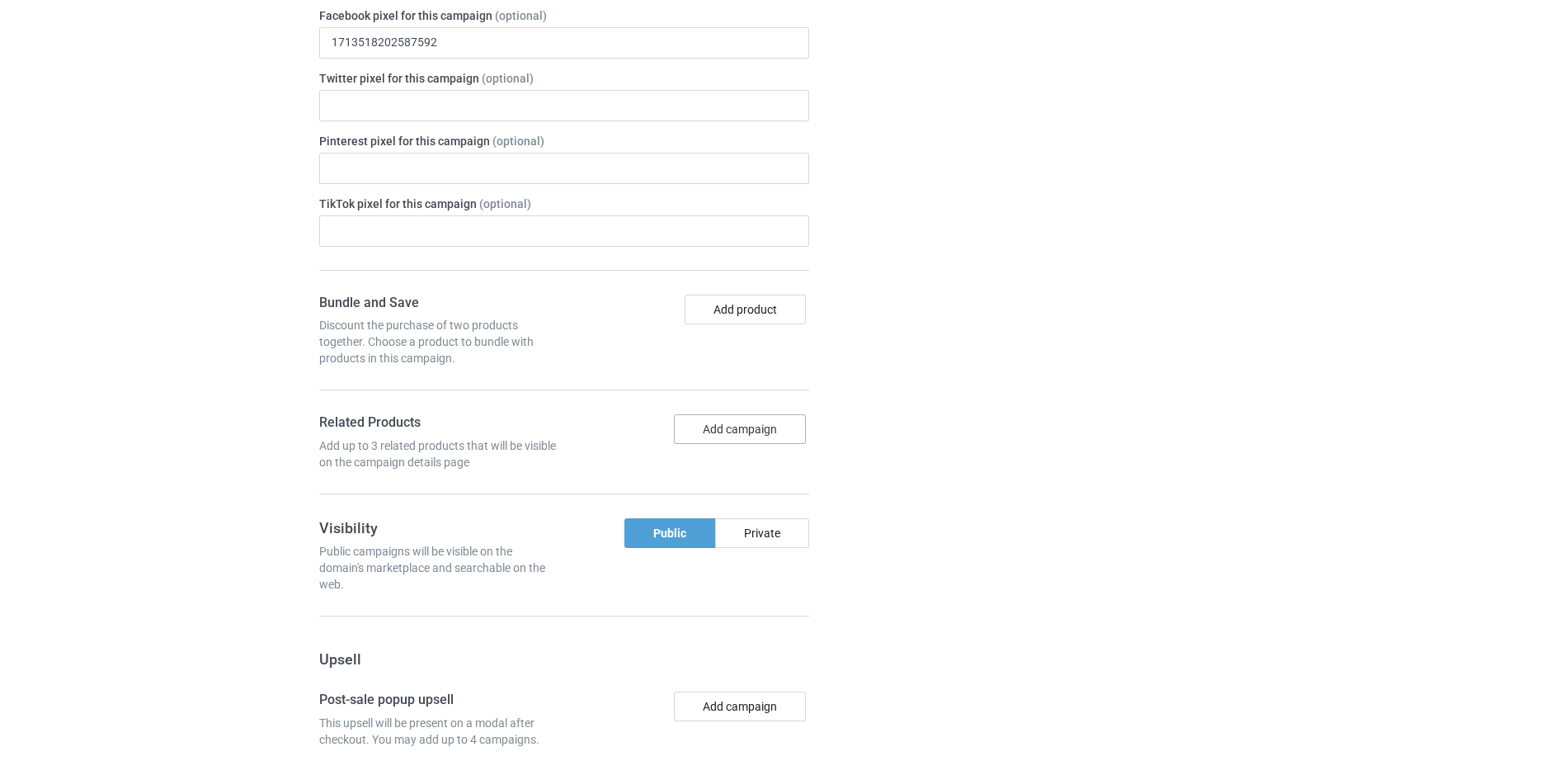
click at [759, 430] on button "Add campaign" at bounding box center [739, 429] width 132 height 30
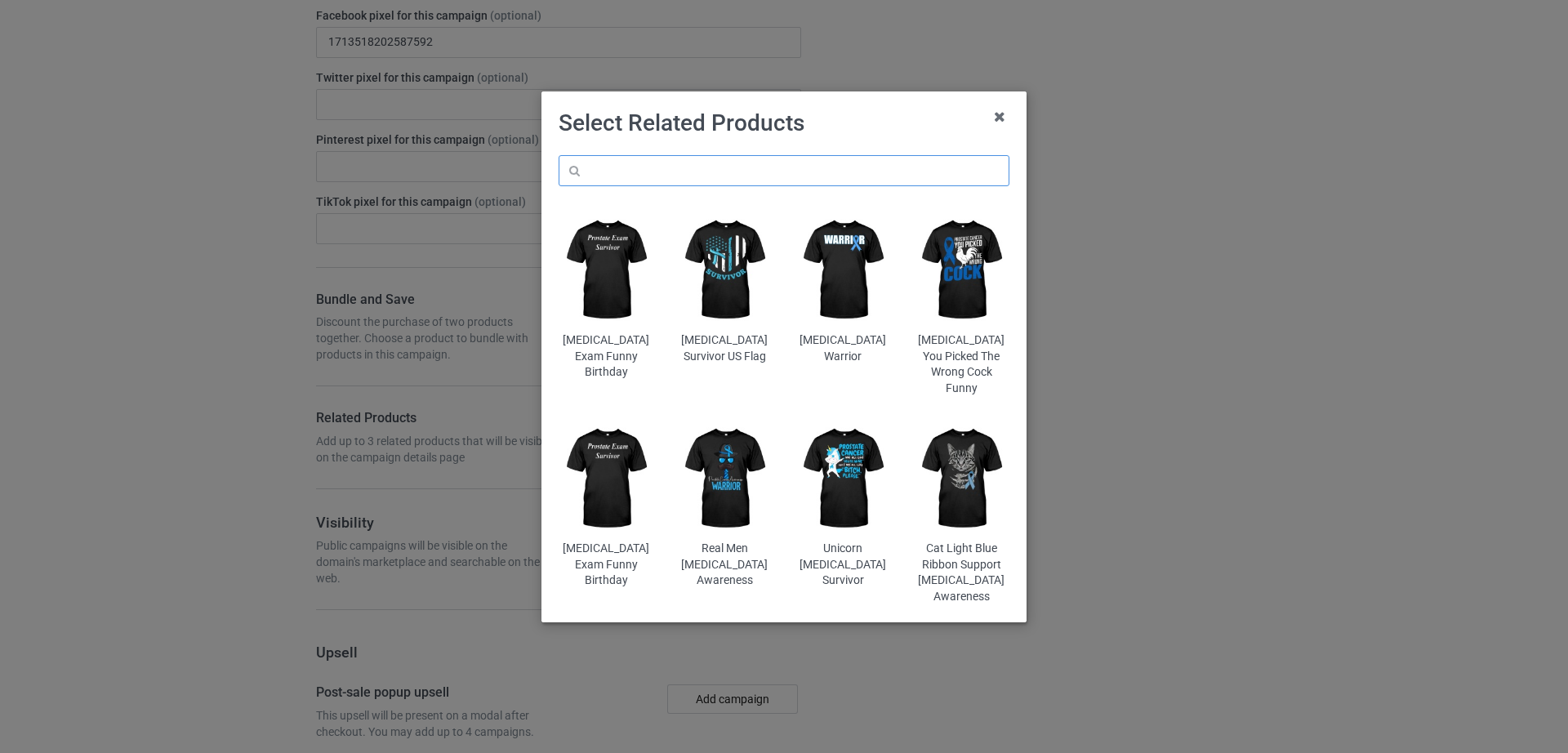
click at [743, 155] on input "text" at bounding box center [784, 170] width 451 height 31
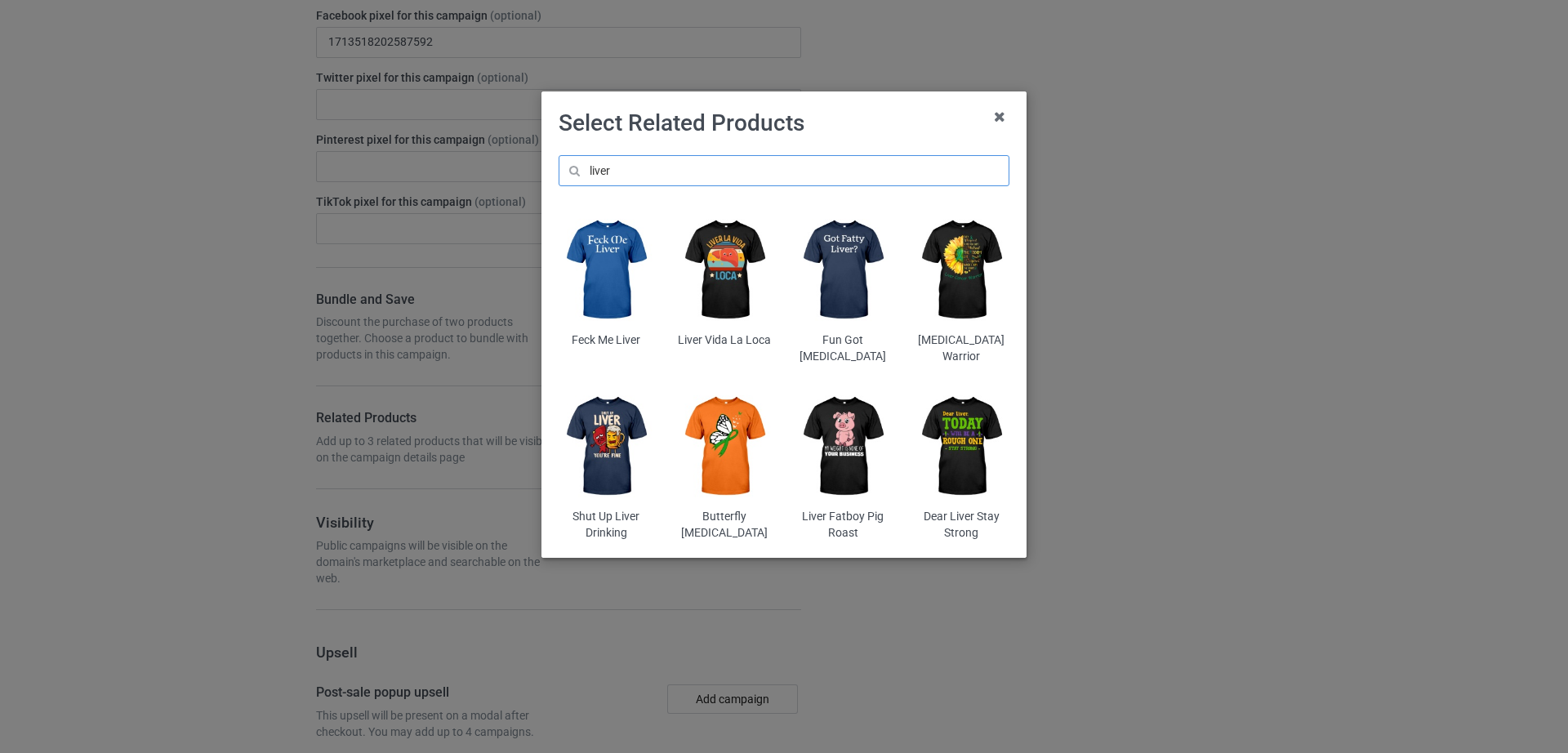
scroll to position [1995, 0]
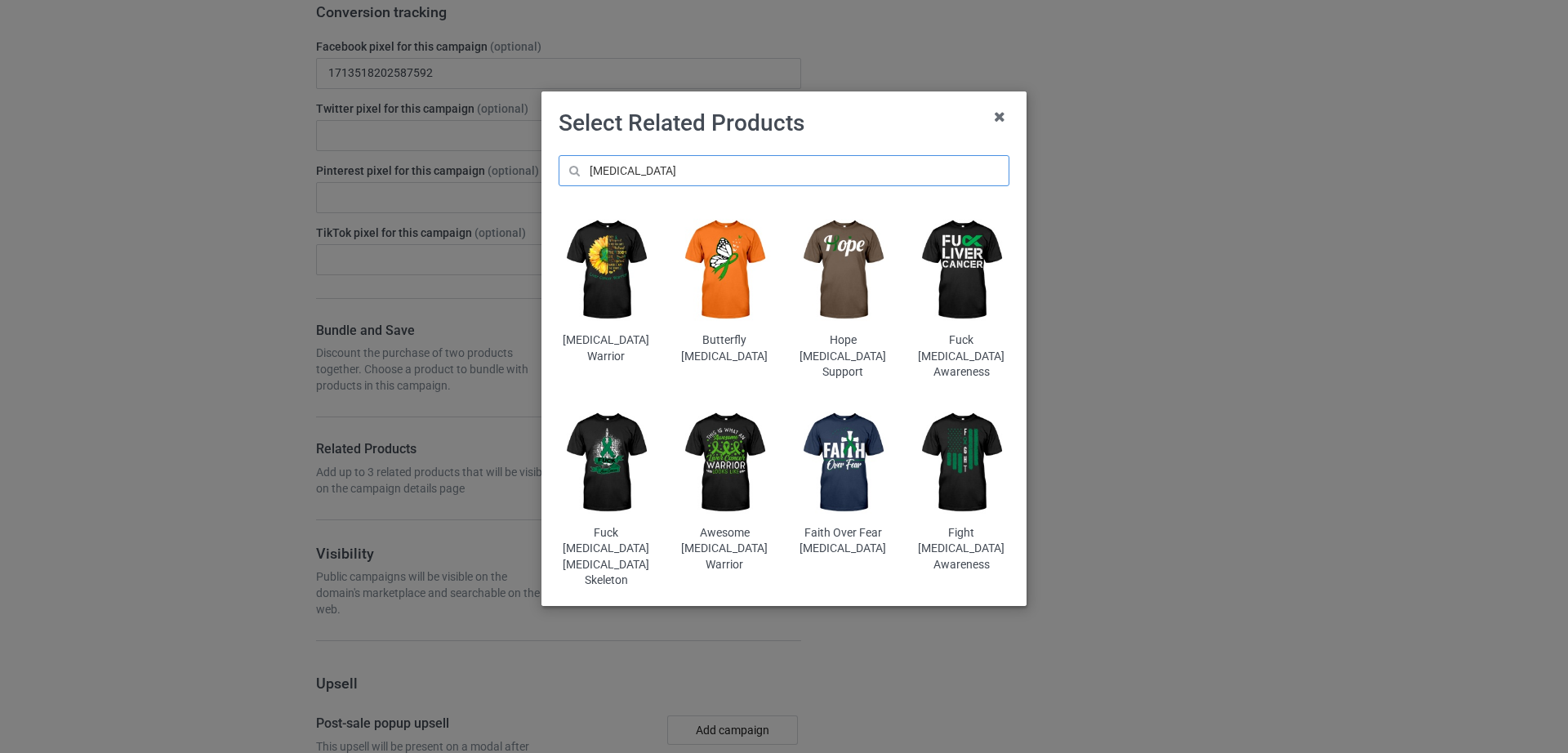
scroll to position [2058, 0]
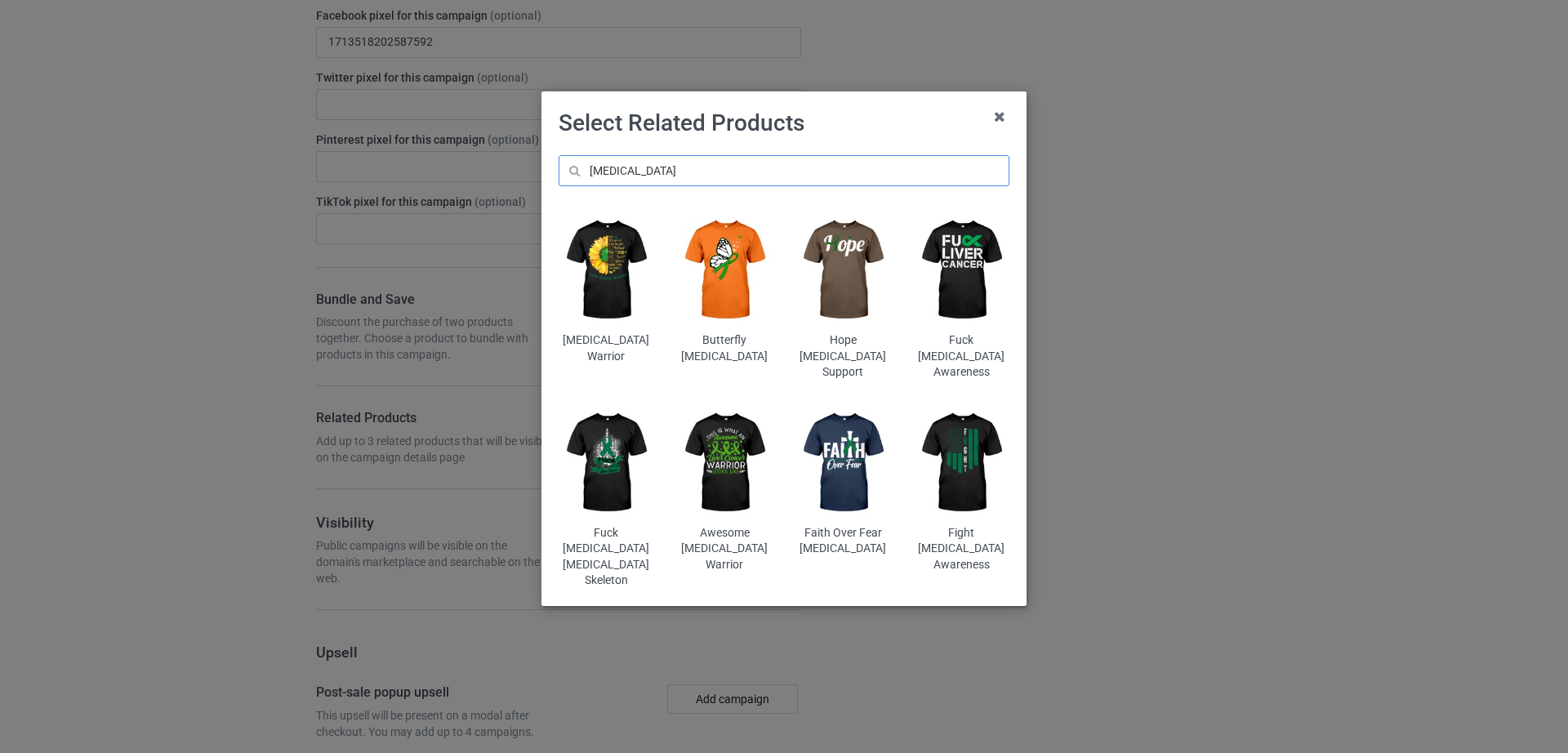
drag, startPoint x: 669, startPoint y: 171, endPoint x: 573, endPoint y: 186, distance: 97.2
click at [573, 186] on div "[MEDICAL_DATA] [MEDICAL_DATA] Warrior Butterfly [MEDICAL_DATA] Hope [MEDICAL_DA…" at bounding box center [784, 371] width 474 height 456
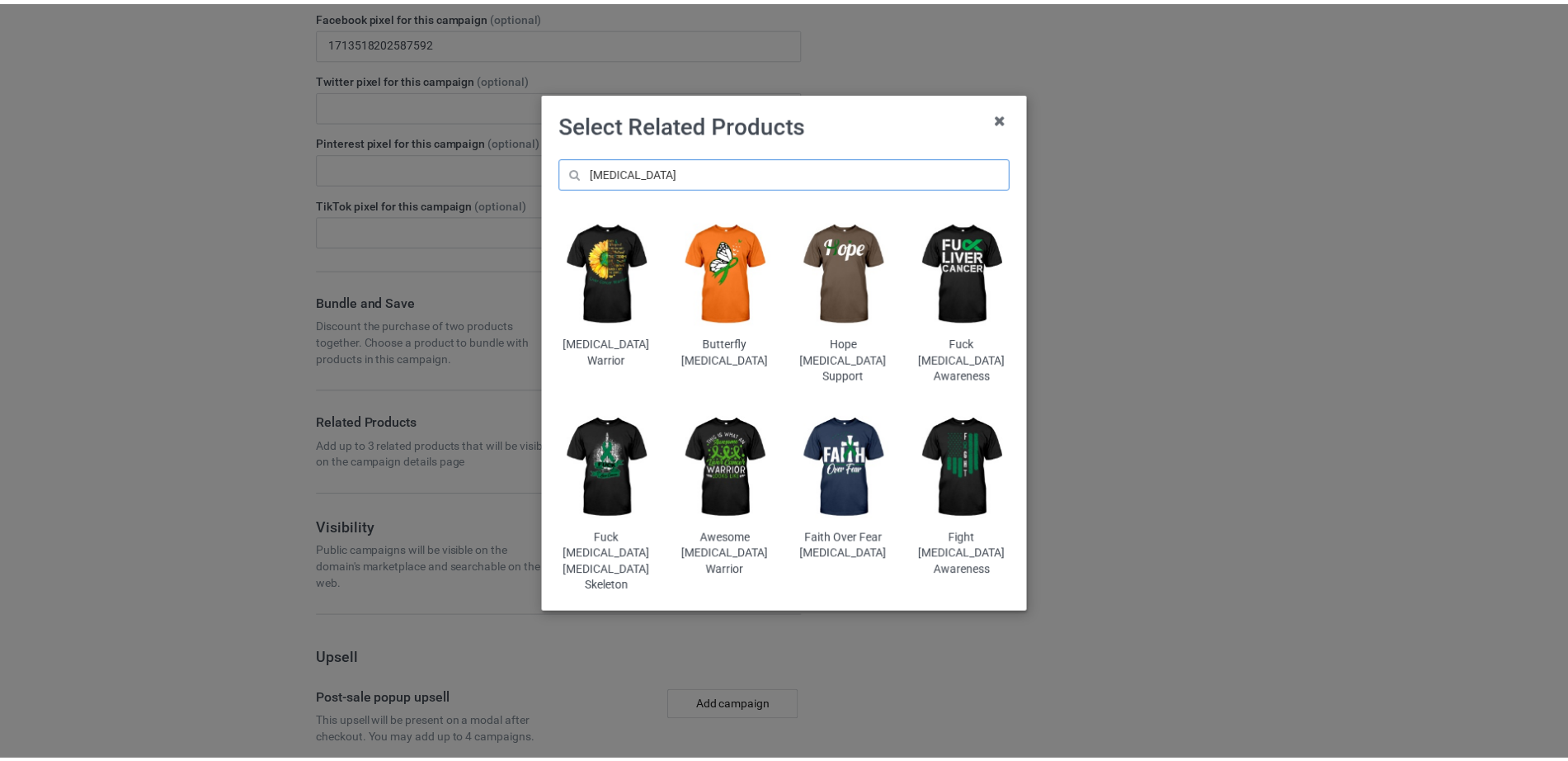
scroll to position [2110, 0]
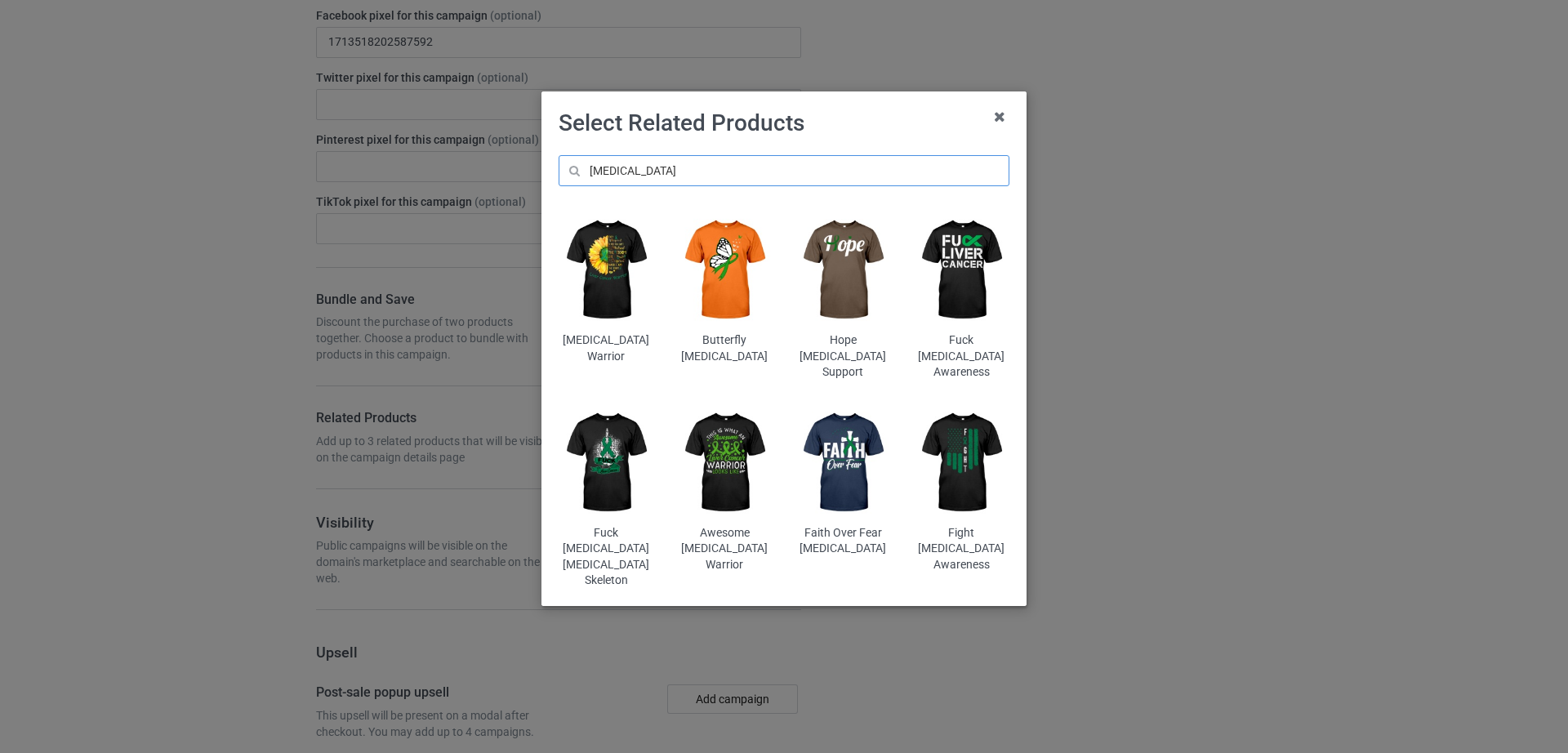
click at [634, 168] on input "[MEDICAL_DATA]" at bounding box center [784, 170] width 451 height 31
drag, startPoint x: 615, startPoint y: 170, endPoint x: 682, endPoint y: 168, distance: 67.0
click at [682, 168] on input "[MEDICAL_DATA]" at bounding box center [784, 170] width 451 height 31
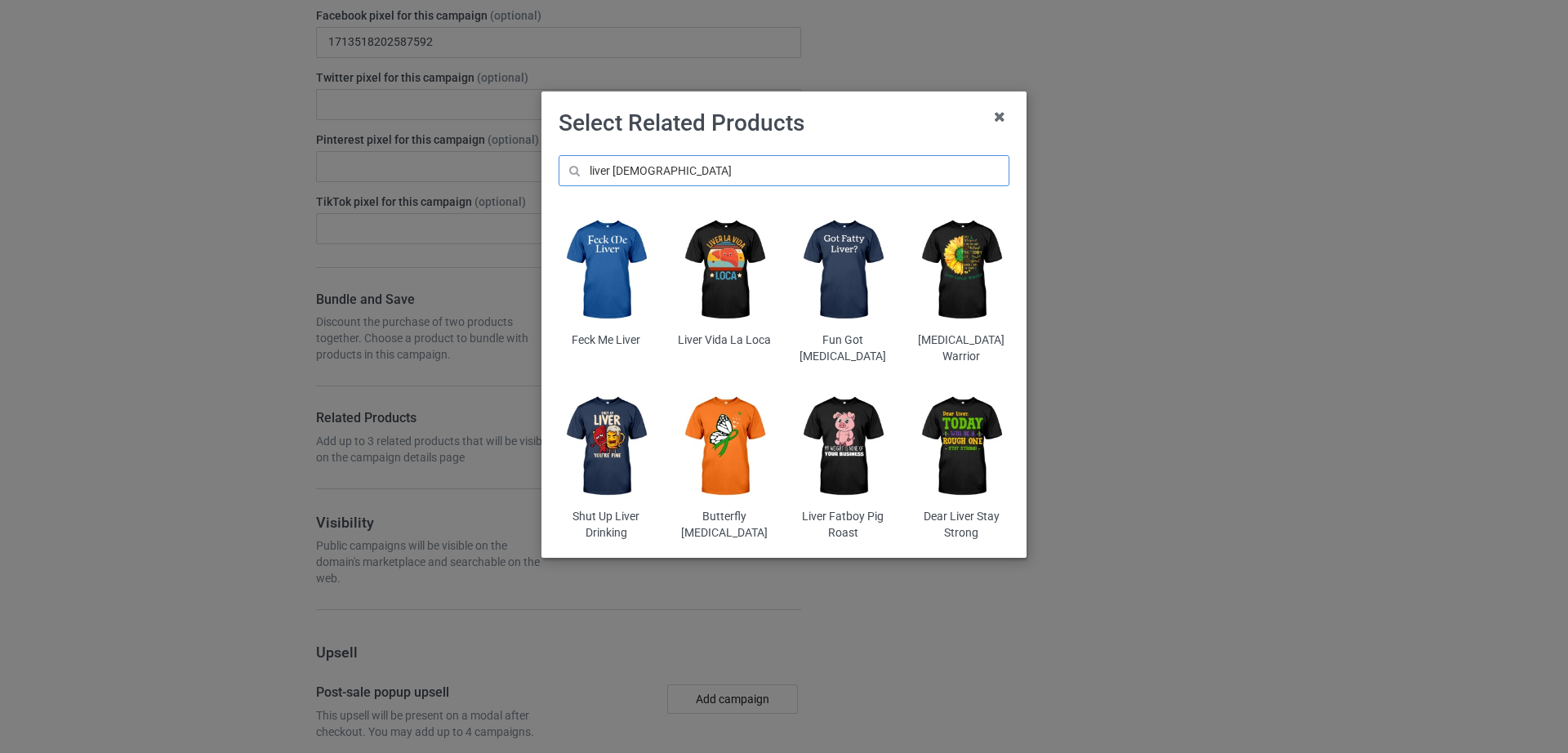
click at [663, 175] on input "liver [DEMOGRAPHIC_DATA]" at bounding box center [784, 170] width 451 height 31
drag, startPoint x: 653, startPoint y: 169, endPoint x: 611, endPoint y: 171, distance: 42.0
click at [611, 171] on input "liver [DEMOGRAPHIC_DATA]" at bounding box center [784, 170] width 451 height 31
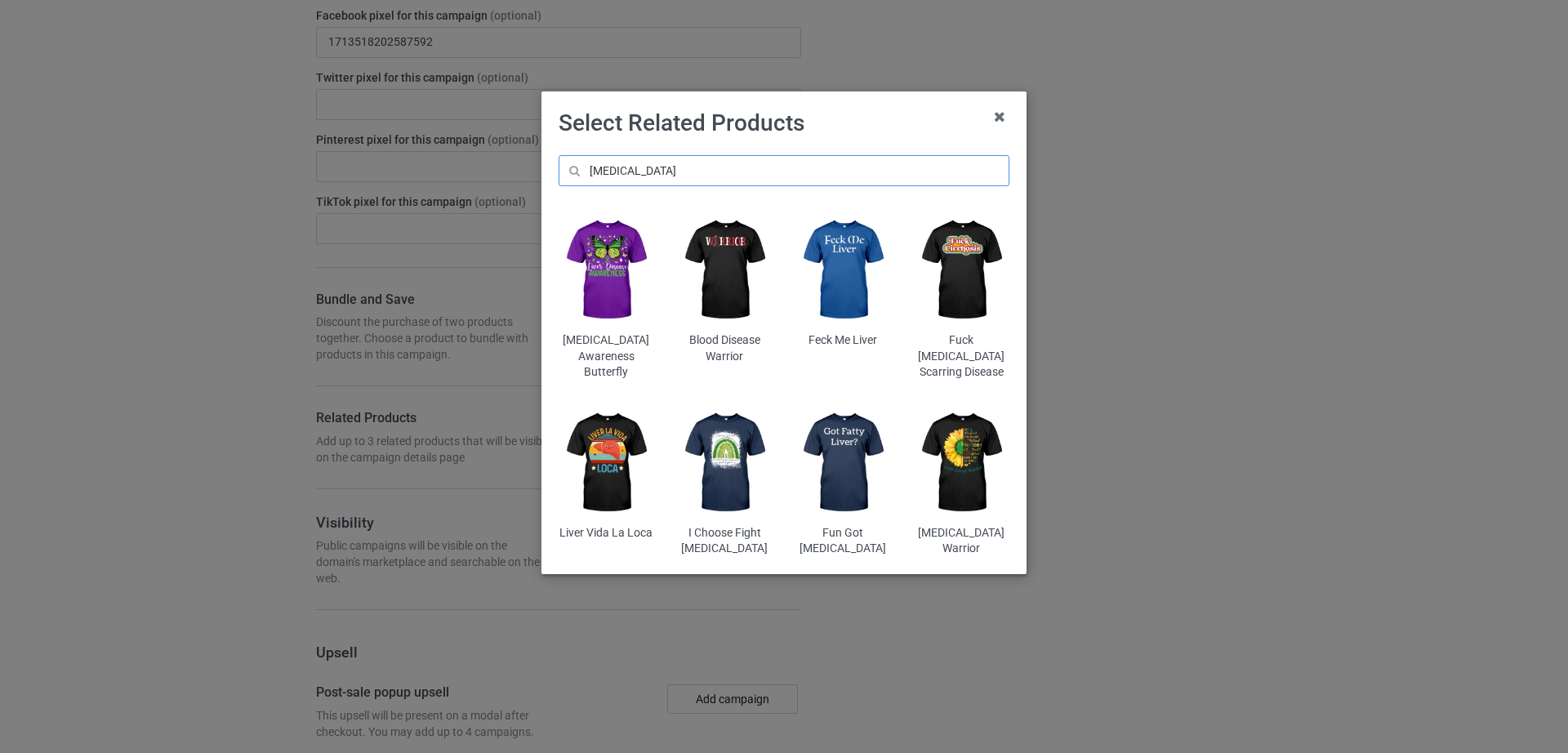
type input "[MEDICAL_DATA]"
click at [632, 274] on img at bounding box center [606, 271] width 95 height 119
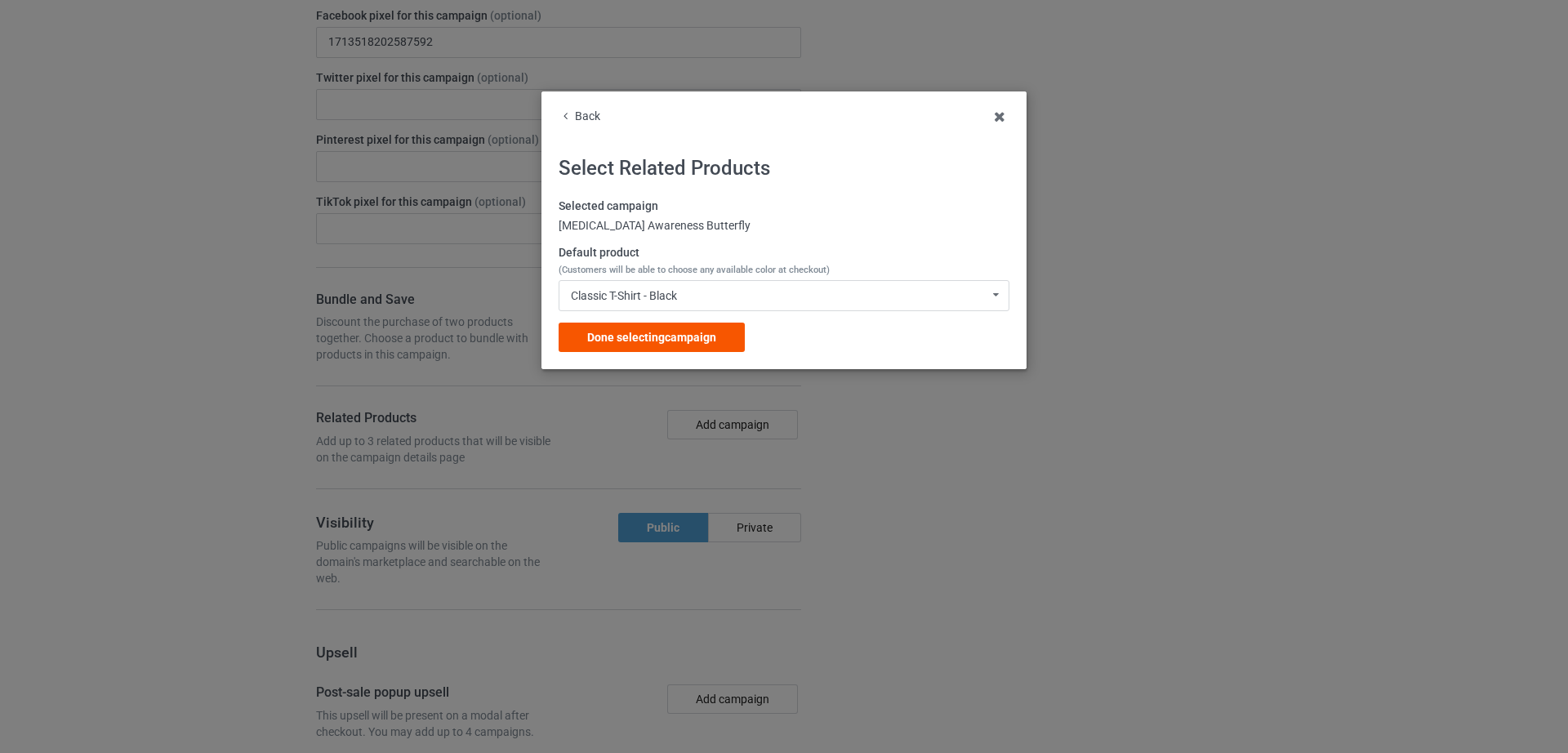
click at [638, 341] on span "Done selecting campaign" at bounding box center [651, 337] width 129 height 13
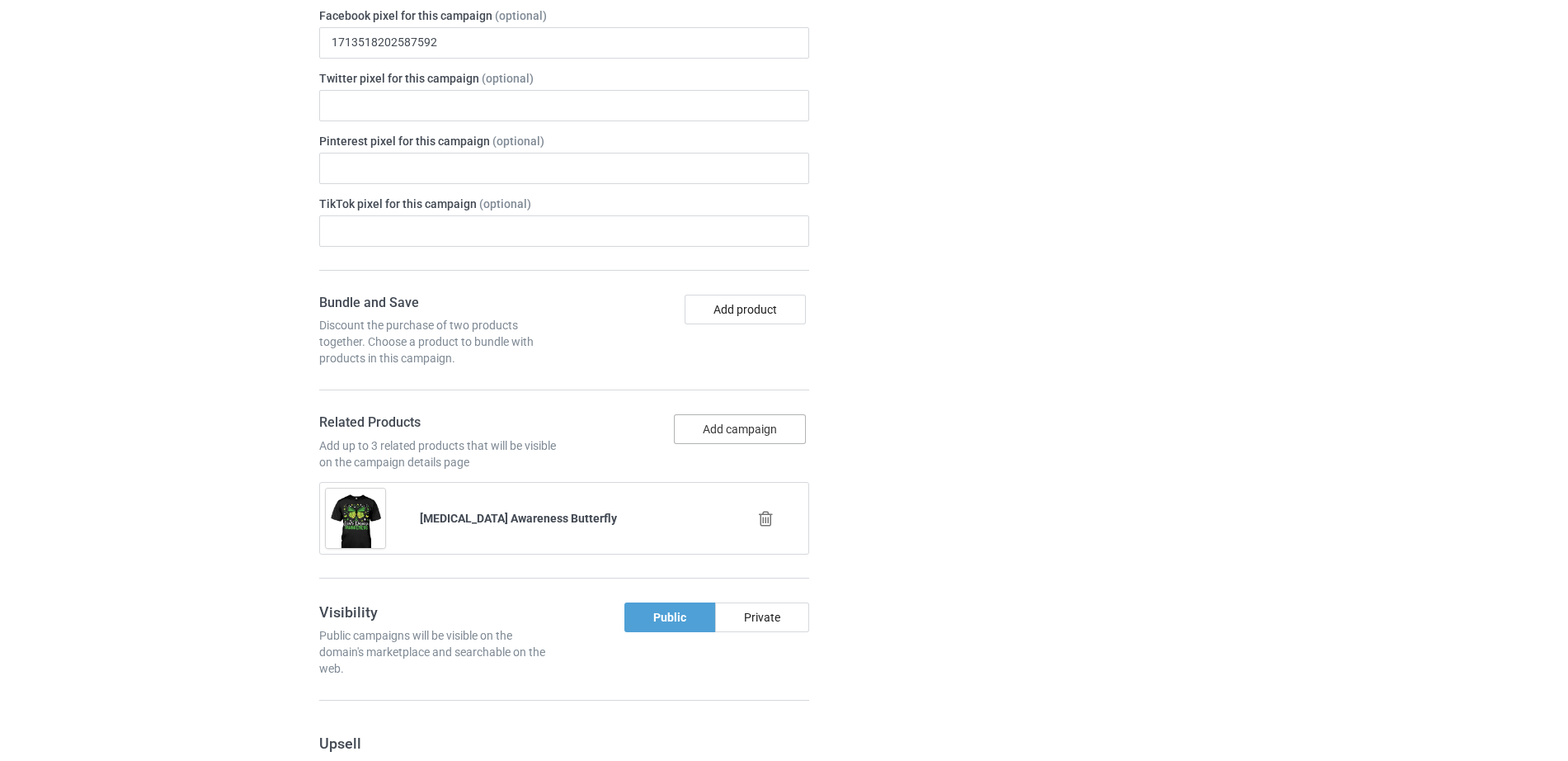
click at [730, 434] on button "Add campaign" at bounding box center [739, 429] width 132 height 30
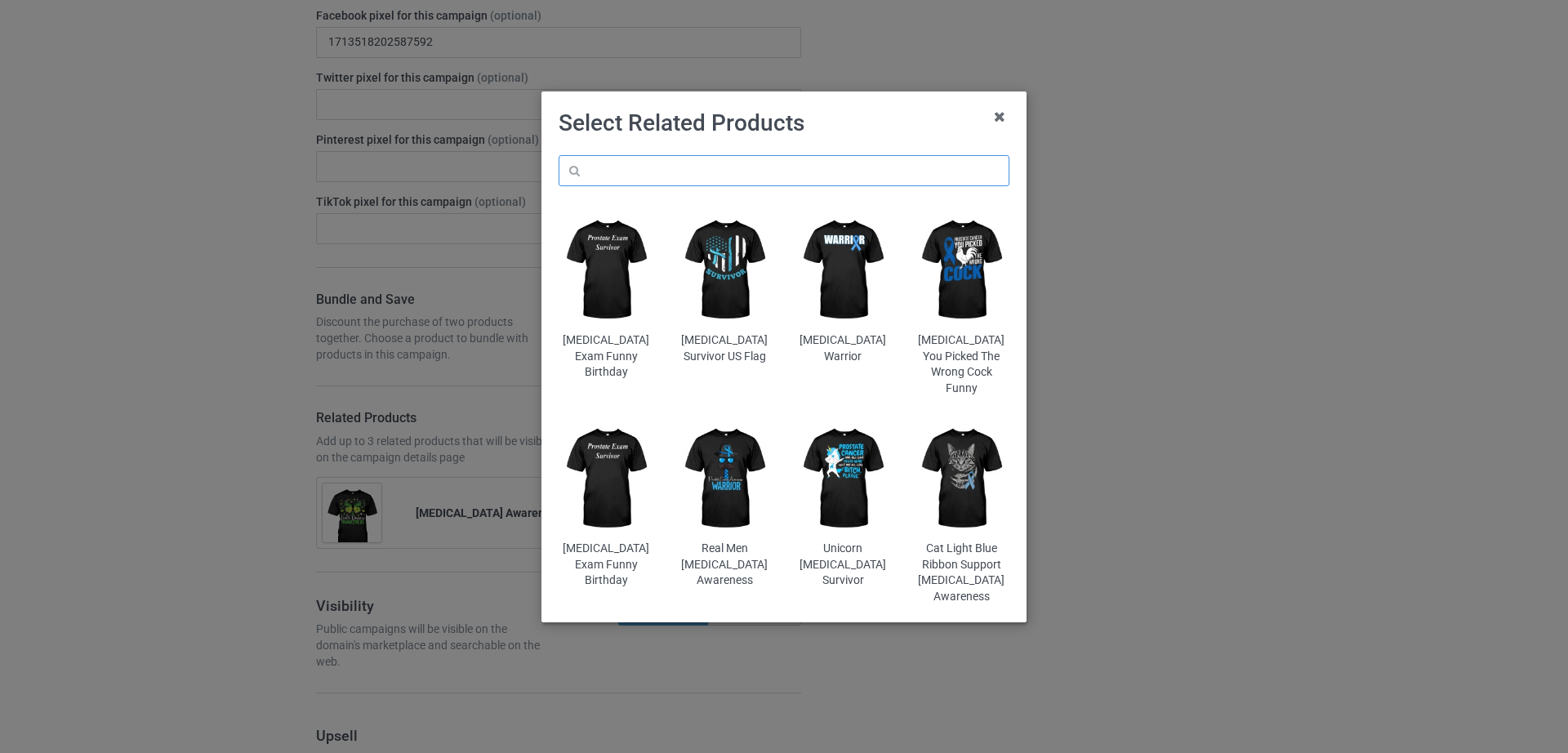
click at [689, 165] on input "text" at bounding box center [784, 170] width 451 height 31
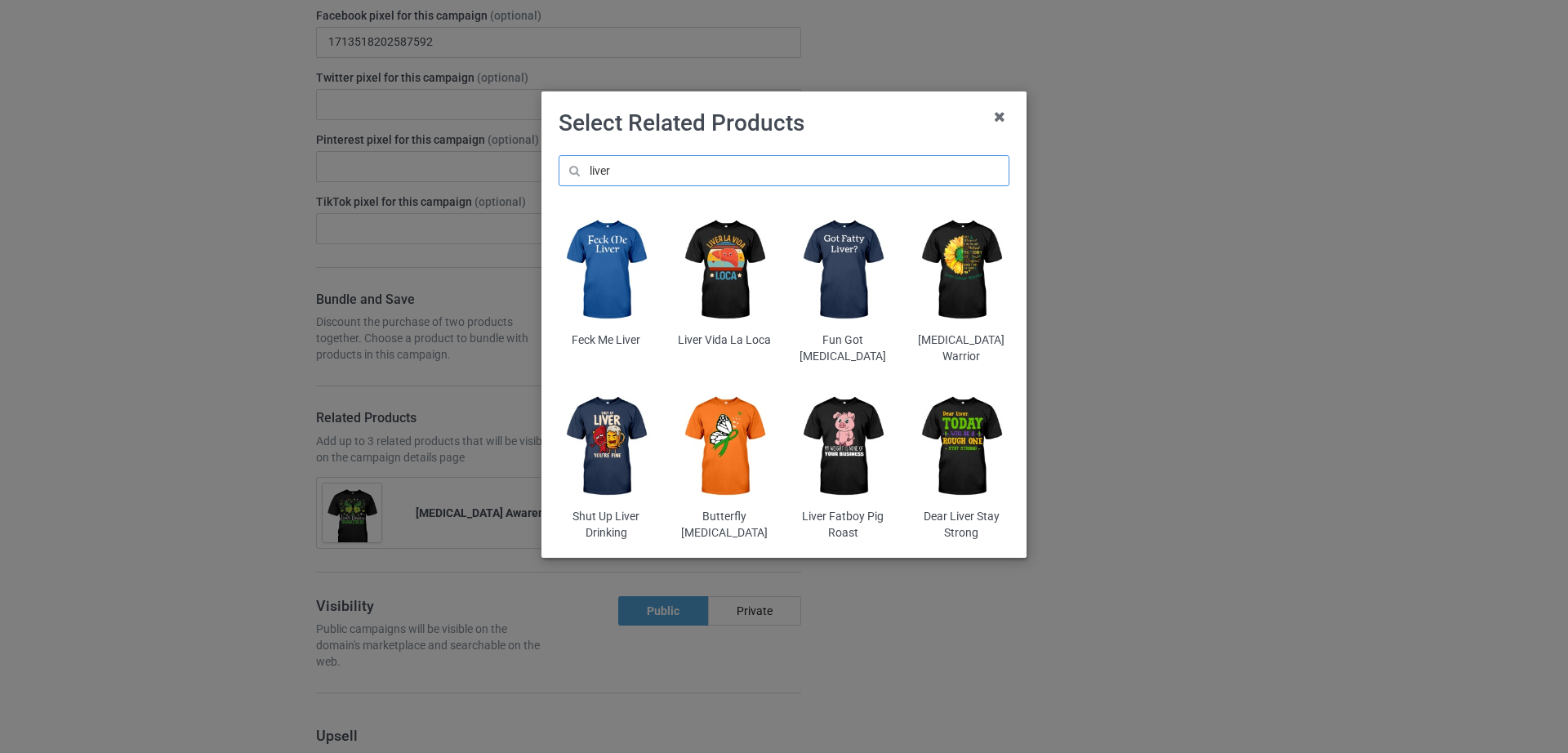
type input "liver"
click at [970, 272] on img at bounding box center [962, 271] width 95 height 119
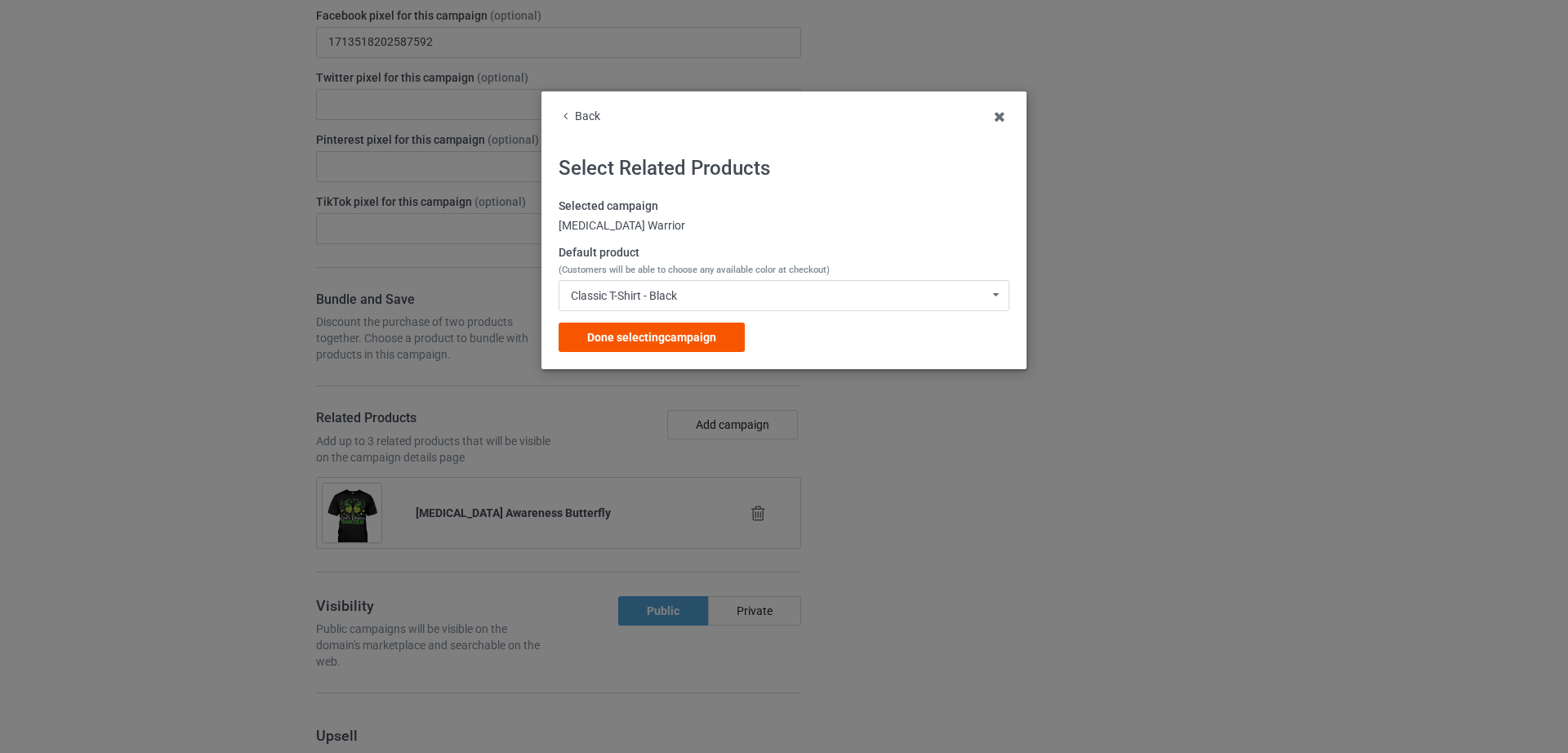
click at [646, 342] on span "Done selecting campaign" at bounding box center [651, 337] width 129 height 13
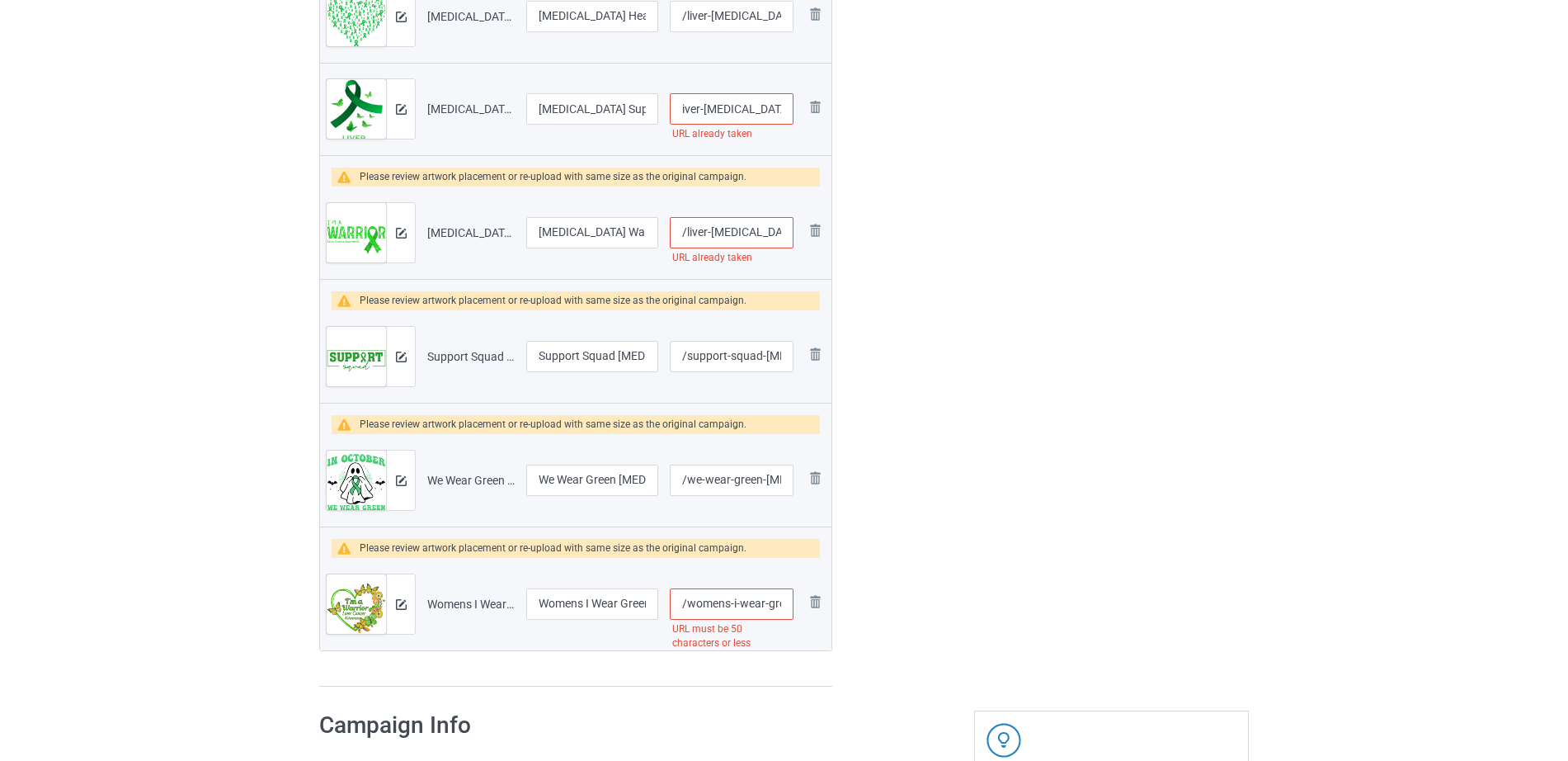
scroll to position [1073, 0]
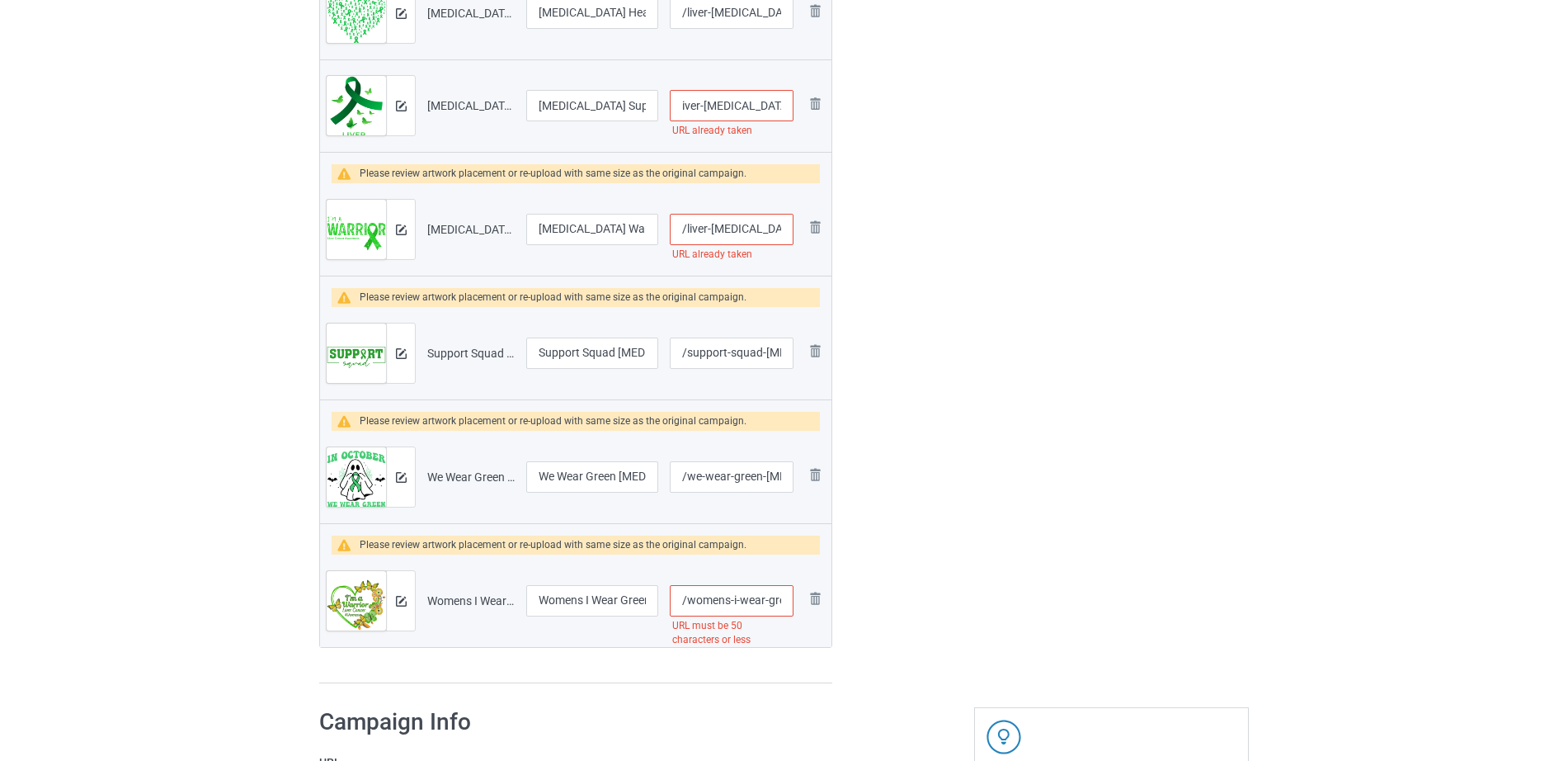
drag, startPoint x: 715, startPoint y: 123, endPoint x: 855, endPoint y: 109, distance: 140.7
click at [738, 107] on input "/liver-[MEDICAL_DATA]-support" at bounding box center [731, 105] width 124 height 31
click at [784, 104] on input "/liver-[MEDICAL_DATA]-support" at bounding box center [731, 105] width 124 height 31
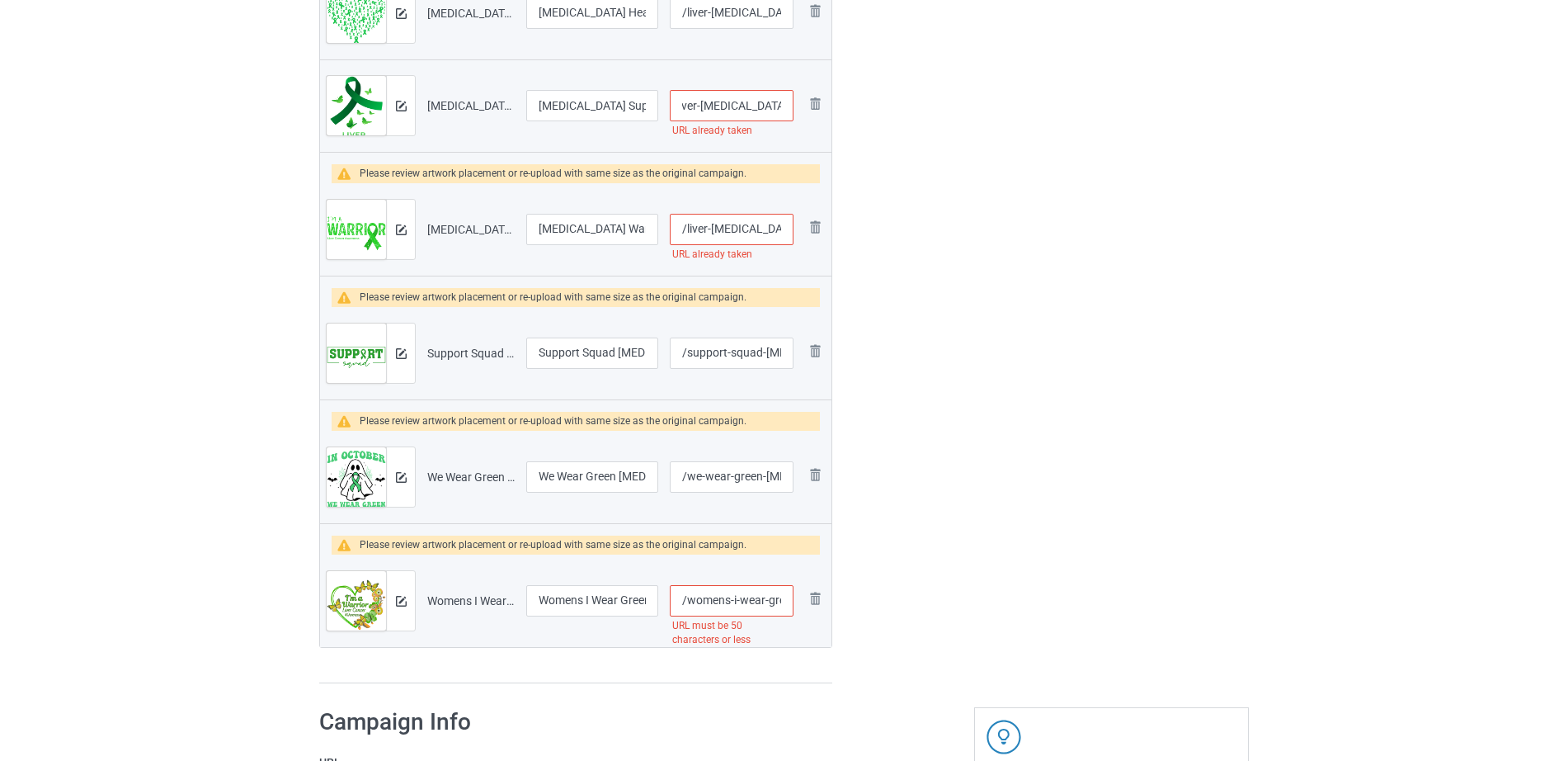
scroll to position [0, 14]
type input "/liver-[MEDICAL_DATA]-supporttt"
drag, startPoint x: 718, startPoint y: 228, endPoint x: 838, endPoint y: 228, distance: 120.0
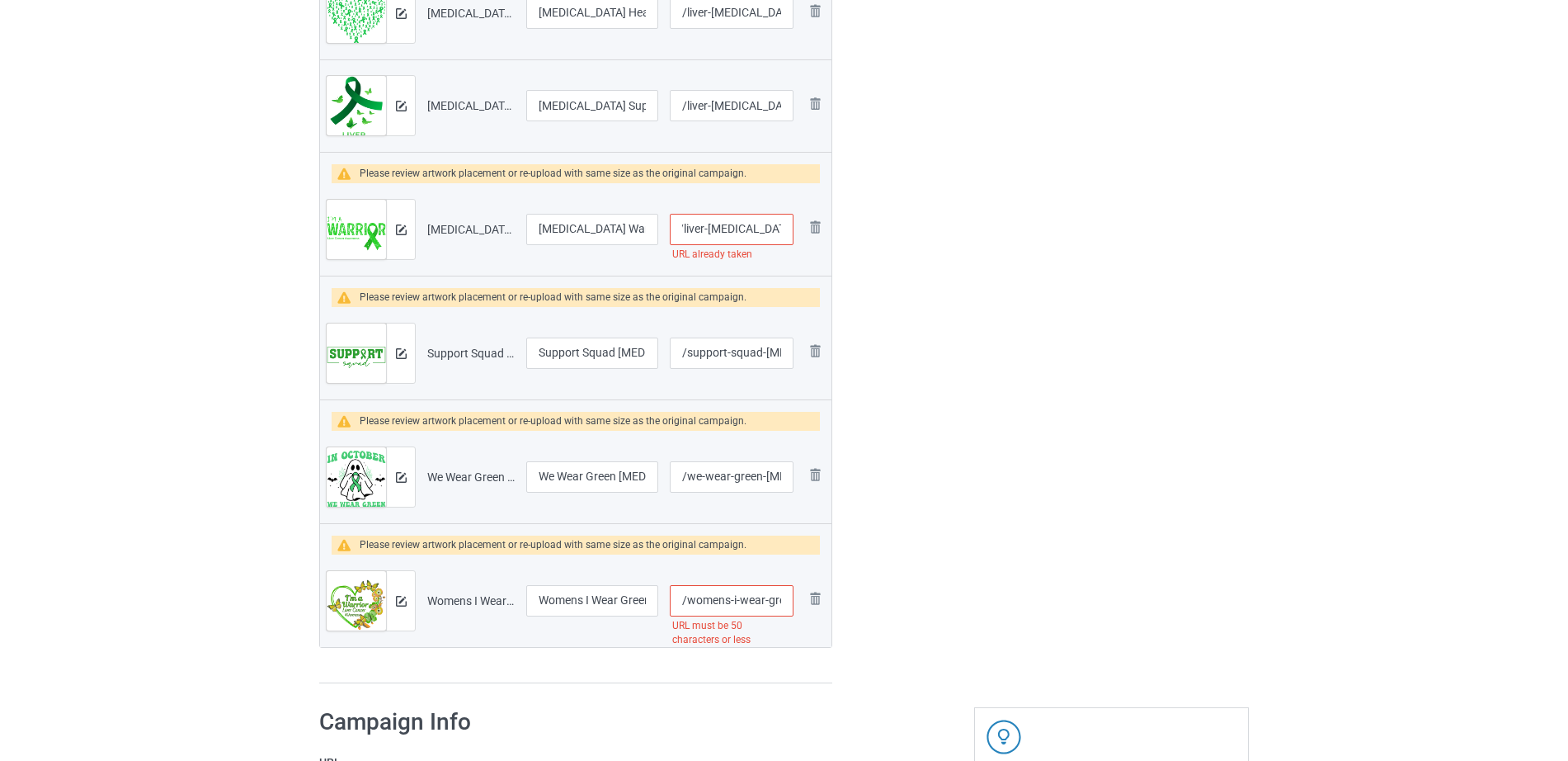
click at [785, 227] on input "/liver-[MEDICAL_DATA]-warrior" at bounding box center [731, 229] width 124 height 31
type input "/liver-[MEDICAL_DATA]-warriorr"
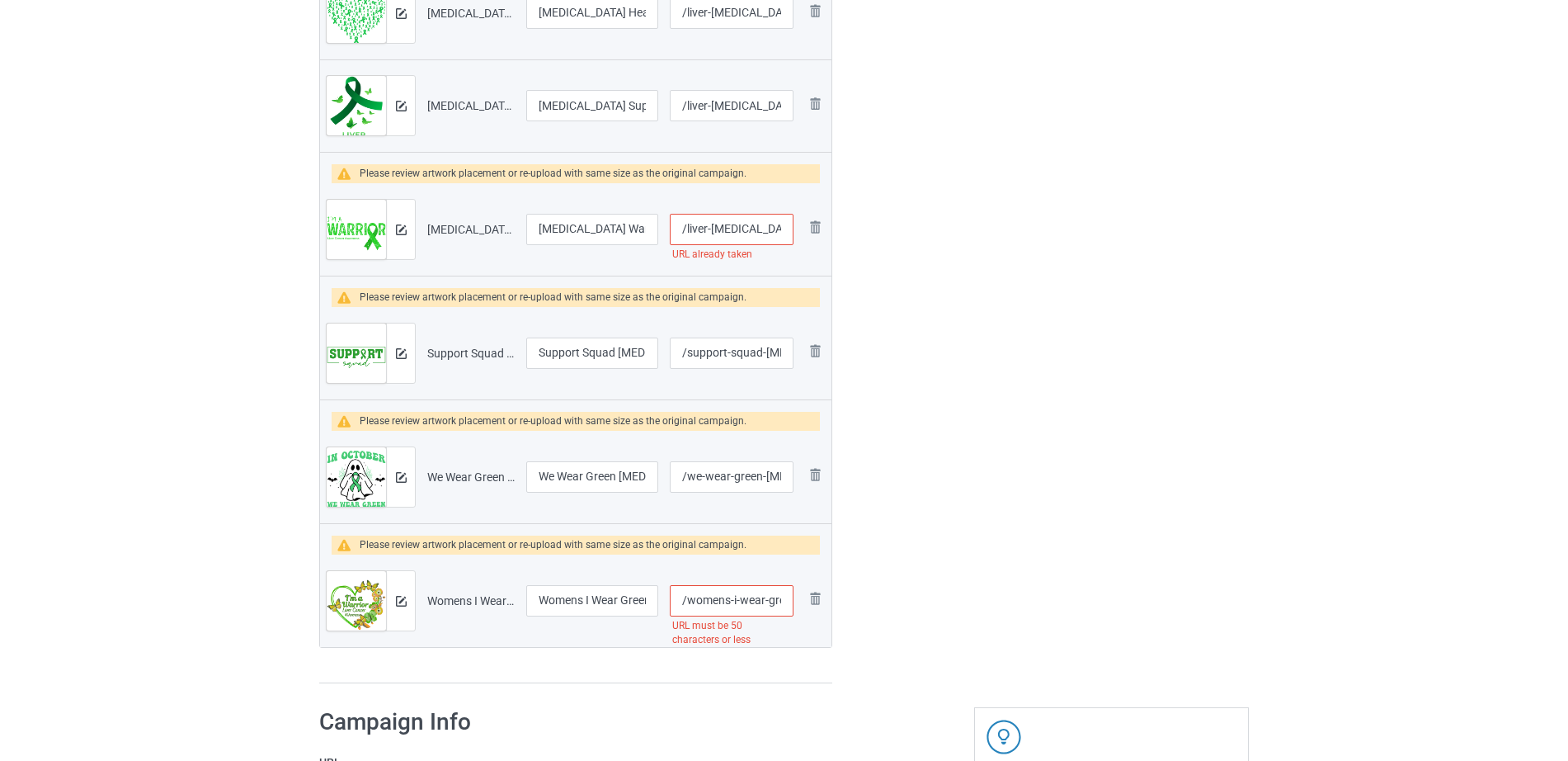
drag, startPoint x: 753, startPoint y: 602, endPoint x: 799, endPoint y: 592, distance: 47.1
click at [799, 592] on tr "Preview and edit artwork Womens I Wear Green Flower Support [MEDICAL_DATA] Awar…" at bounding box center [576, 601] width 511 height 92
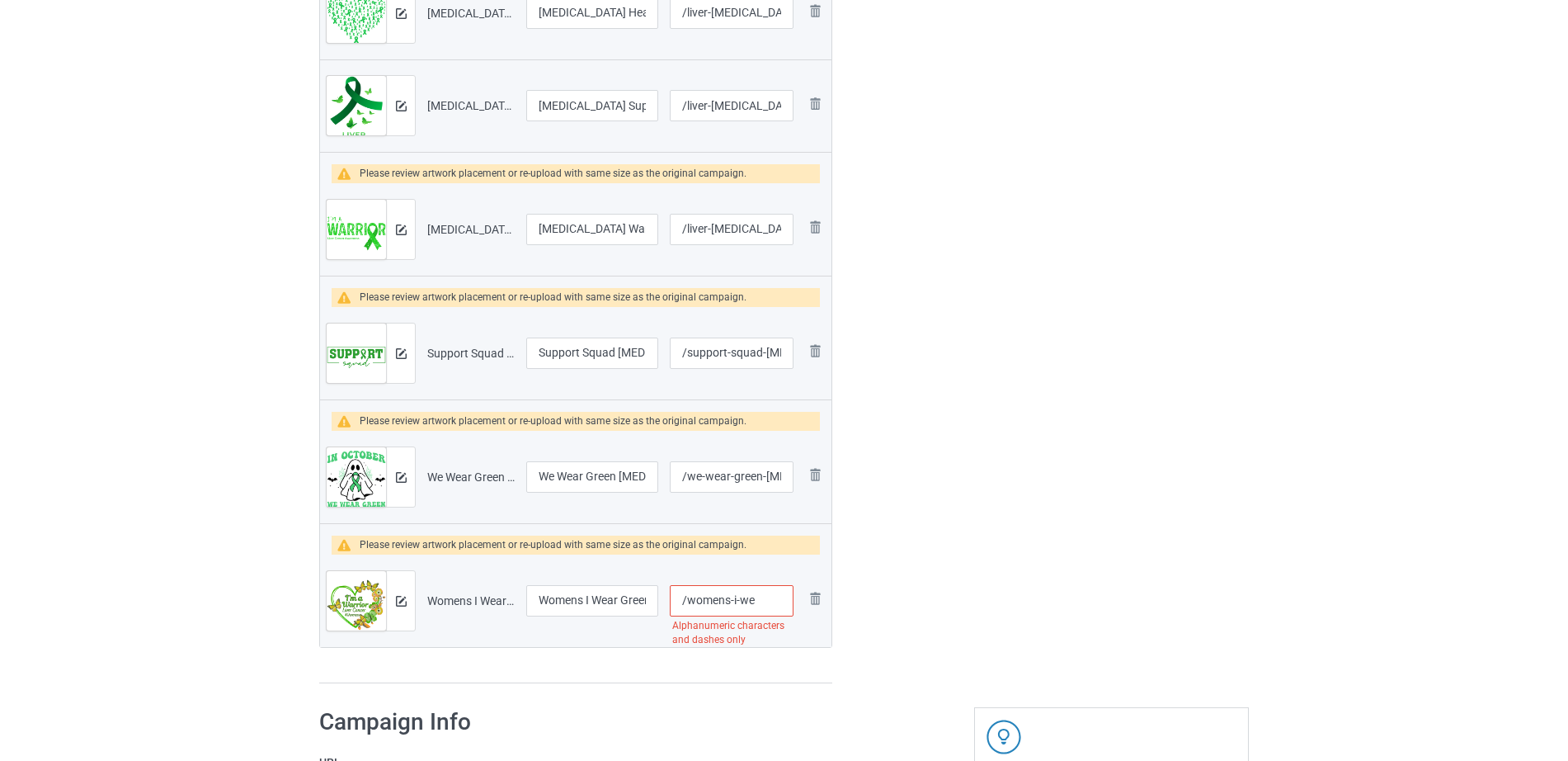
drag, startPoint x: 773, startPoint y: 601, endPoint x: 697, endPoint y: 601, distance: 76.0
click at [697, 601] on input "/womens-i-we" at bounding box center [731, 600] width 124 height 31
type input "/womens-i-we"
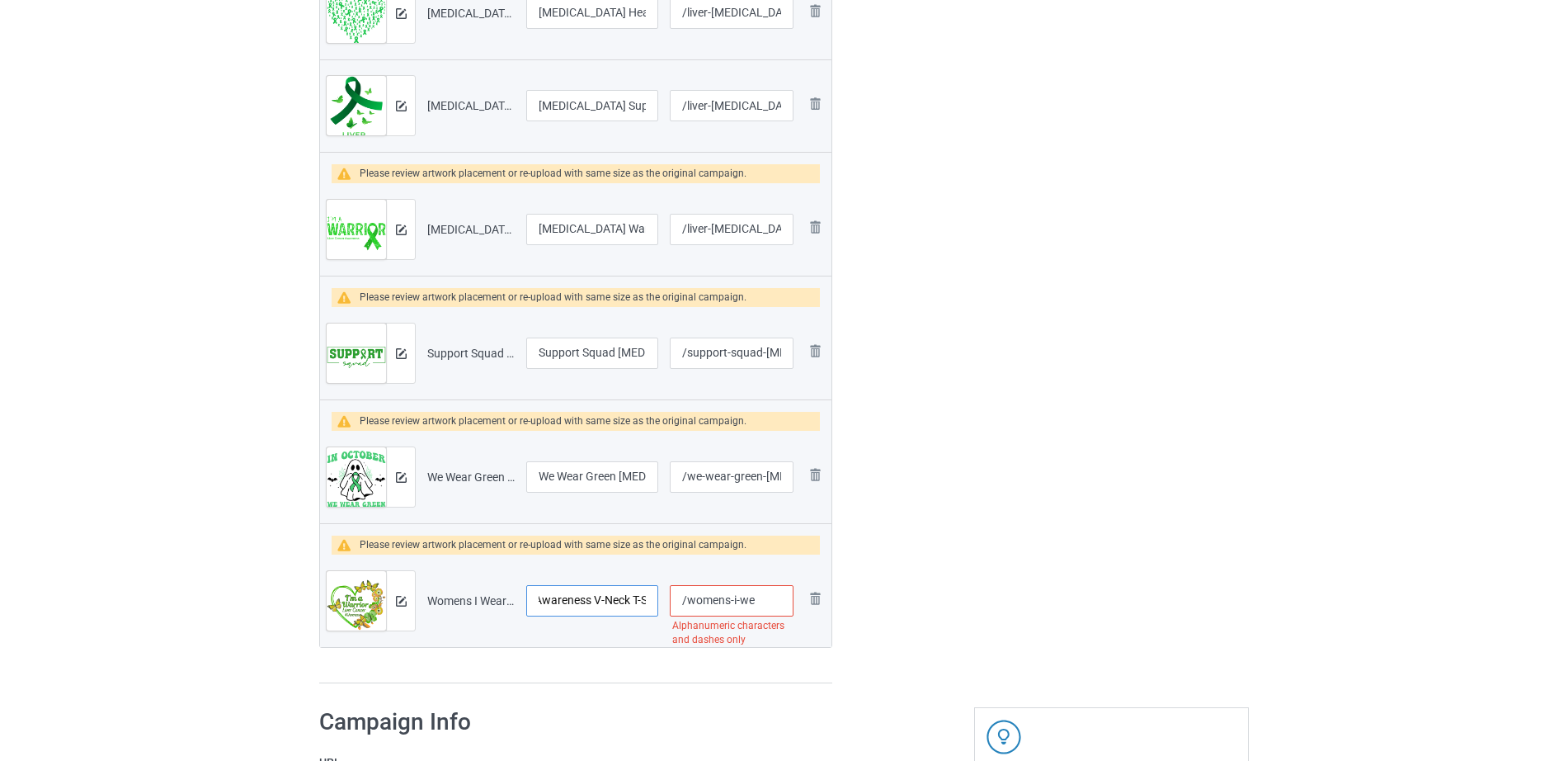
drag, startPoint x: 609, startPoint y: 606, endPoint x: 663, endPoint y: 609, distance: 54.1
click at [663, 609] on tr "Preview and edit artwork Womens I Wear Green Flower Support [MEDICAL_DATA] Awar…" at bounding box center [576, 601] width 511 height 92
type input "Wom"
type input "/womeens i wear green flower support [MEDICAL_DATA] awareness v-neck t-shirtns-…"
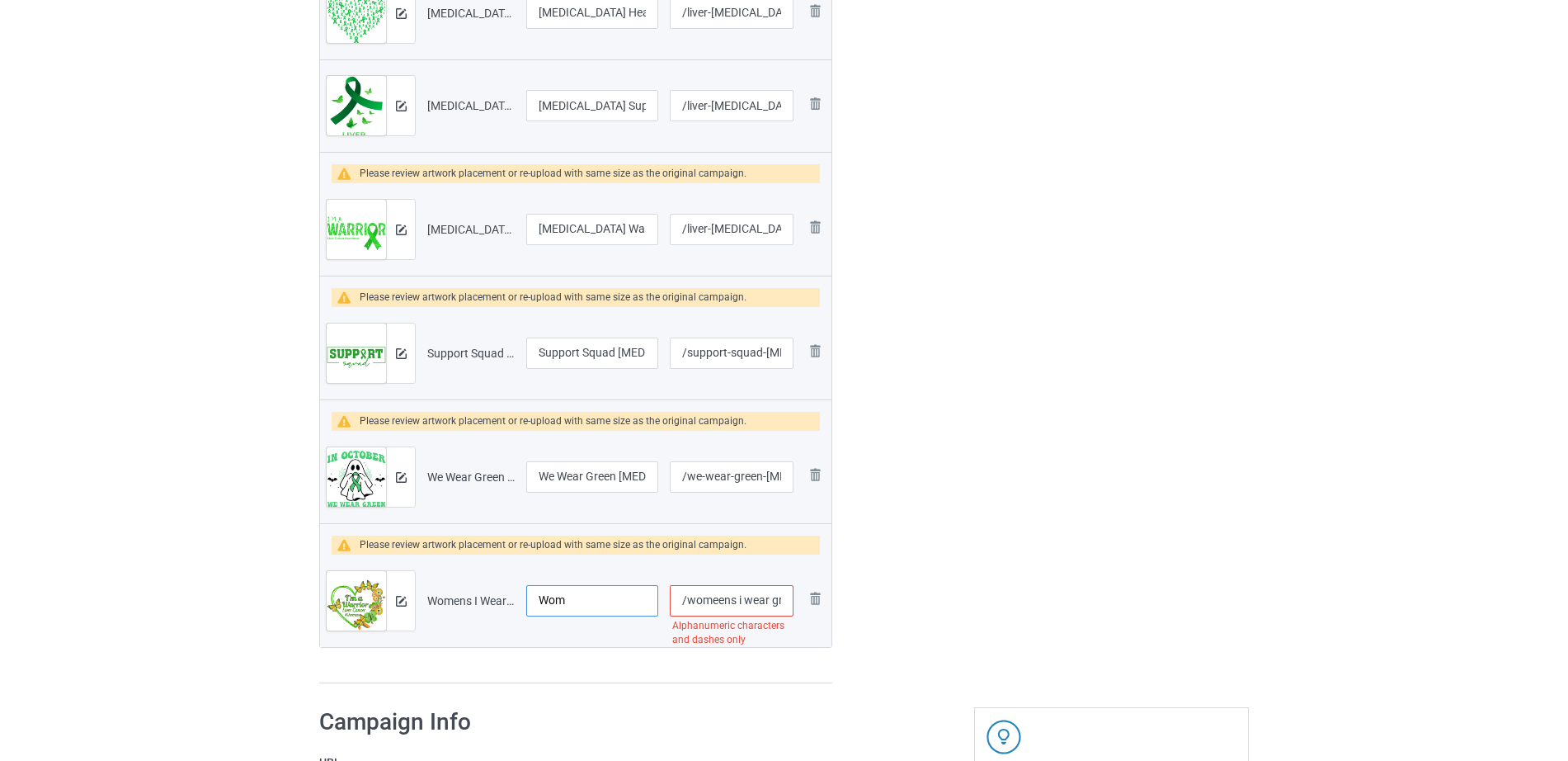
click at [623, 605] on input "Wom" at bounding box center [592, 600] width 132 height 31
drag, startPoint x: 611, startPoint y: 605, endPoint x: 446, endPoint y: 611, distance: 165.1
click at [446, 611] on tr "Preview and edit artwork Womens I Wear Green Flower Support [MEDICAL_DATA] Awar…" at bounding box center [576, 601] width 511 height 92
paste input "ear Green Flower Support"
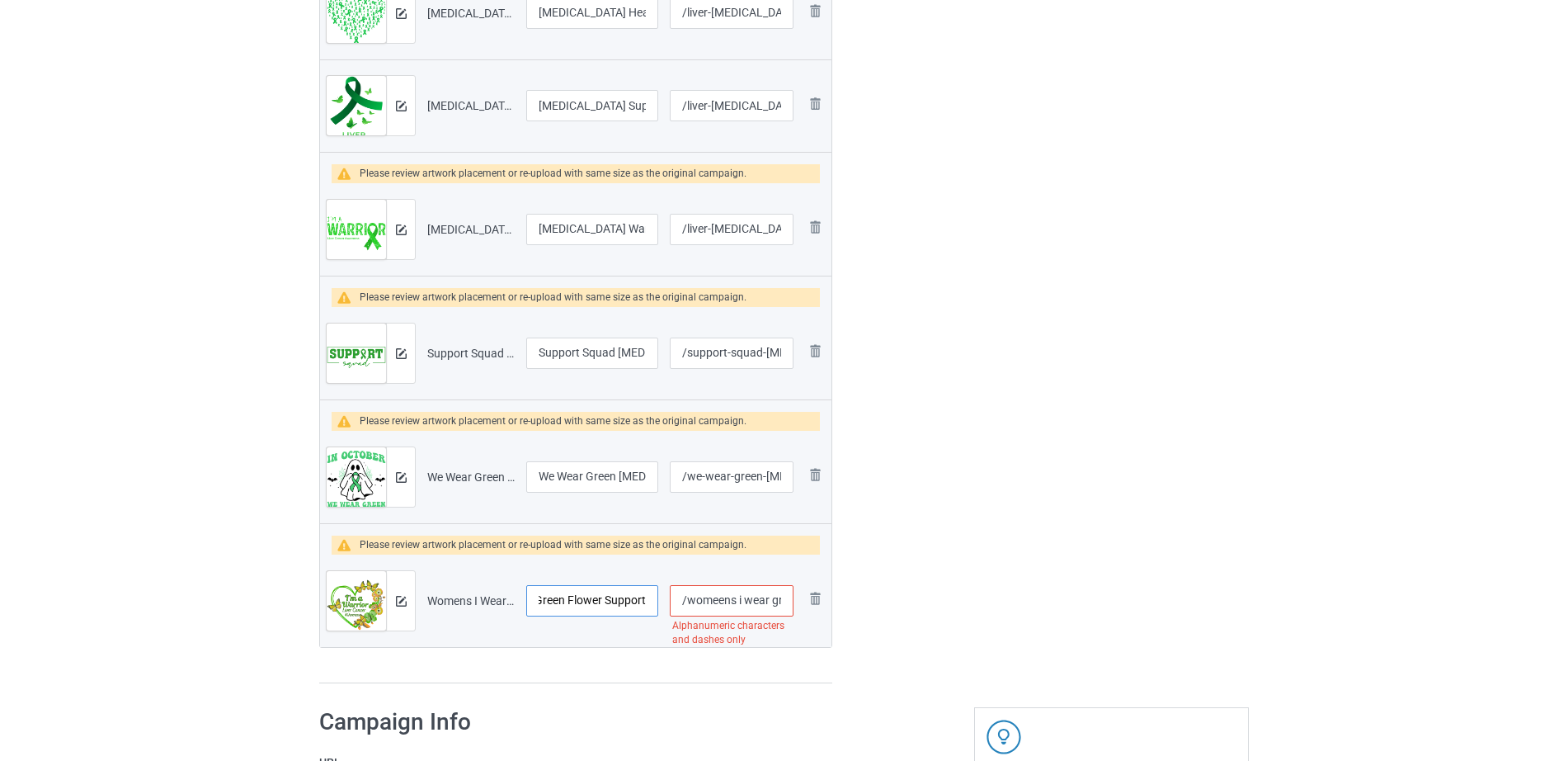
type input "Wear Green Flower Support"
click at [724, 599] on input "/womeens i wear green flower support [MEDICAL_DATA] awareness v-neck t-shirtns-…" at bounding box center [731, 600] width 124 height 31
drag, startPoint x: 690, startPoint y: 603, endPoint x: 778, endPoint y: 603, distance: 88.0
click at [778, 603] on input "/womeens i wear green flower support [MEDICAL_DATA] awareness v-neck t-shirtns-…" at bounding box center [731, 600] width 124 height 31
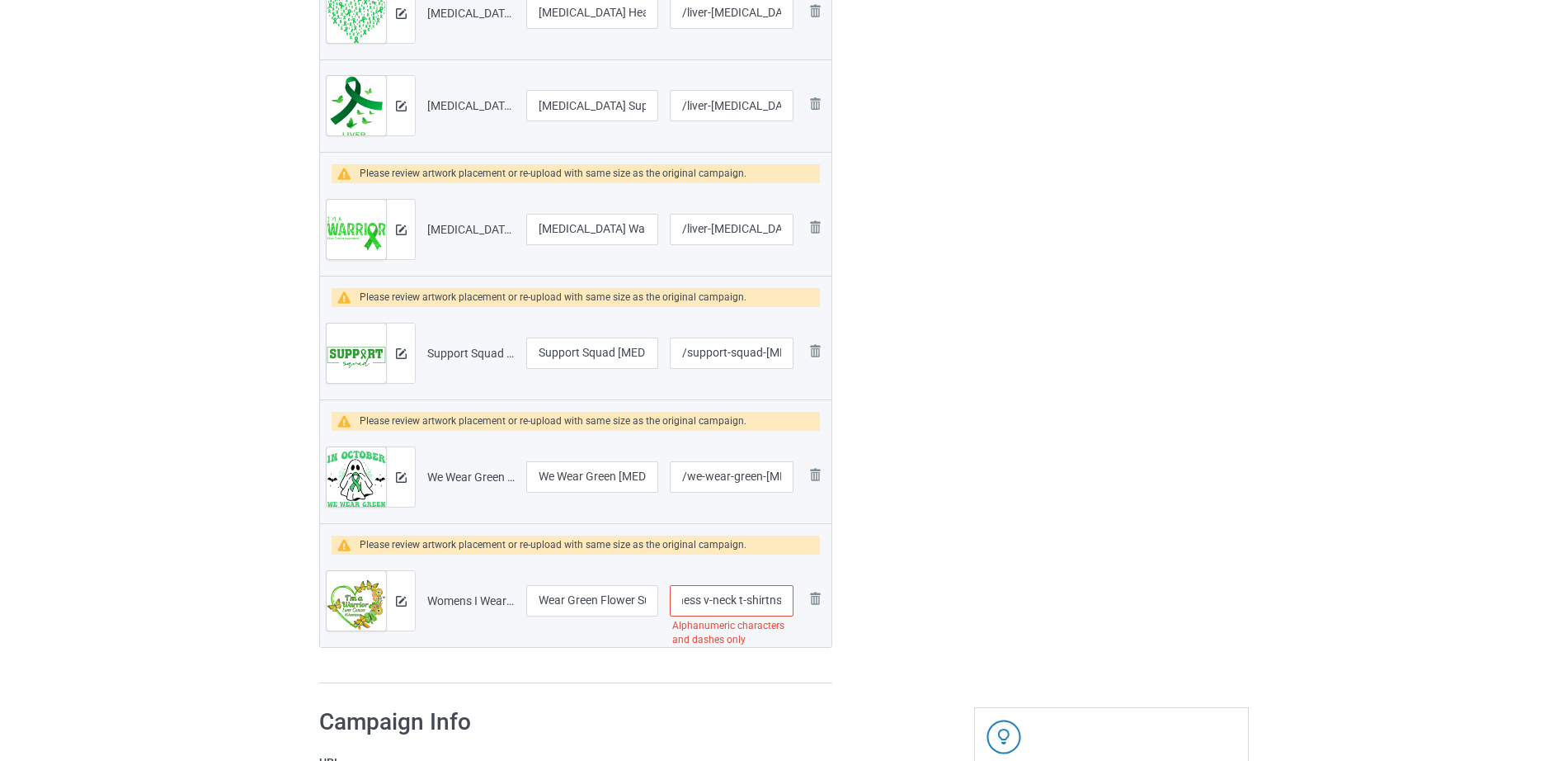
paste input "ear green flower support"
click at [731, 600] on input "/wear green flower support" at bounding box center [731, 600] width 124 height 31
click at [700, 603] on input "/wear green flower-support" at bounding box center [731, 600] width 124 height 31
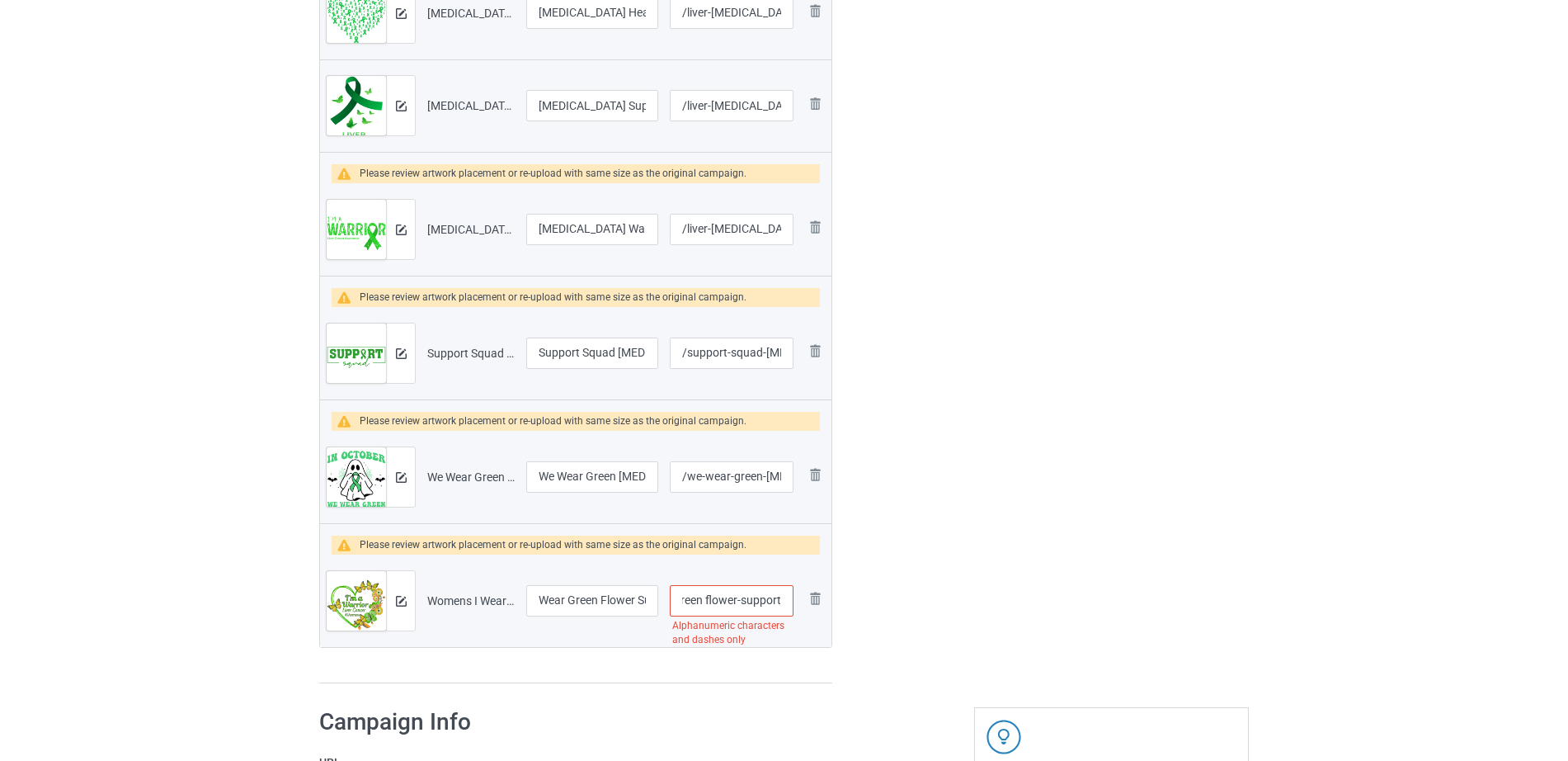
click at [702, 603] on input "/wear green flower-support" at bounding box center [731, 600] width 124 height 31
drag, startPoint x: 723, startPoint y: 603, endPoint x: 684, endPoint y: 602, distance: 39.0
click at [684, 602] on input "/wear green-flower-support" at bounding box center [731, 600] width 124 height 31
click at [711, 602] on input "/wear green-flower-support" at bounding box center [731, 600] width 124 height 31
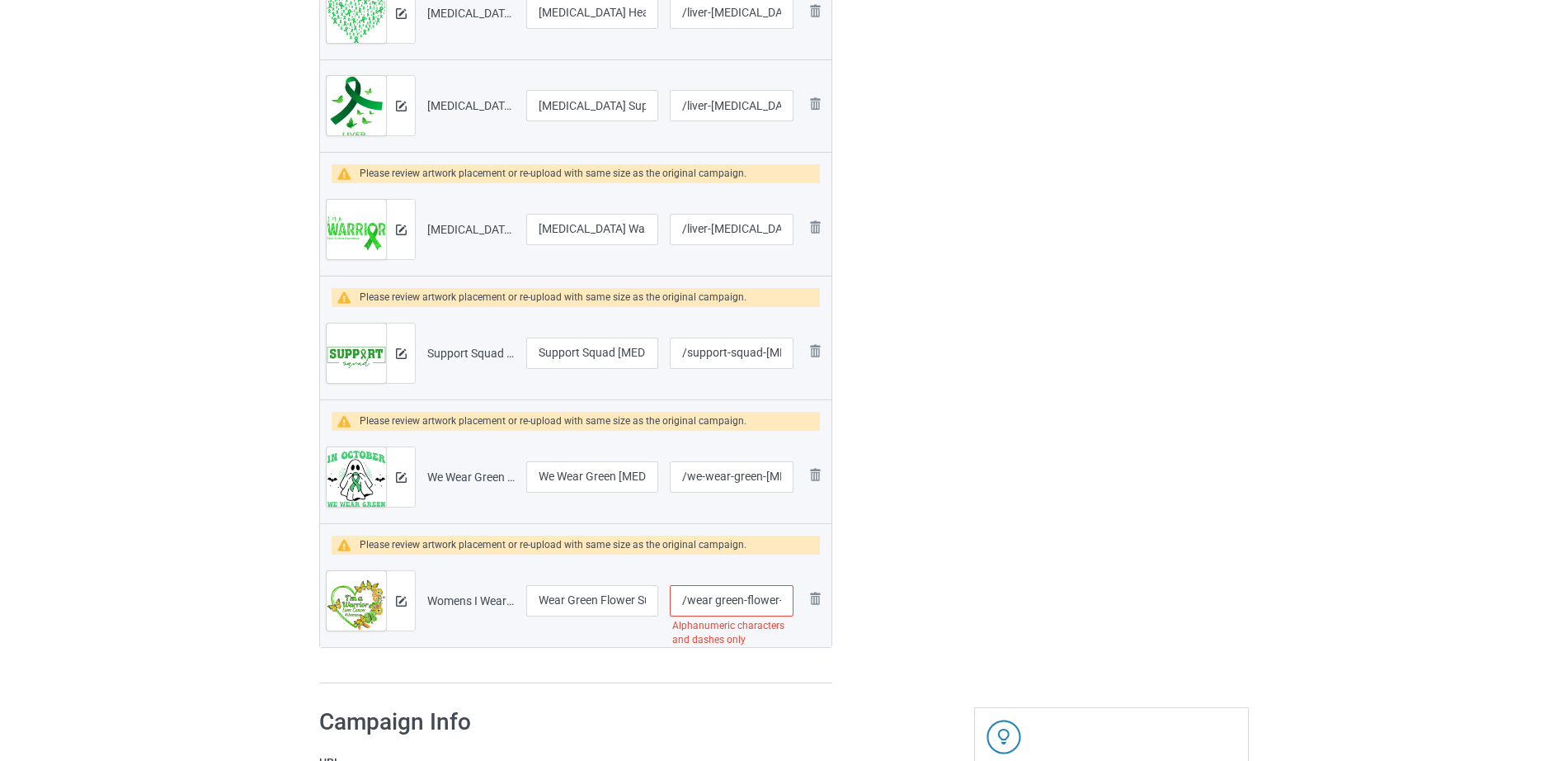
click at [715, 602] on input "/wear green-flower-support" at bounding box center [731, 600] width 124 height 31
click at [727, 603] on input "/wear-green-flower-support" at bounding box center [731, 600] width 124 height 31
drag, startPoint x: 726, startPoint y: 593, endPoint x: 800, endPoint y: 598, distance: 74.2
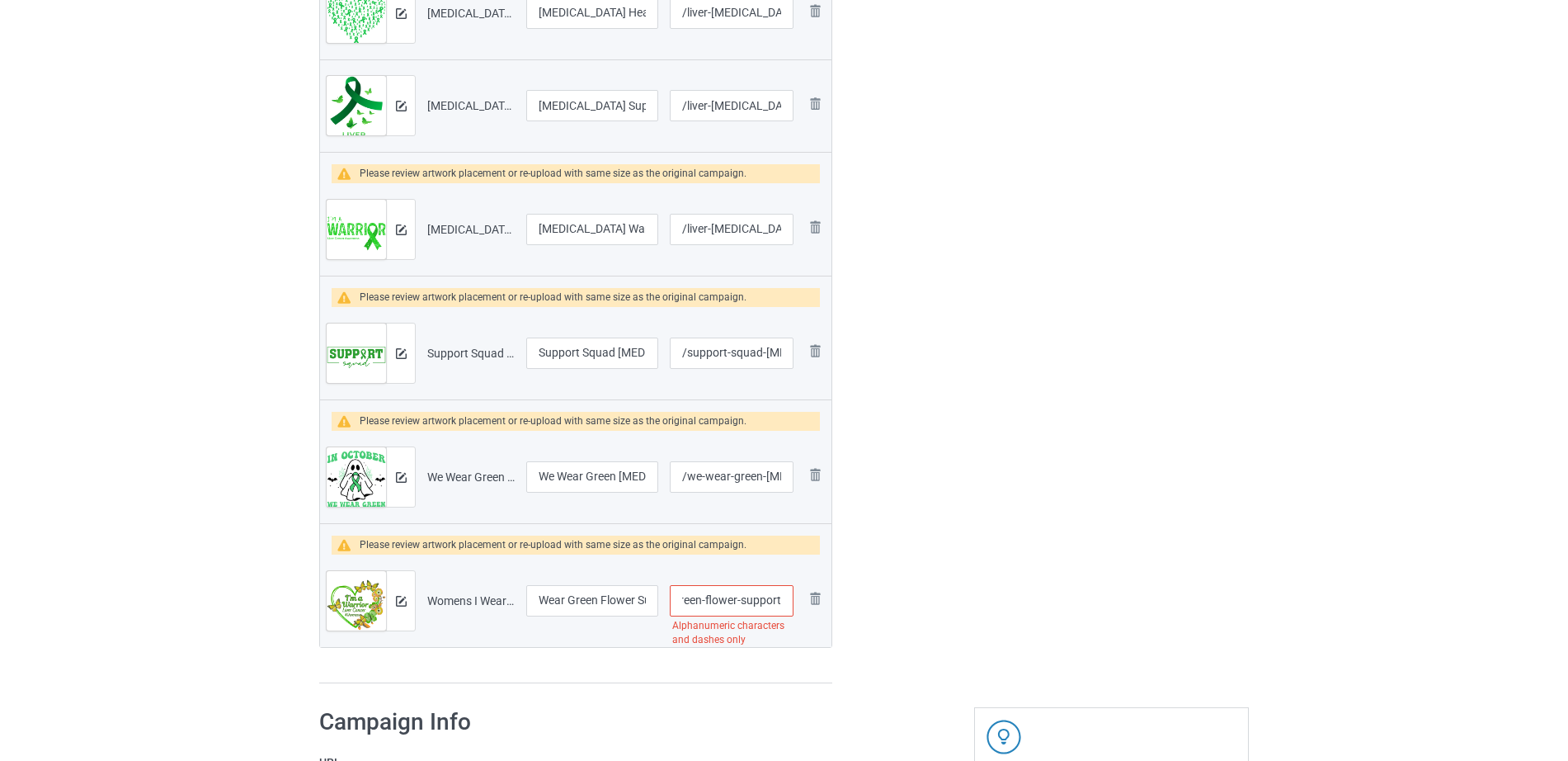
click at [800, 598] on tr "Preview and edit artwork Womens I Wear Green Flower Support [MEDICAL_DATA] Awar…" at bounding box center [576, 601] width 511 height 92
click at [728, 608] on input "/wear-green-flower-support" at bounding box center [731, 600] width 124 height 31
click at [760, 606] on input "/wear-green-flower-support" at bounding box center [731, 600] width 124 height 31
click at [749, 606] on input "/wear-green-flower-support" at bounding box center [731, 600] width 124 height 31
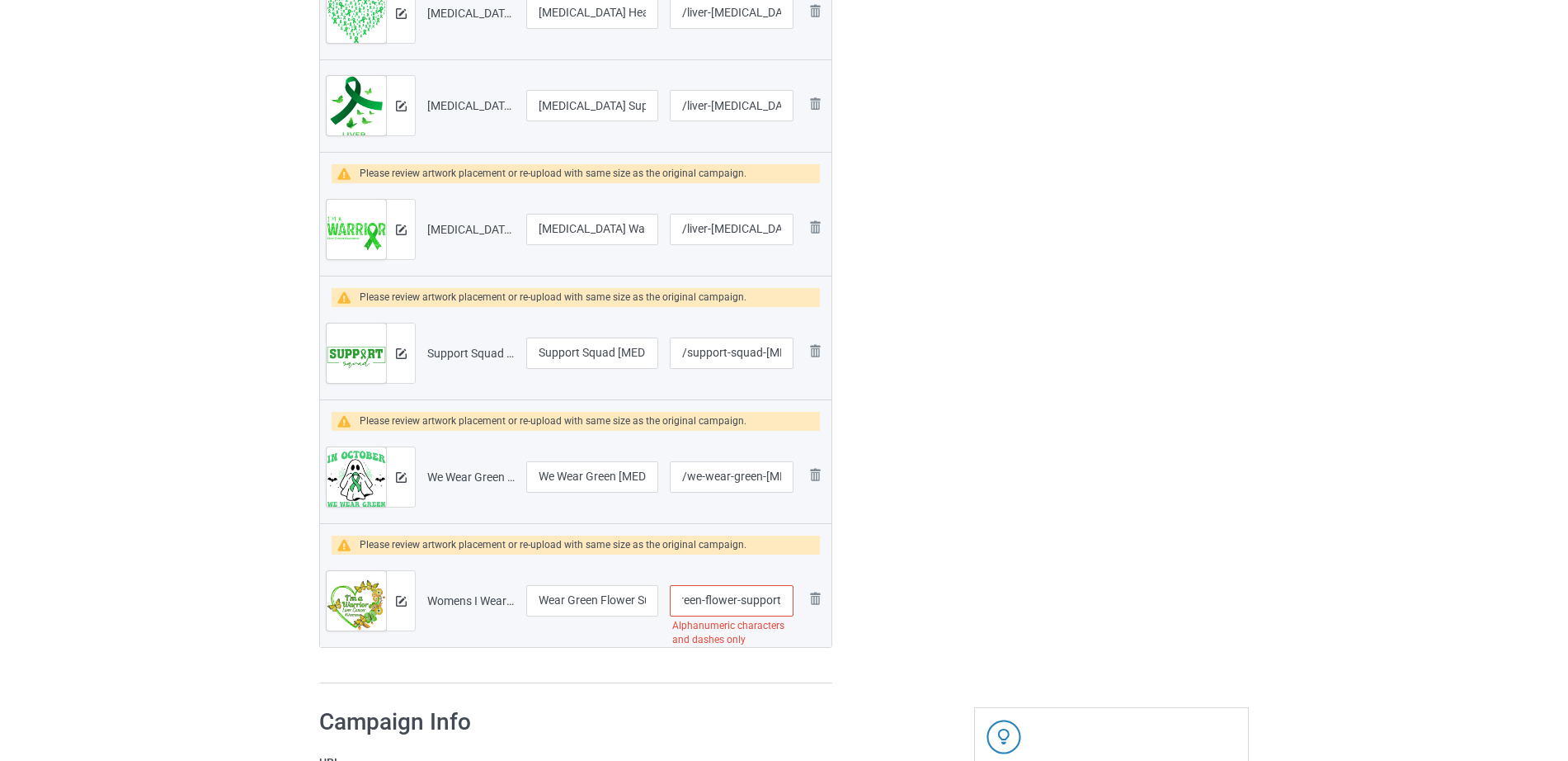
click at [715, 604] on input "/wear-green-flower-support" at bounding box center [731, 600] width 124 height 31
click at [782, 596] on input "/wear-green-flower-support" at bounding box center [731, 600] width 124 height 31
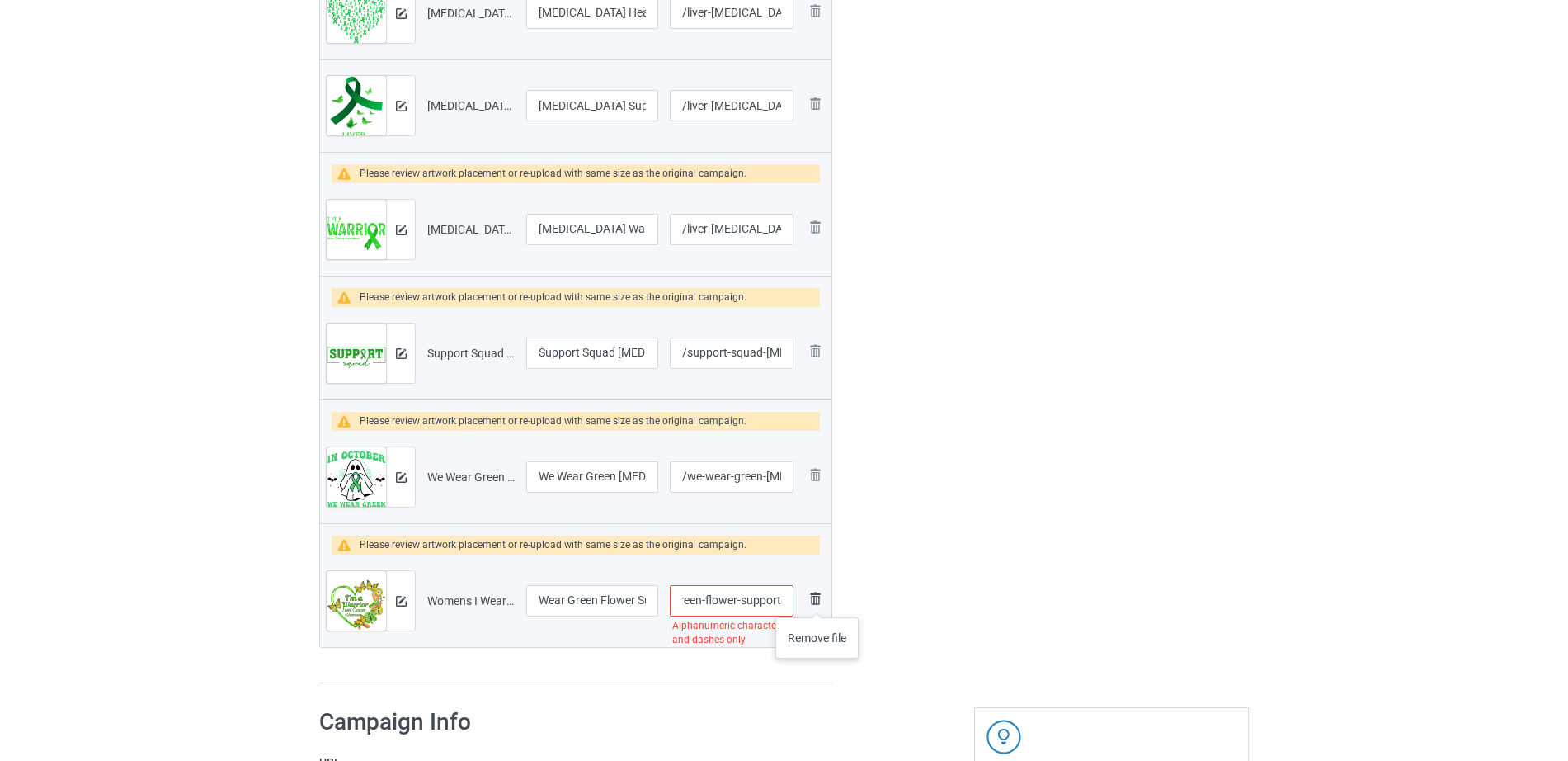
drag, startPoint x: 730, startPoint y: 602, endPoint x: 817, endPoint y: 601, distance: 87.0
click at [817, 601] on tr "Preview and edit artwork Womens I Wear Green Flower Support [MEDICAL_DATA] Awar…" at bounding box center [576, 601] width 511 height 92
click at [784, 600] on input "/wear-green-flower-support" at bounding box center [731, 600] width 124 height 31
type input "/wear-green-flower-support"
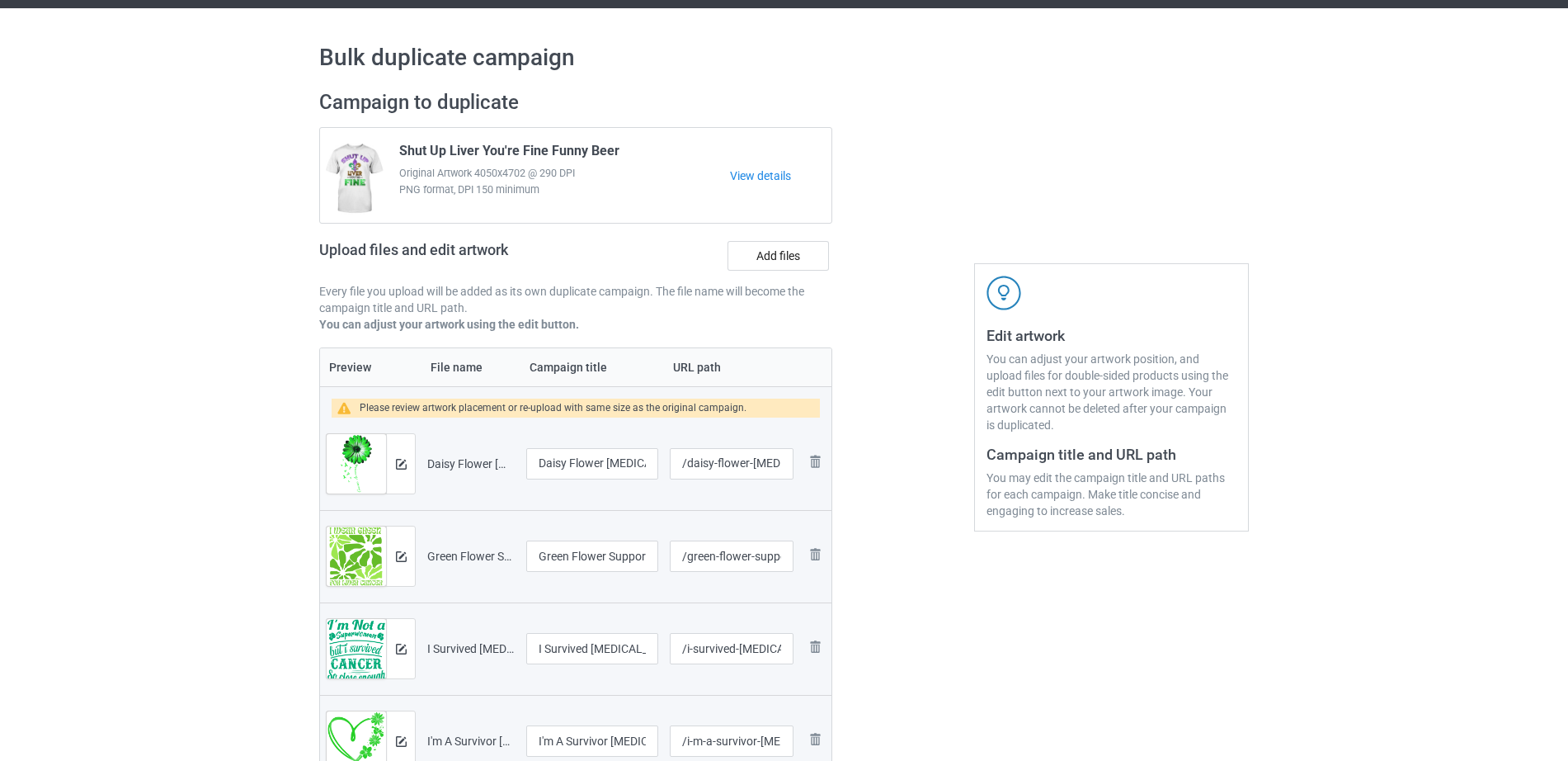
scroll to position [0, 0]
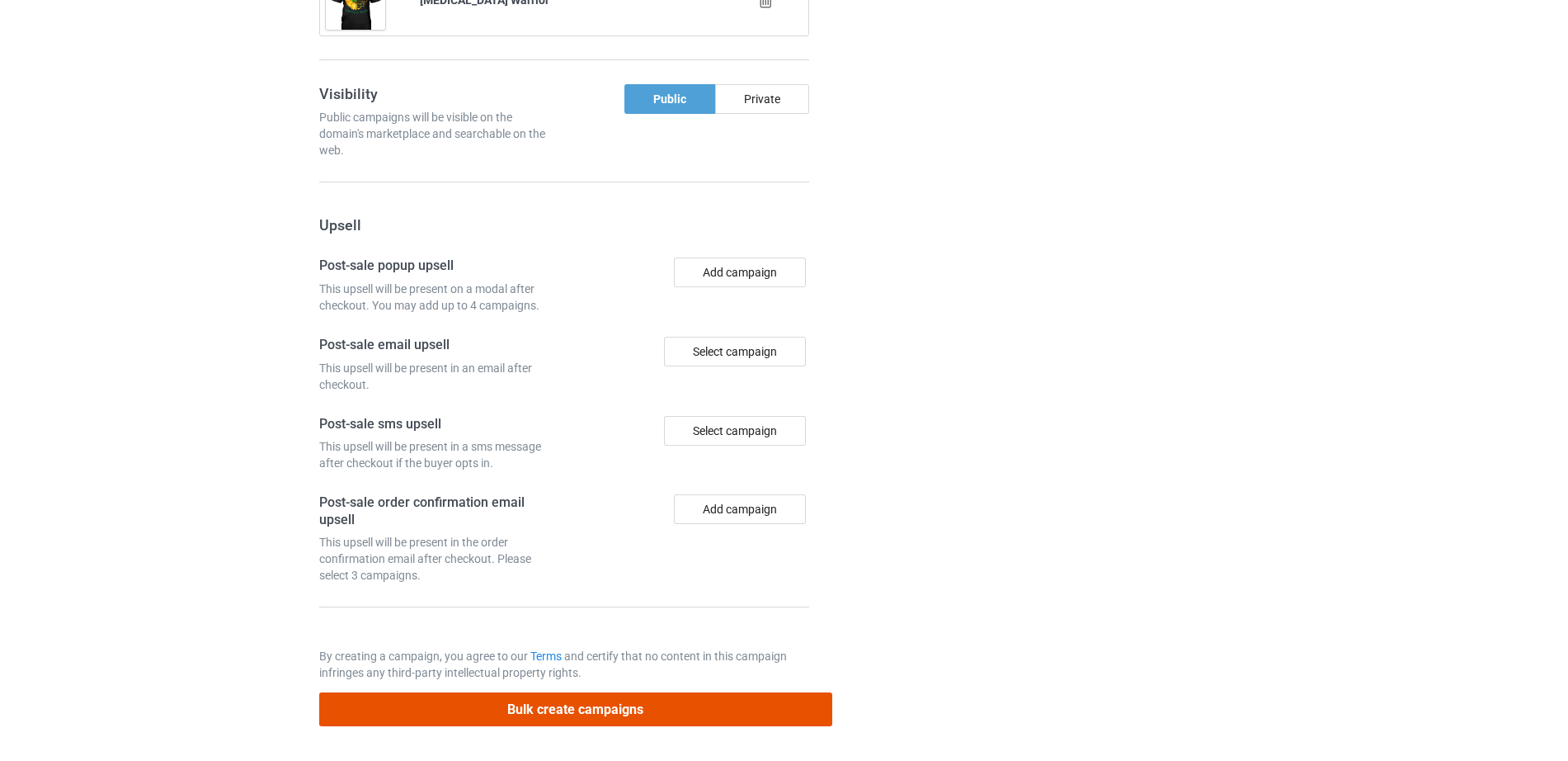
click at [680, 723] on button "Bulk create campaigns" at bounding box center [576, 709] width 513 height 34
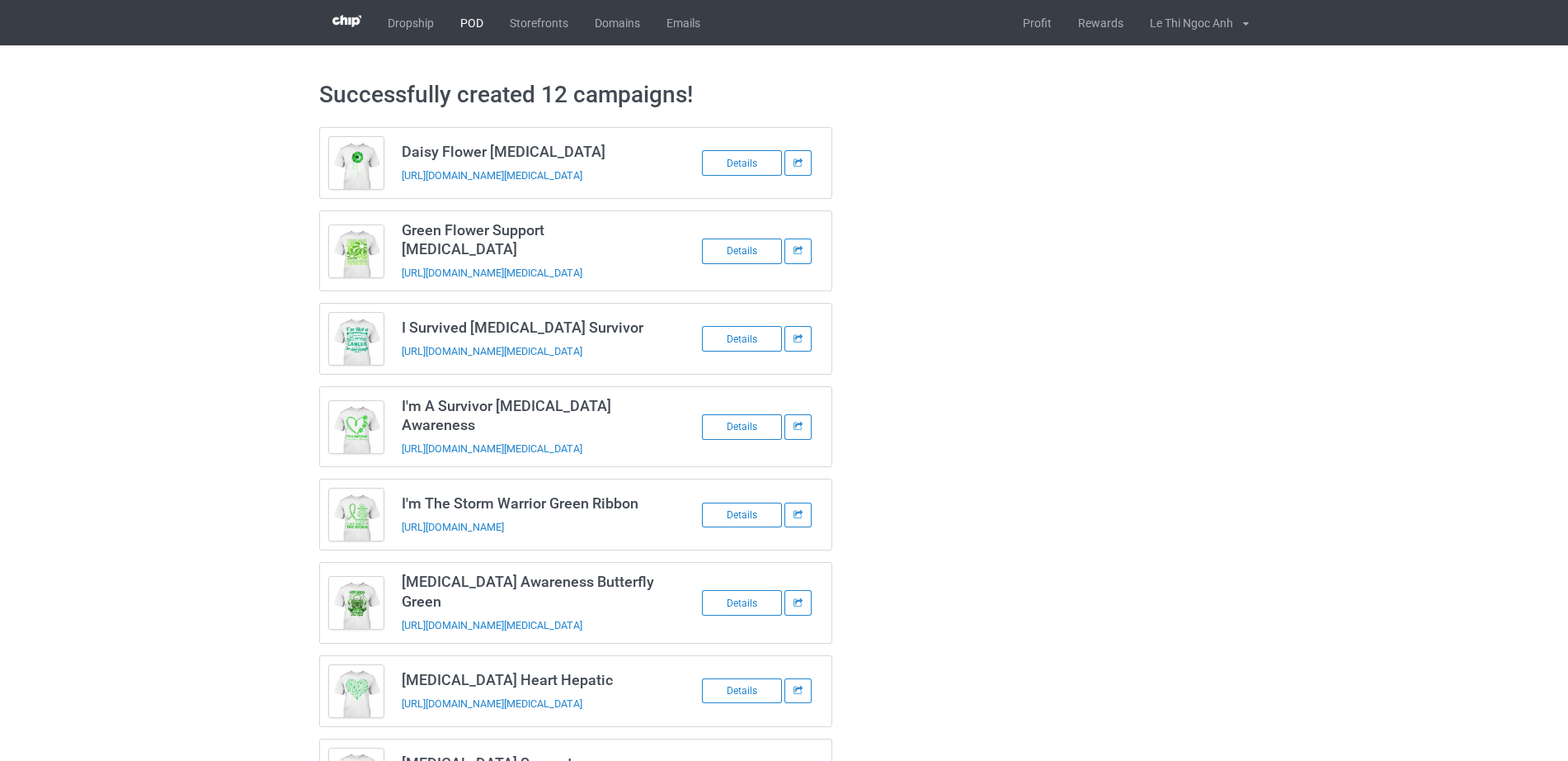
click at [458, 27] on link "POD" at bounding box center [471, 22] width 50 height 45
